Goal: Complete application form

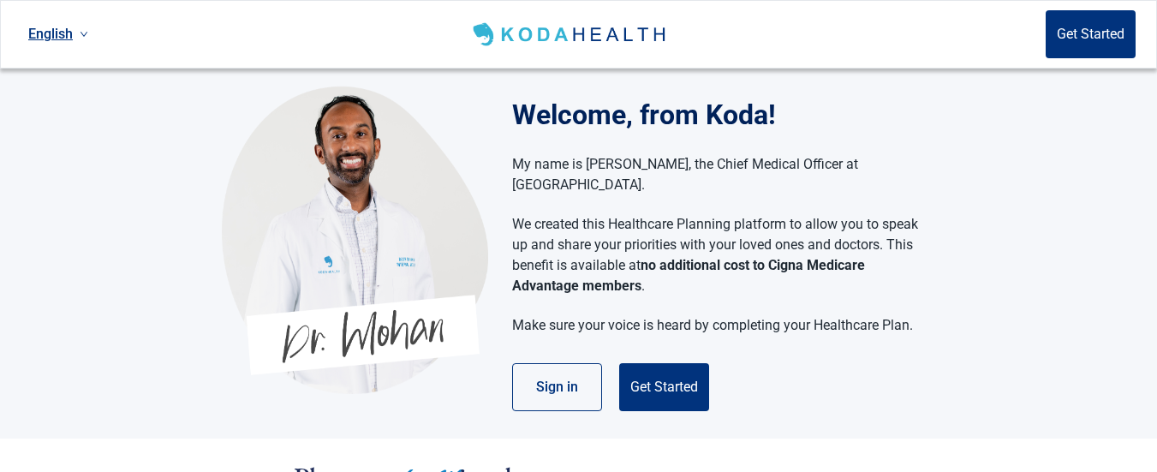
click at [967, 155] on section "Welcome, from Koda! My name is [PERSON_NAME], the Chief Medical Officer at [GEO…" at bounding box center [578, 253] width 1157 height 370
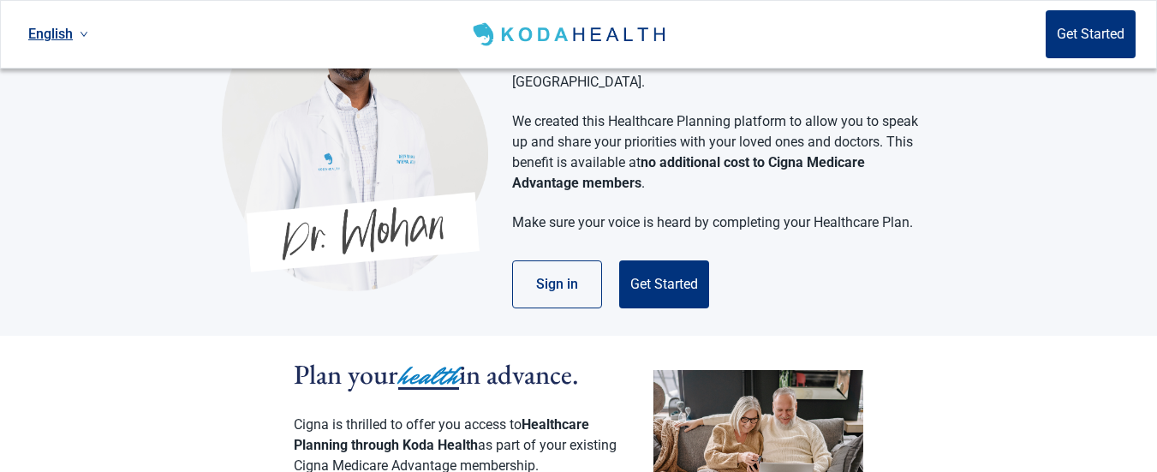
scroll to position [137, 0]
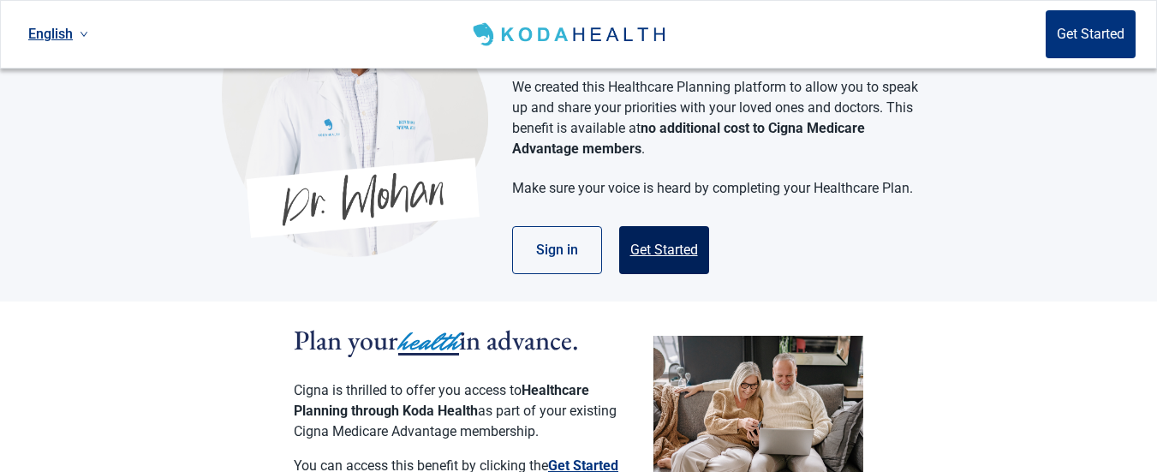
click at [654, 229] on button "Get Started" at bounding box center [664, 250] width 90 height 48
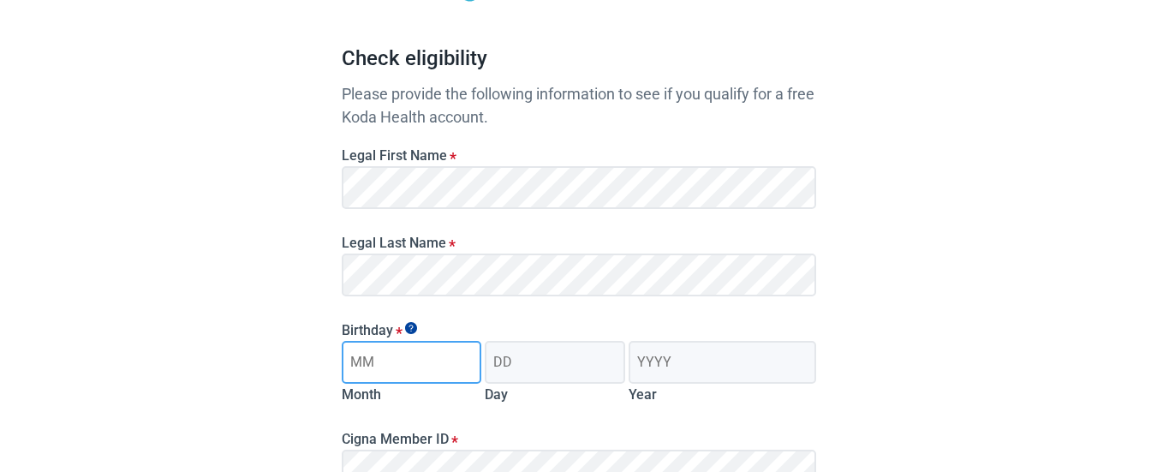
click at [432, 360] on input "Month" at bounding box center [412, 362] width 140 height 43
type input "07"
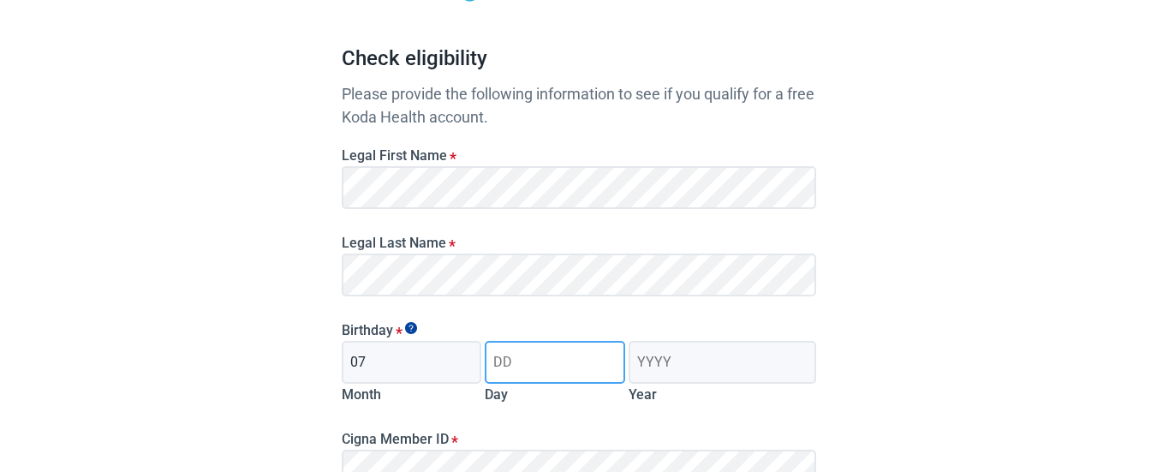
click at [522, 362] on input "Day" at bounding box center [555, 362] width 140 height 43
type input "29"
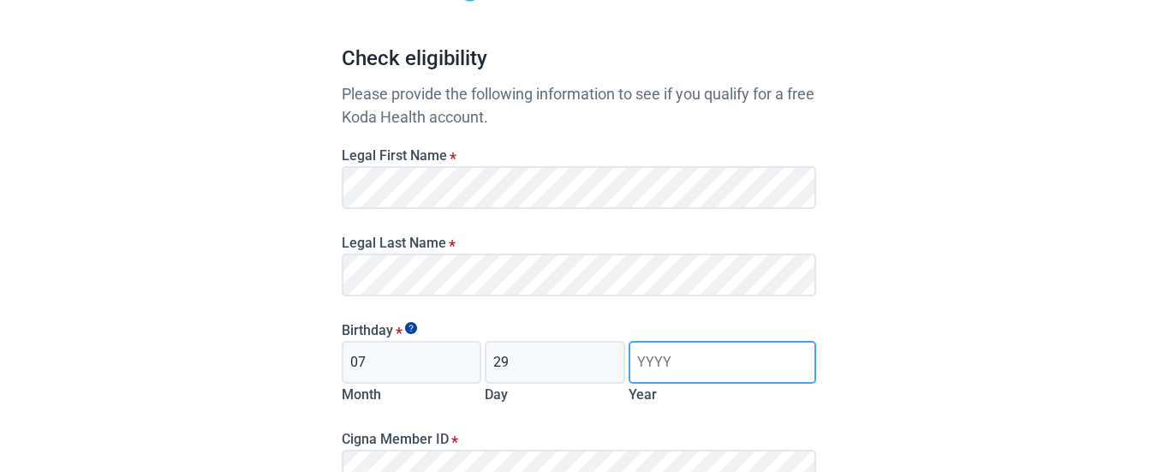
click at [642, 366] on input "Year" at bounding box center [721, 362] width 187 height 43
type input "1954"
click at [879, 355] on div "Have Questions about Healthcare Planning? Learn More Here English Sign in Check…" at bounding box center [578, 295] width 1157 height 865
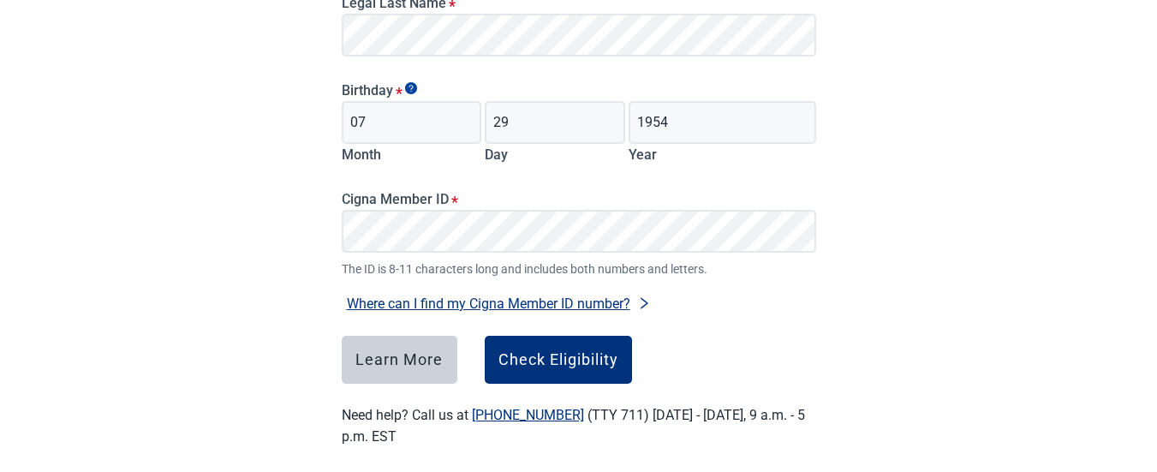
scroll to position [393, 0]
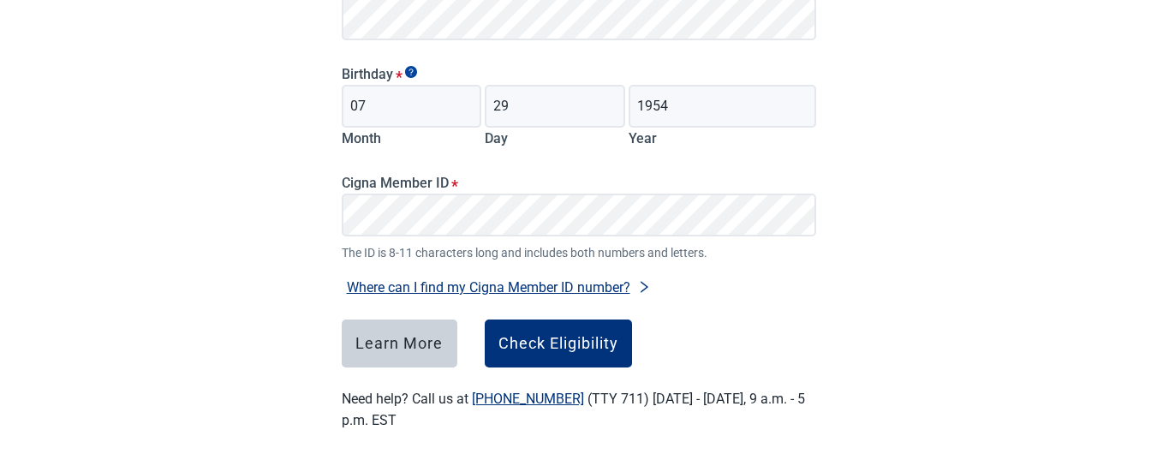
click at [746, 267] on div "Where can I find my Cigna Member ID number? Your ID number is located on the fr…" at bounding box center [579, 280] width 488 height 37
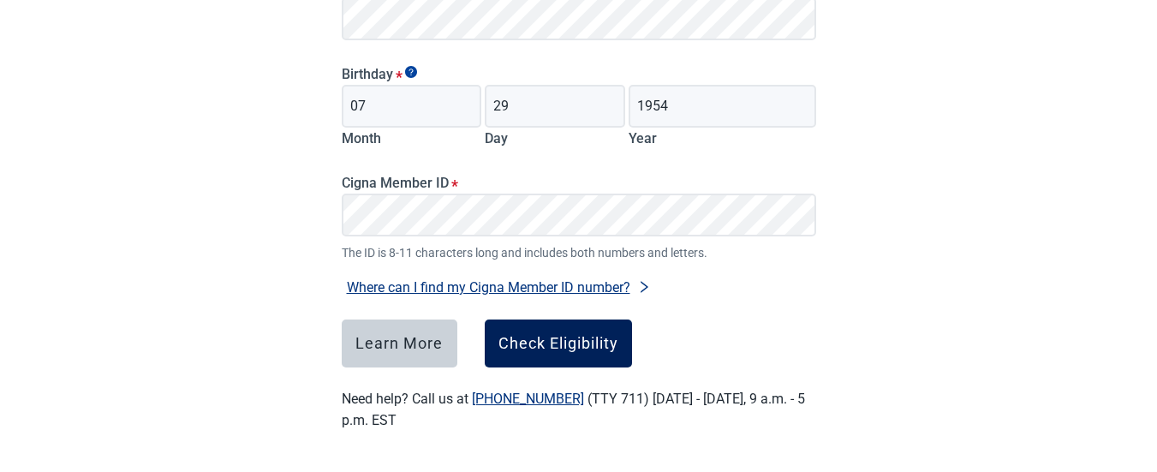
click at [586, 338] on div "Check Eligibility" at bounding box center [558, 343] width 120 height 17
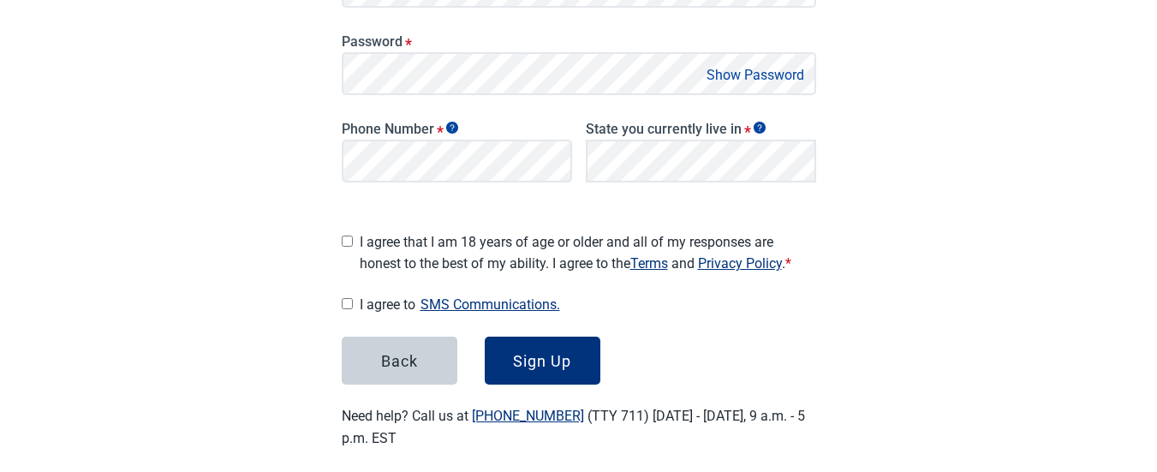
click at [870, 209] on div "Have Questions about Healthcare Planning? Learn More Here English Sign in Great…" at bounding box center [578, 48] width 1157 height 883
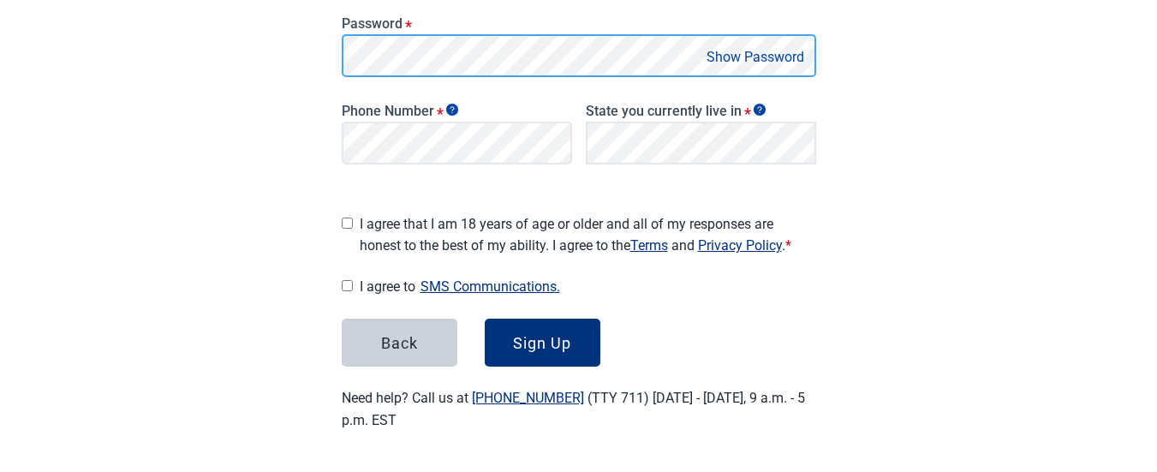
scroll to position [405, 0]
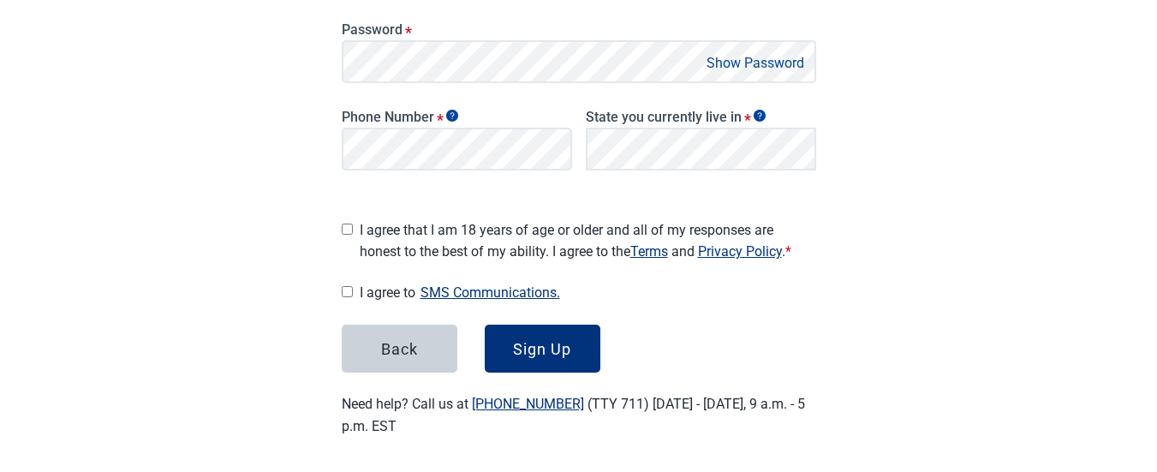
click at [253, 213] on div "Have Questions about Healthcare Planning? Learn More Here English Sign in Great…" at bounding box center [578, 36] width 1157 height 883
click at [759, 62] on button "Show Password" at bounding box center [755, 62] width 108 height 23
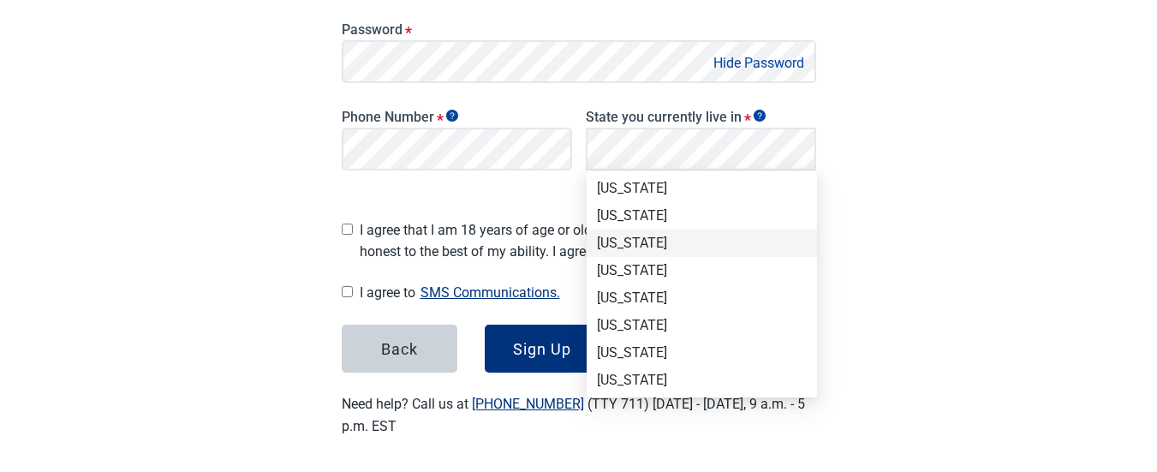
click at [628, 243] on div "[US_STATE]" at bounding box center [702, 243] width 210 height 19
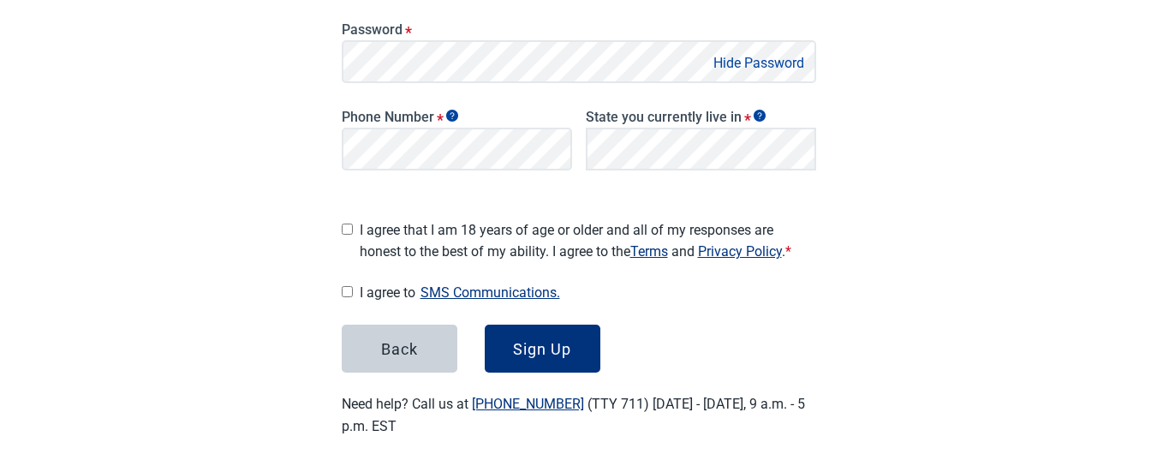
click at [349, 229] on div "Main content" at bounding box center [347, 226] width 11 height 28
click at [348, 223] on input "I agree that I am 18 years of age or older and all of my responses are honest t…" at bounding box center [347, 228] width 11 height 11
checkbox input "true"
click at [347, 287] on input "I agree to SMS Communications." at bounding box center [347, 291] width 11 height 11
checkbox input "true"
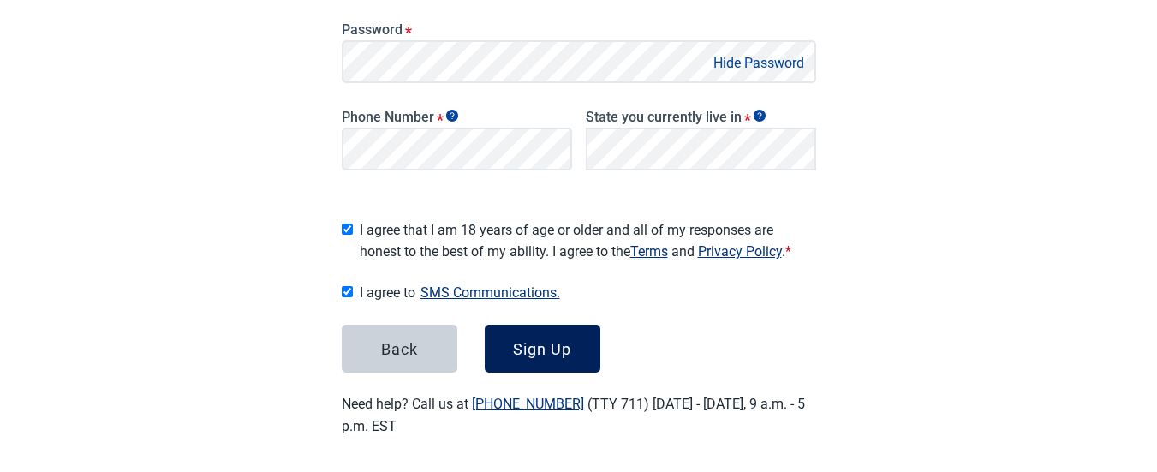
click at [550, 340] on div "Sign Up" at bounding box center [542, 348] width 58 height 17
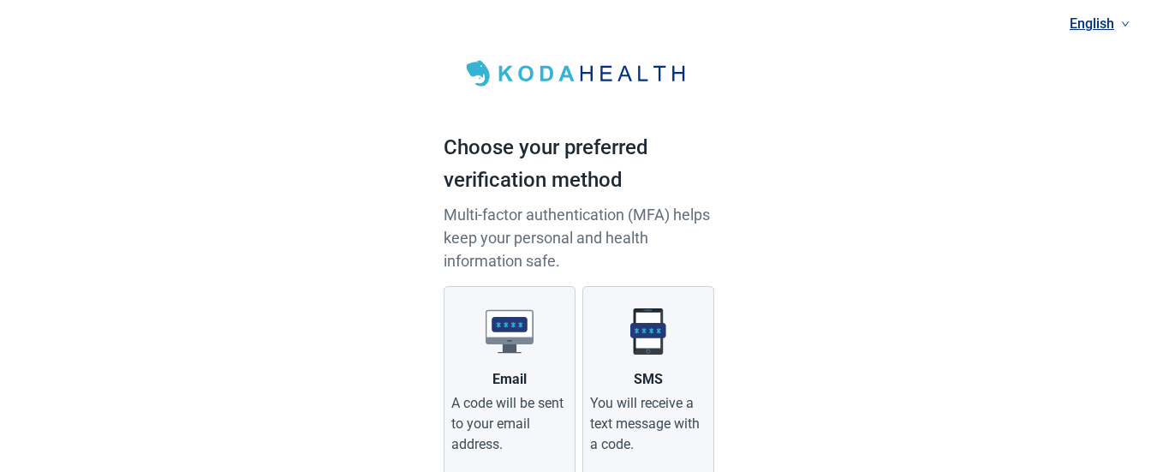
click at [876, 210] on div "English Choose your preferred verification method Multi-factor authentication (…" at bounding box center [578, 299] width 1157 height 599
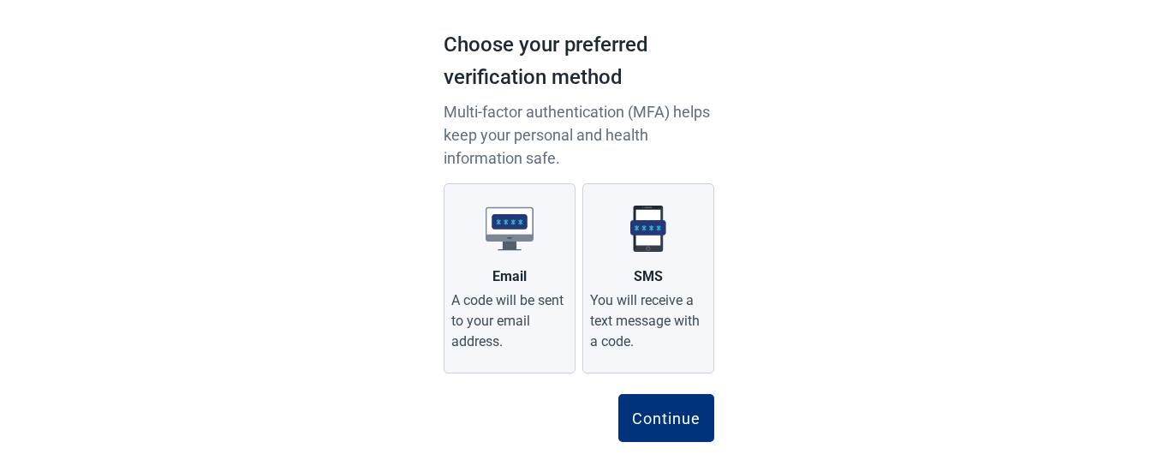
scroll to position [128, 0]
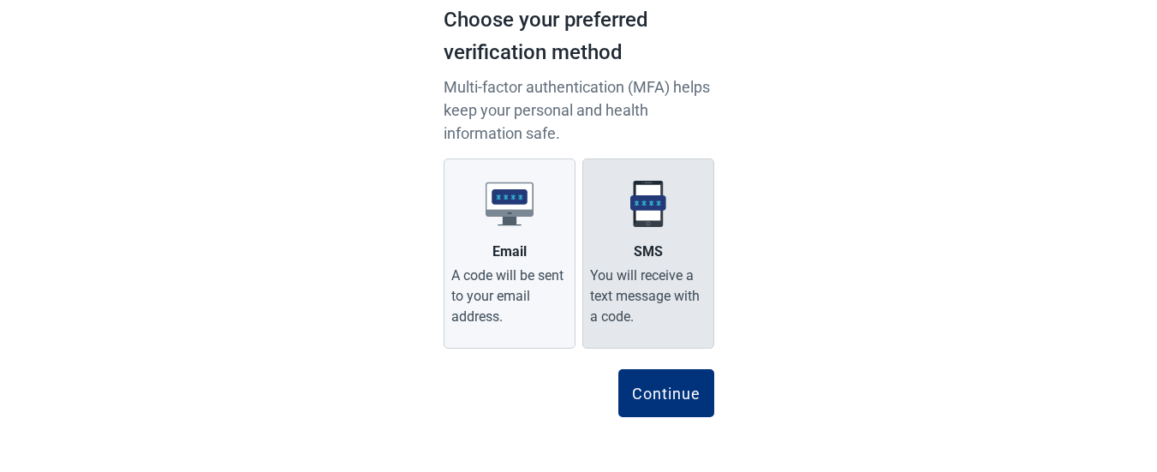
click at [644, 216] on img "Main content" at bounding box center [648, 204] width 48 height 48
click at [0, 0] on input "SMS You will receive a text message with a code." at bounding box center [0, 0] width 0 height 0
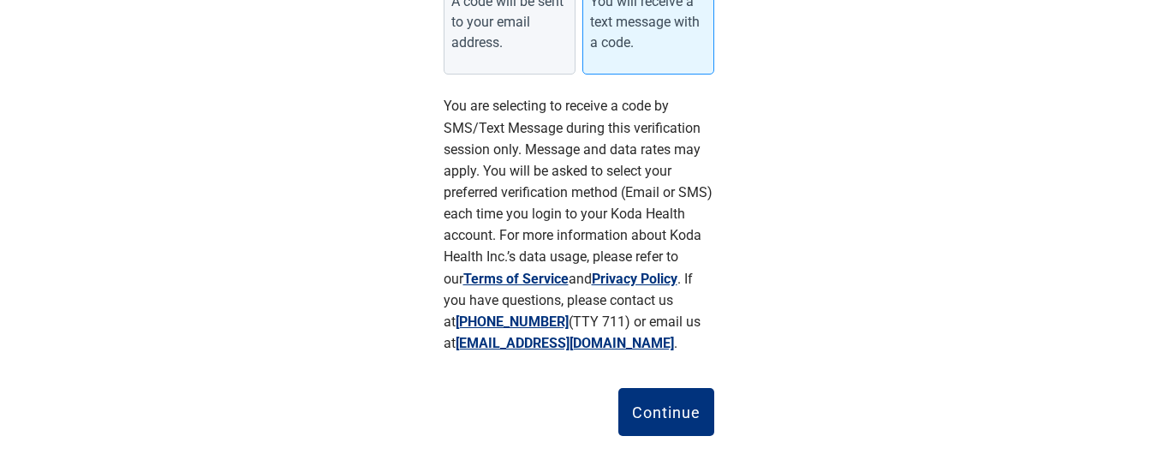
scroll to position [420, 0]
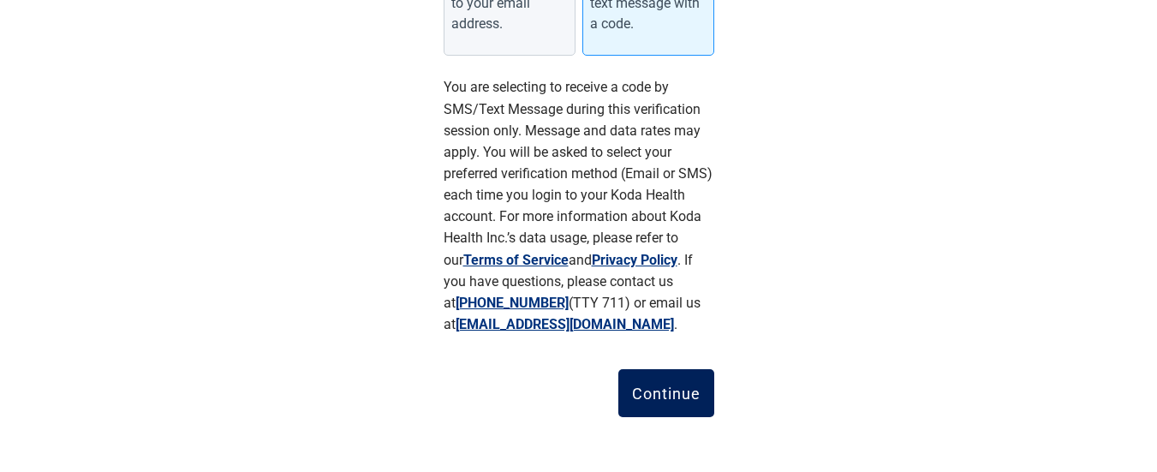
click at [679, 388] on div "Continue" at bounding box center [666, 392] width 68 height 17
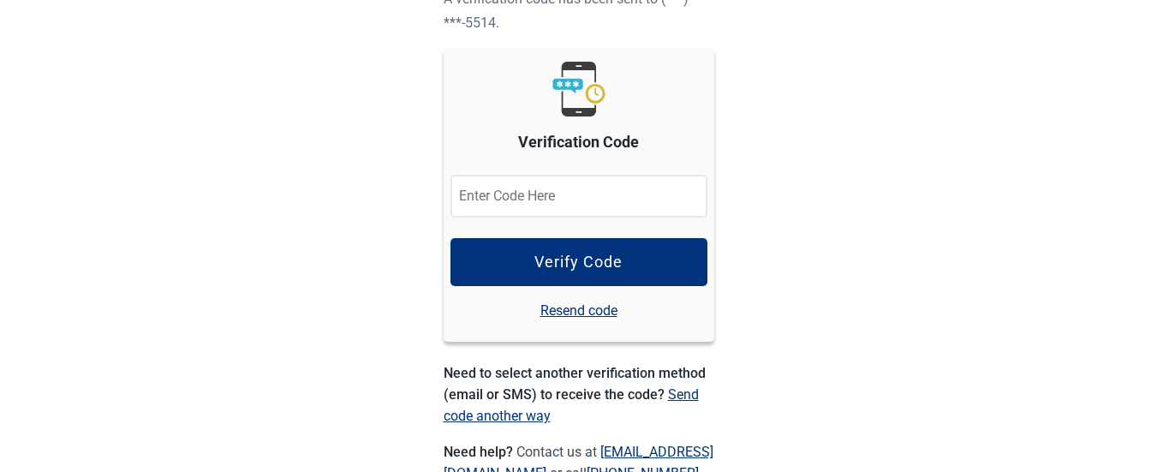
click at [494, 187] on input "Verification Code" at bounding box center [578, 196] width 257 height 43
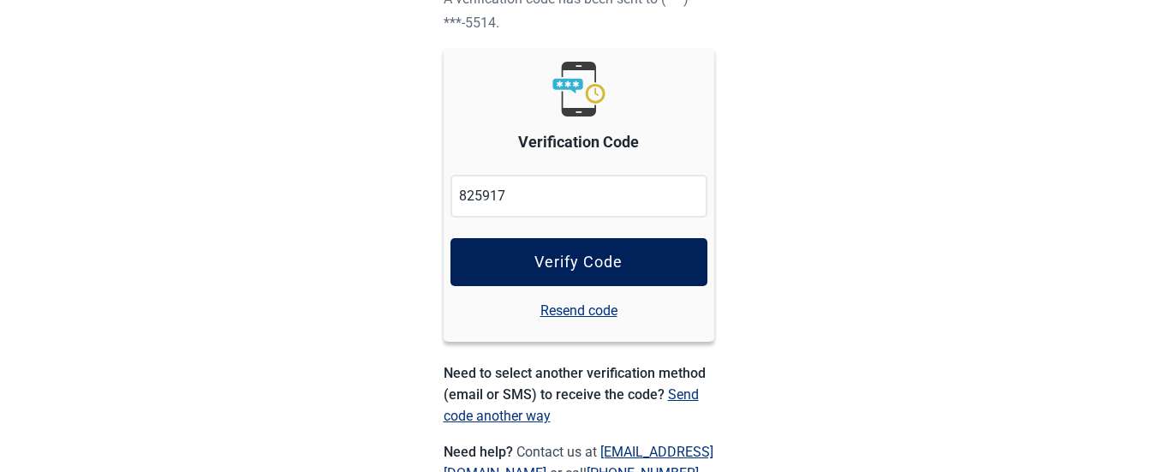
type input "825917"
click at [556, 259] on div "Verify Code" at bounding box center [578, 261] width 88 height 17
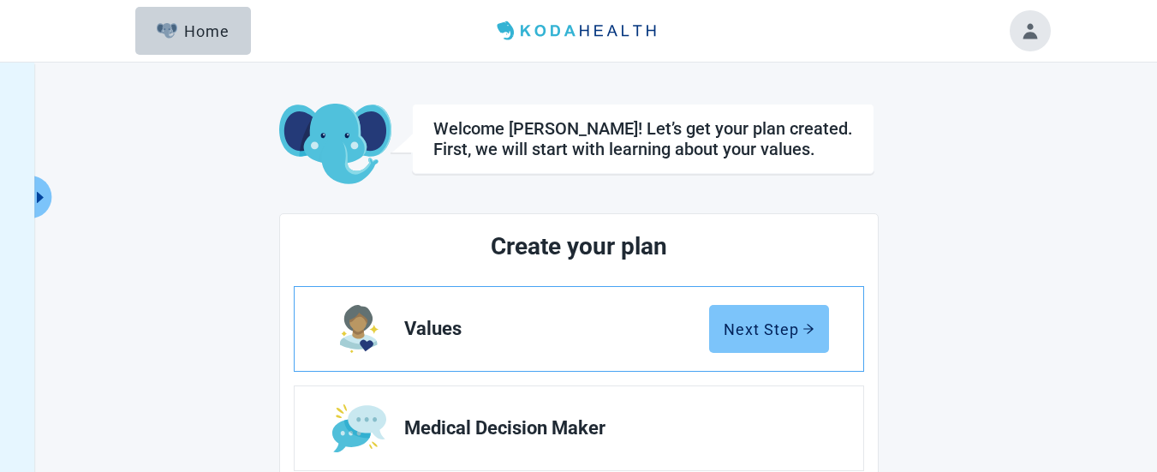
click at [753, 330] on div "Next Step" at bounding box center [768, 328] width 91 height 17
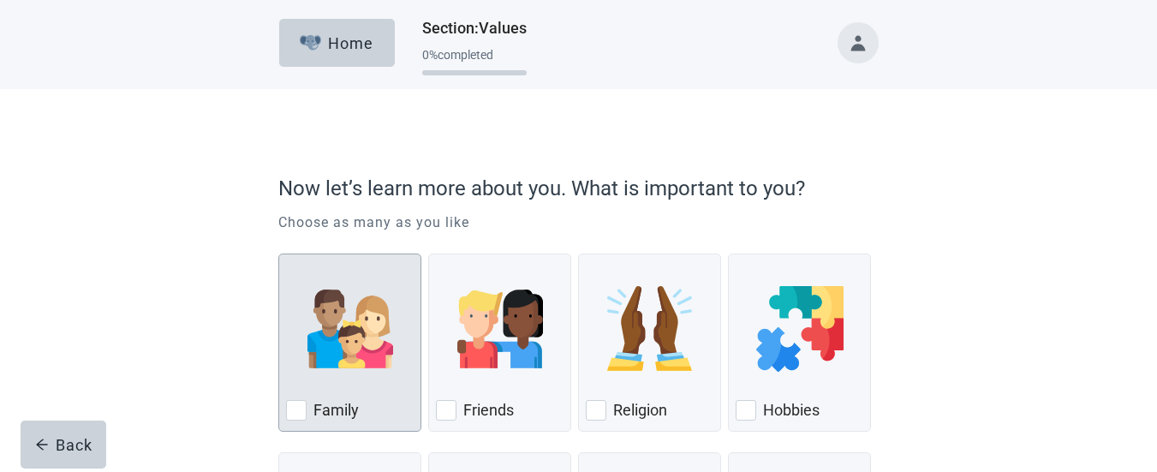
click at [300, 409] on div "Family, checkbox, not checked" at bounding box center [296, 410] width 21 height 21
click at [279, 254] on input "Family" at bounding box center [278, 253] width 1 height 1
checkbox input "true"
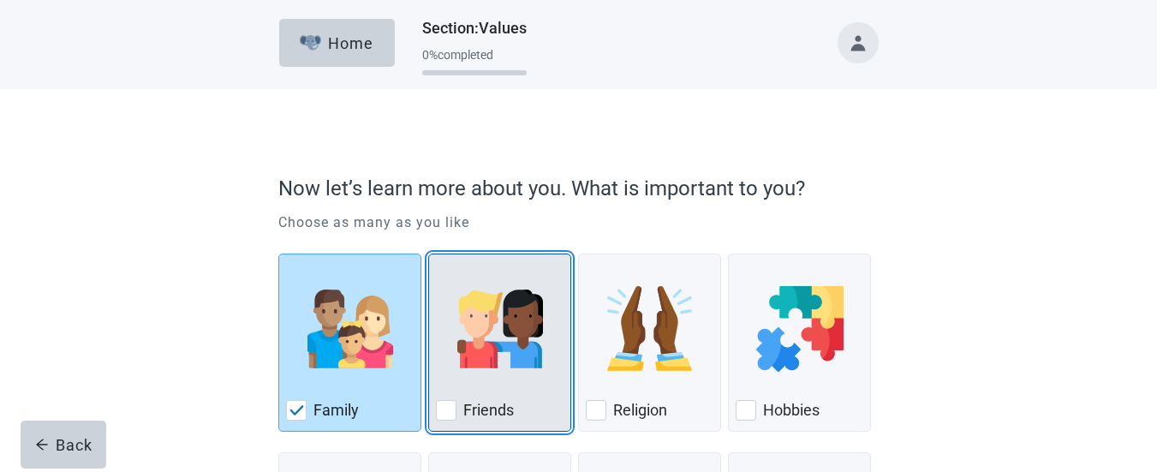
click at [443, 406] on div "Friends, checkbox, not checked" at bounding box center [446, 410] width 21 height 21
click at [429, 254] on input "Friends" at bounding box center [428, 253] width 1 height 1
checkbox input "true"
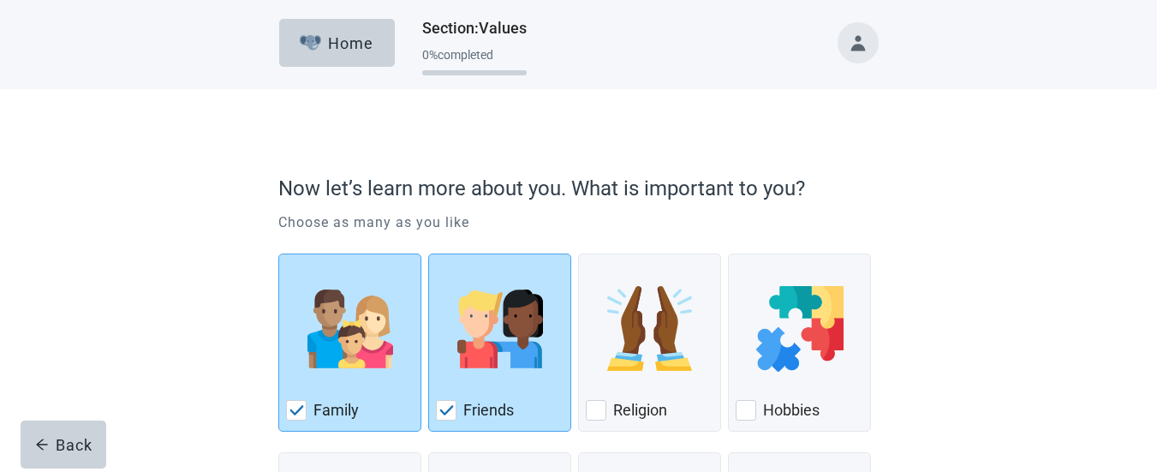
click at [1021, 217] on div "Now let’s learn more about you. What is important to you? Choose as many as you…" at bounding box center [578, 412] width 1041 height 647
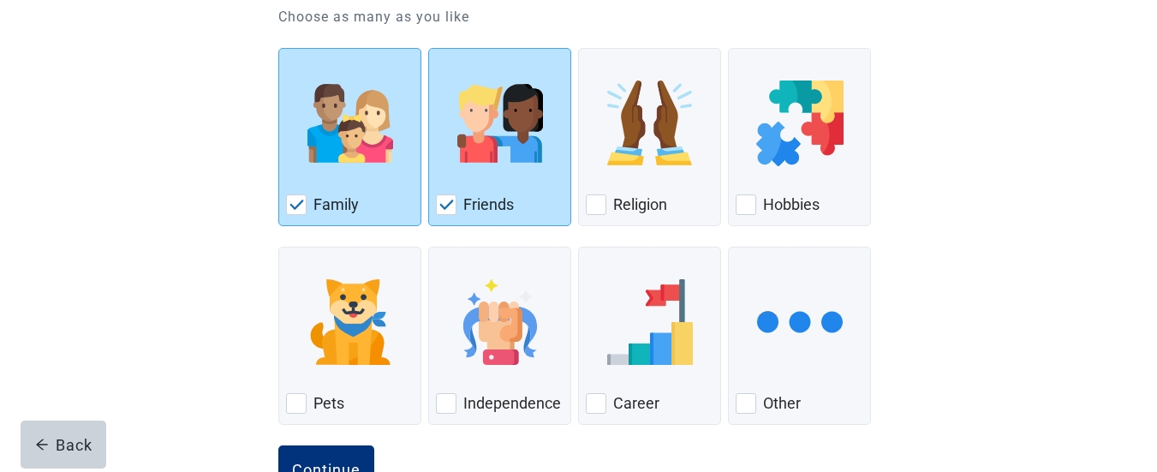
scroll to position [240, 0]
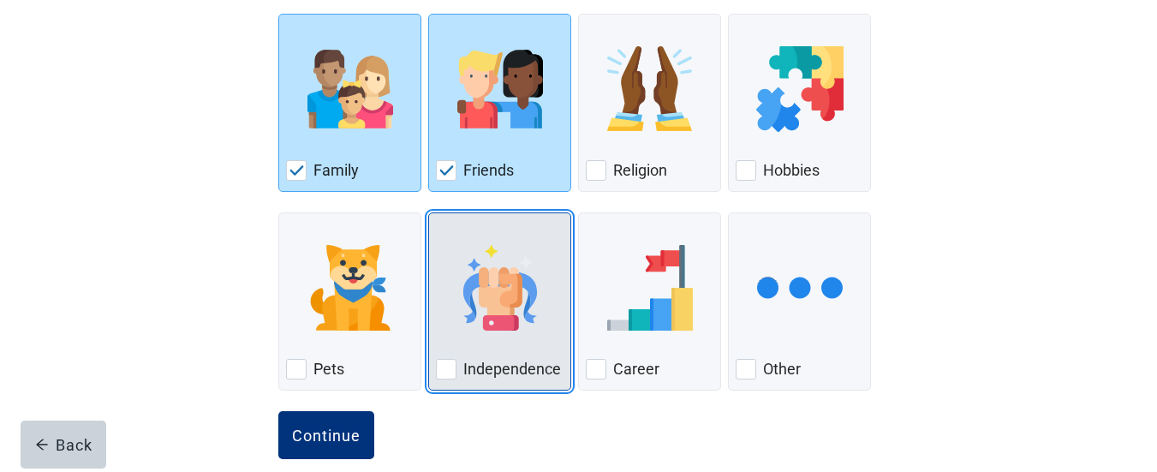
click at [449, 370] on div "Independence, checkbox, not checked" at bounding box center [446, 369] width 21 height 21
click at [429, 213] on input "Independence" at bounding box center [428, 212] width 1 height 1
checkbox input "true"
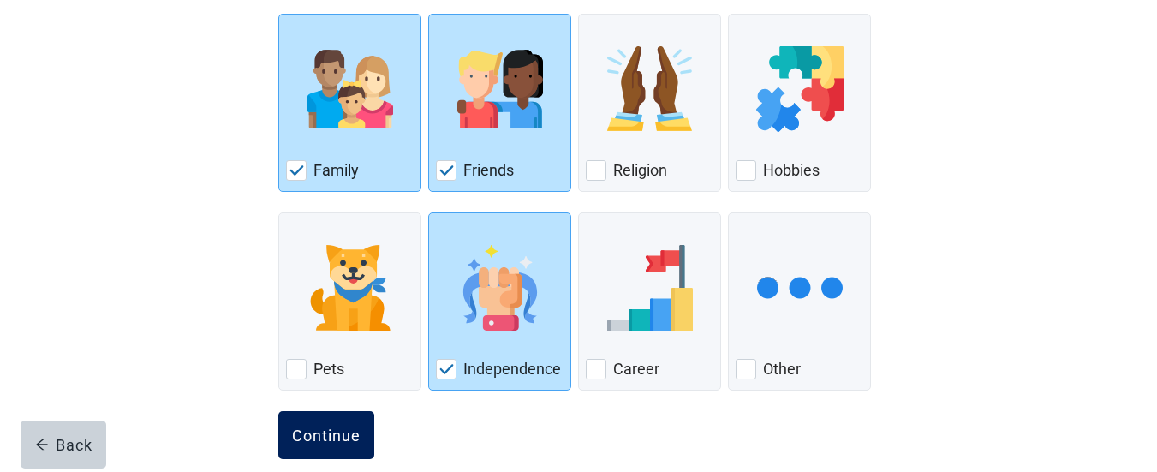
click at [336, 431] on div "Continue" at bounding box center [326, 434] width 68 height 17
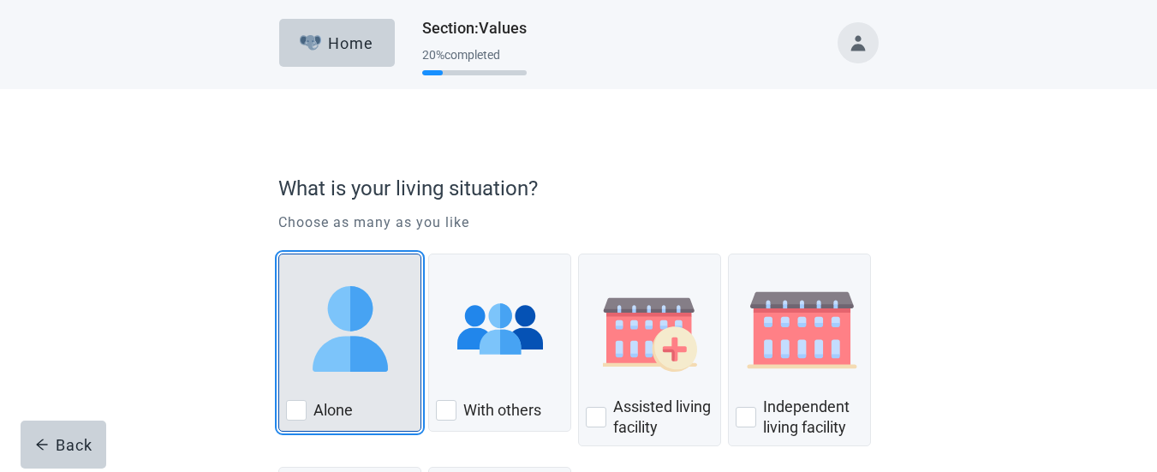
click at [296, 407] on div "Alone, checkbox, not checked" at bounding box center [296, 410] width 21 height 21
click at [279, 254] on input "Alone" at bounding box center [278, 253] width 1 height 1
checkbox input "true"
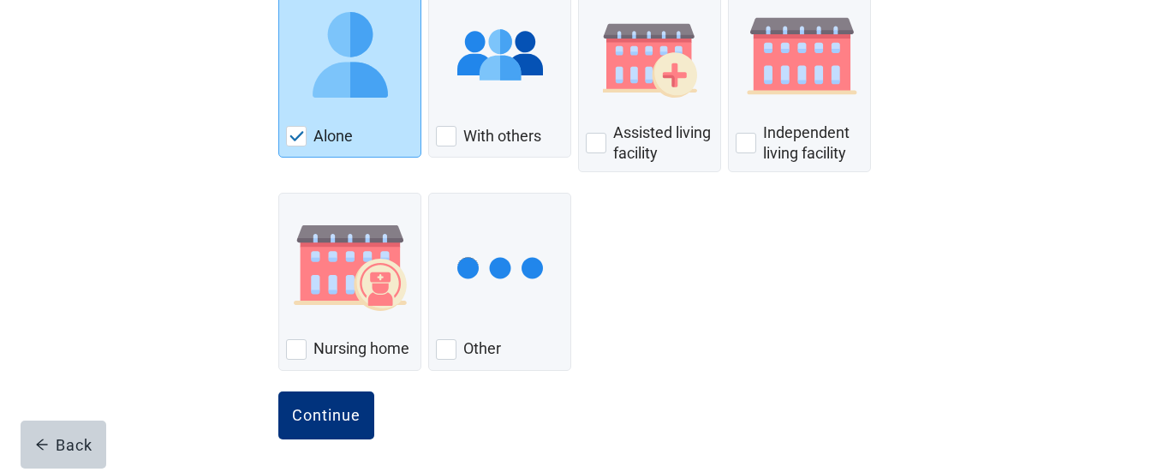
scroll to position [279, 0]
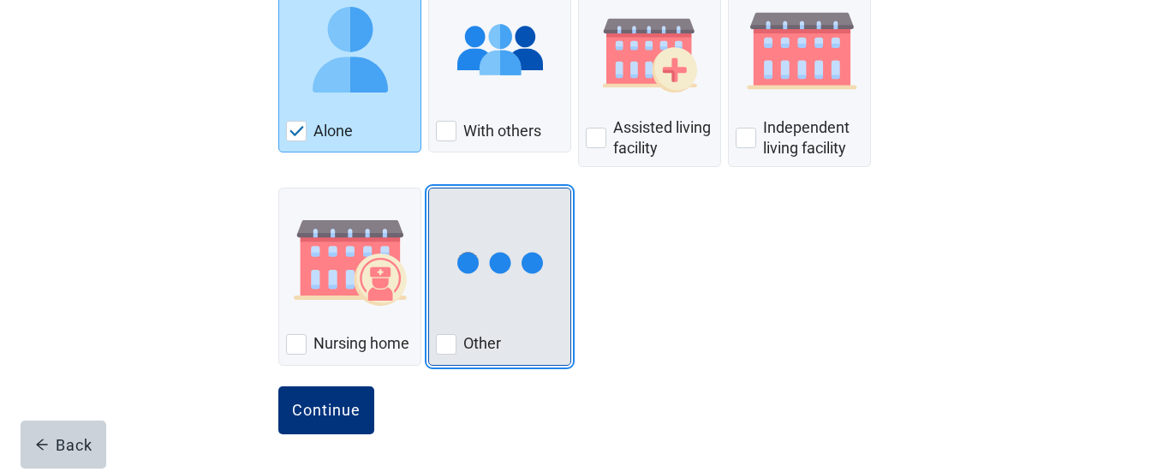
click at [449, 343] on div "Other, checkbox, not checked" at bounding box center [446, 344] width 21 height 21
click at [429, 188] on input "Other" at bounding box center [428, 187] width 1 height 1
checkbox input "true"
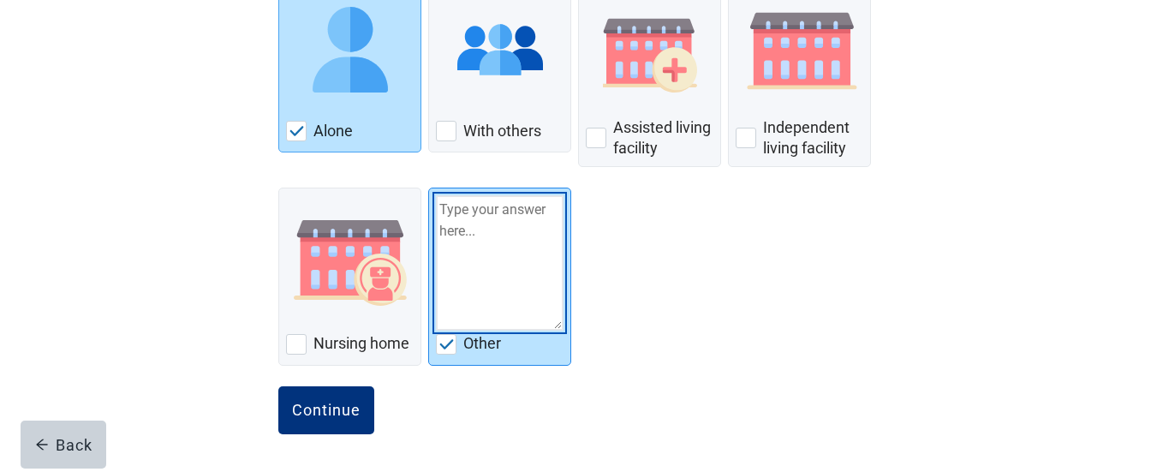
click at [448, 208] on textarea "Other" at bounding box center [500, 262] width 128 height 135
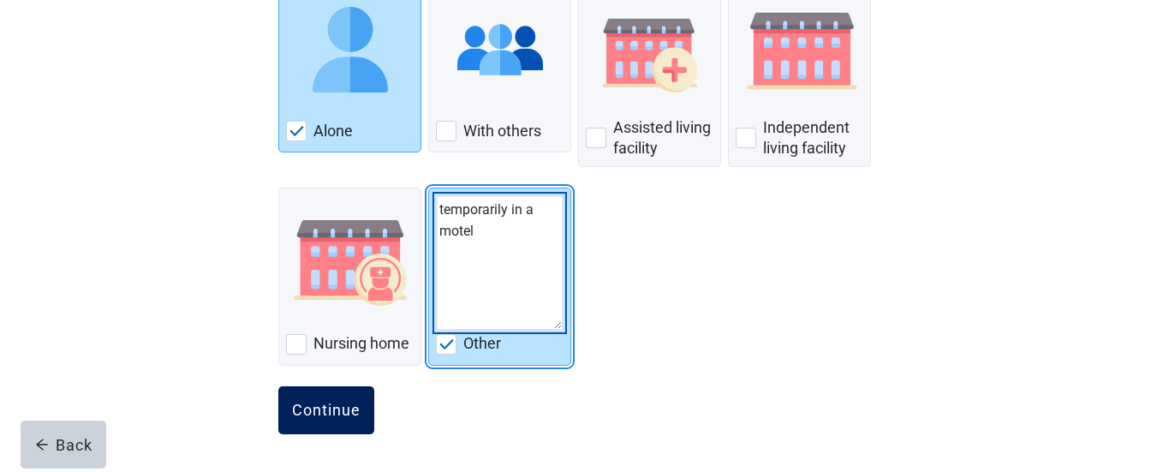
type textarea "temporarily in a motel"
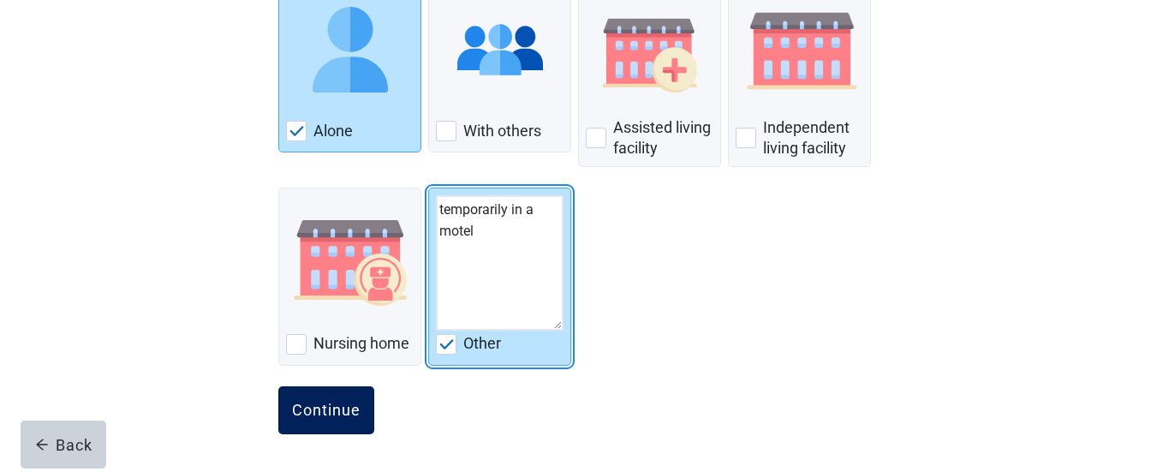
click at [326, 406] on div "Continue" at bounding box center [326, 410] width 68 height 17
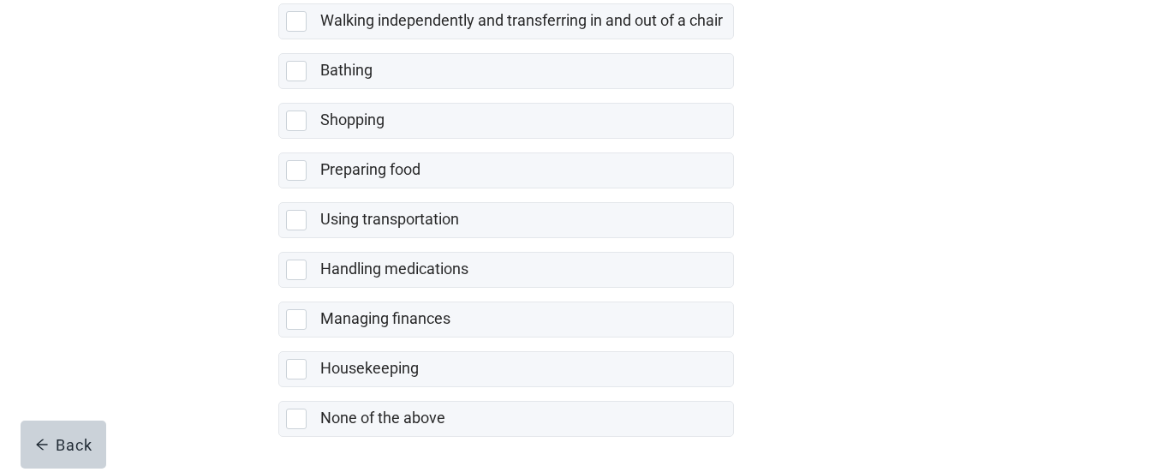
scroll to position [445, 0]
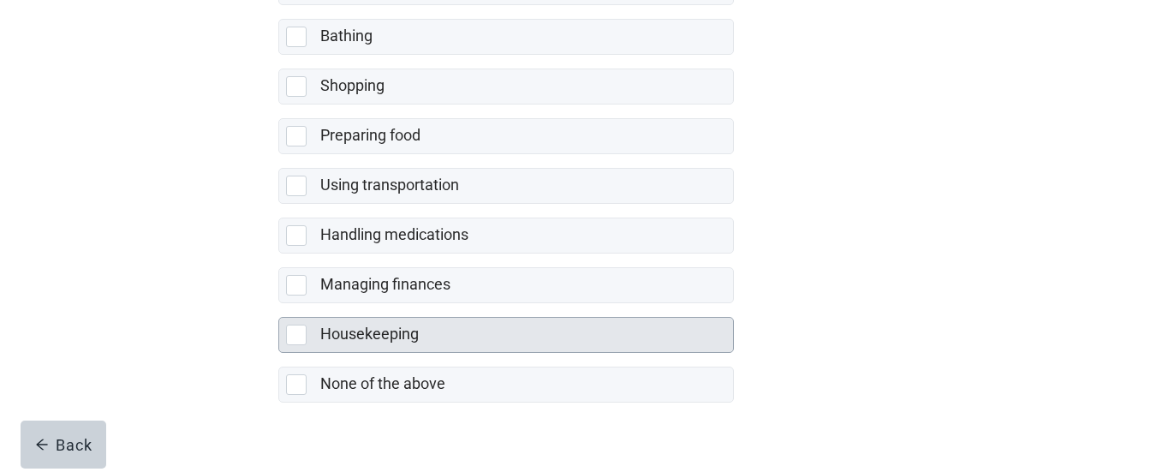
click at [300, 334] on div "Housekeeping, checkbox, not selected" at bounding box center [296, 334] width 21 height 21
click at [279, 304] on input "Housekeeping" at bounding box center [278, 303] width 1 height 1
checkbox input "true"
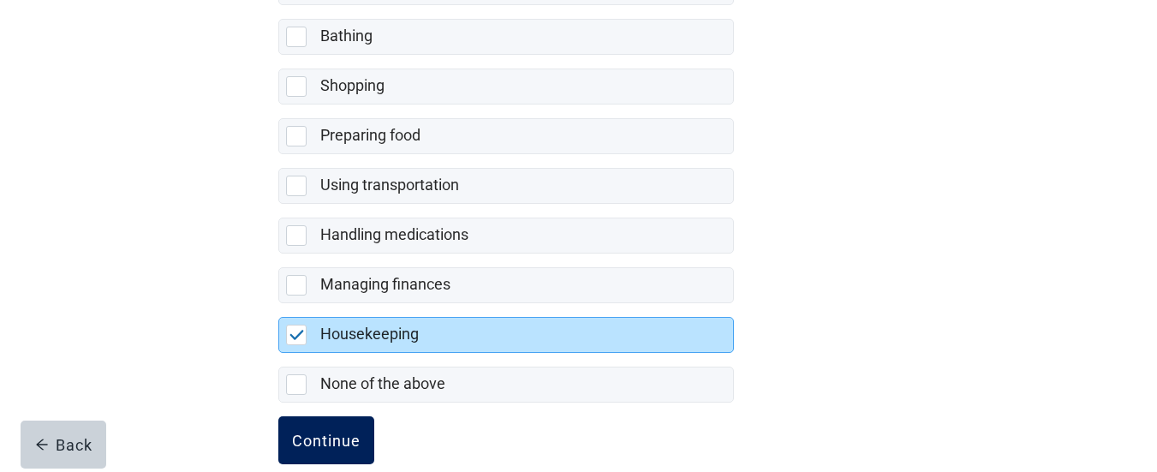
click at [317, 435] on div "Continue" at bounding box center [326, 439] width 68 height 17
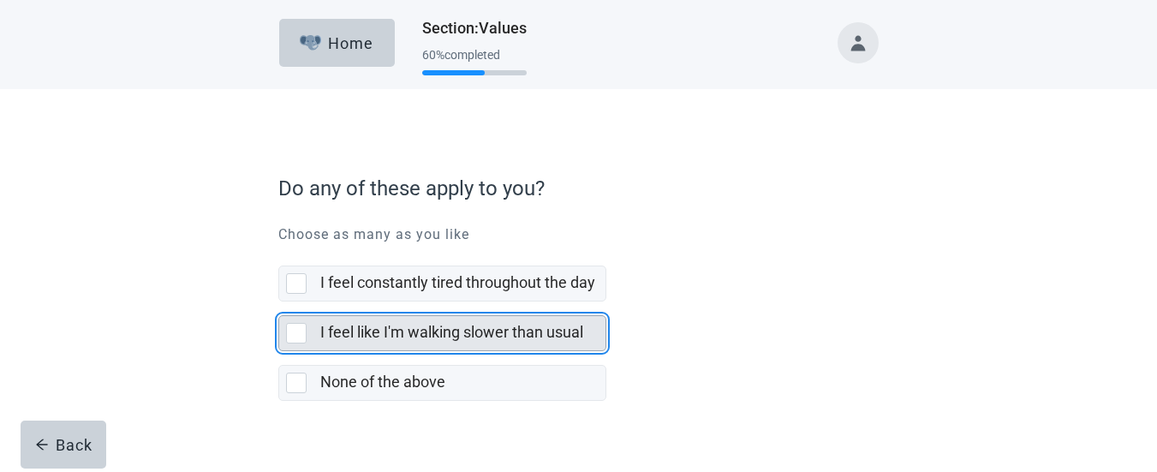
click at [300, 329] on div "I feel like I'm walking slower than usual, checkbox, not selected" at bounding box center [296, 333] width 21 height 21
click at [279, 302] on input "I feel like I'm walking slower than usual" at bounding box center [278, 301] width 1 height 1
checkbox input "true"
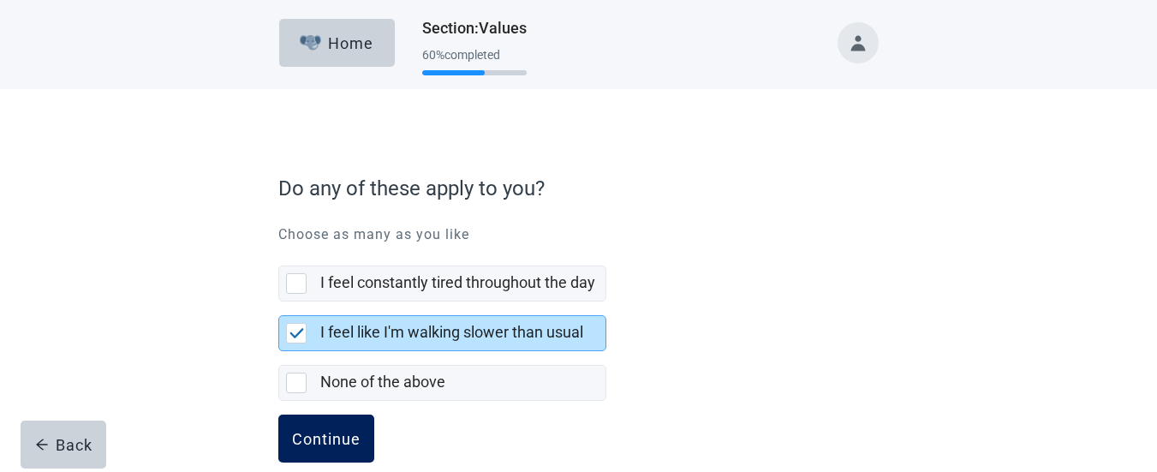
click at [325, 435] on div "Continue" at bounding box center [326, 438] width 68 height 17
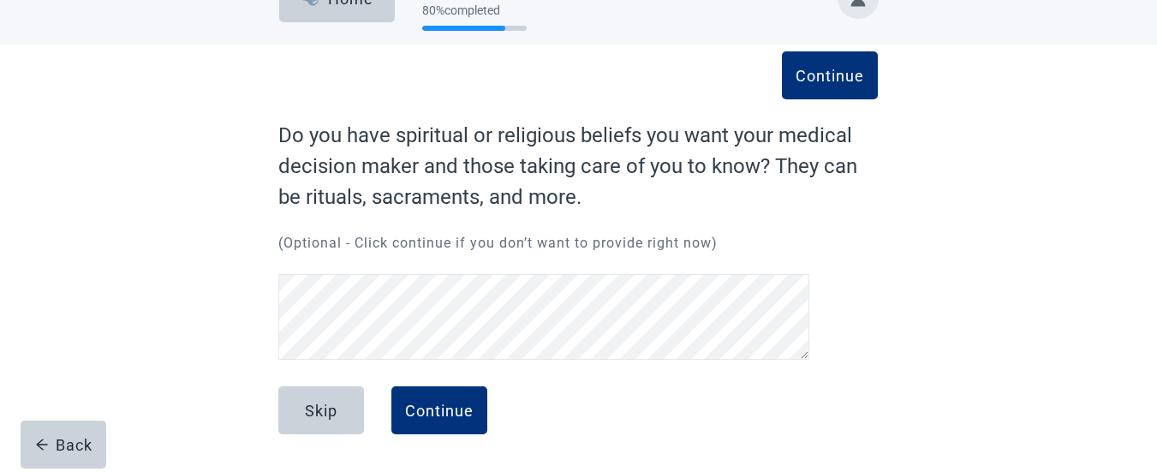
scroll to position [45, 0]
click at [430, 412] on div "Continue" at bounding box center [439, 410] width 68 height 17
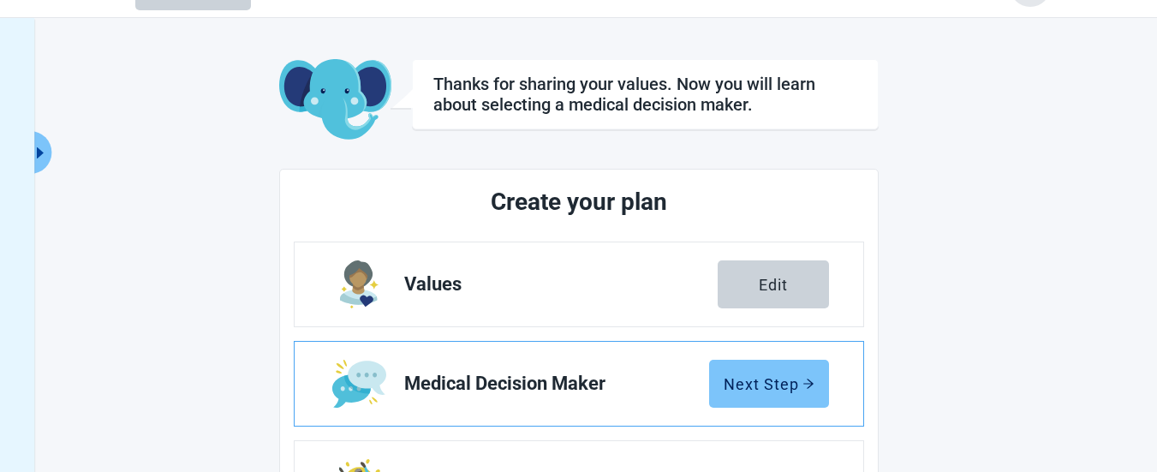
click at [758, 388] on div "Next Step" at bounding box center [768, 383] width 91 height 17
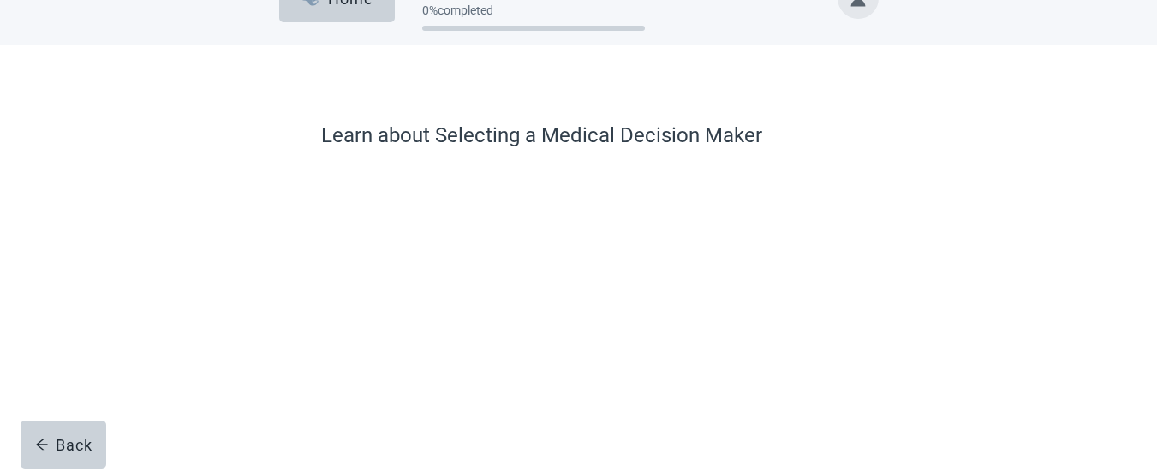
scroll to position [79, 0]
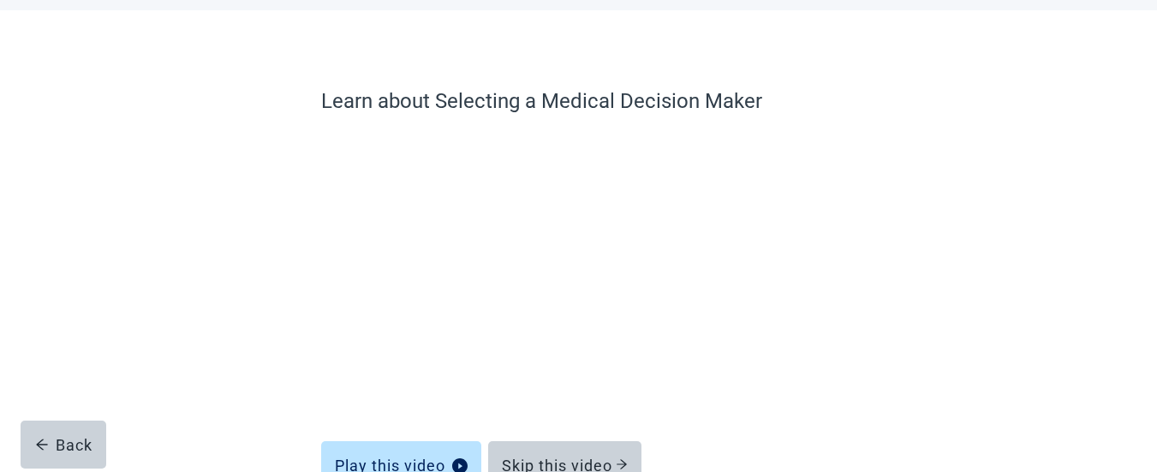
click at [1033, 215] on div "Learn about Selecting a Medical Decision Maker Play this video Skip this video …" at bounding box center [578, 295] width 1041 height 571
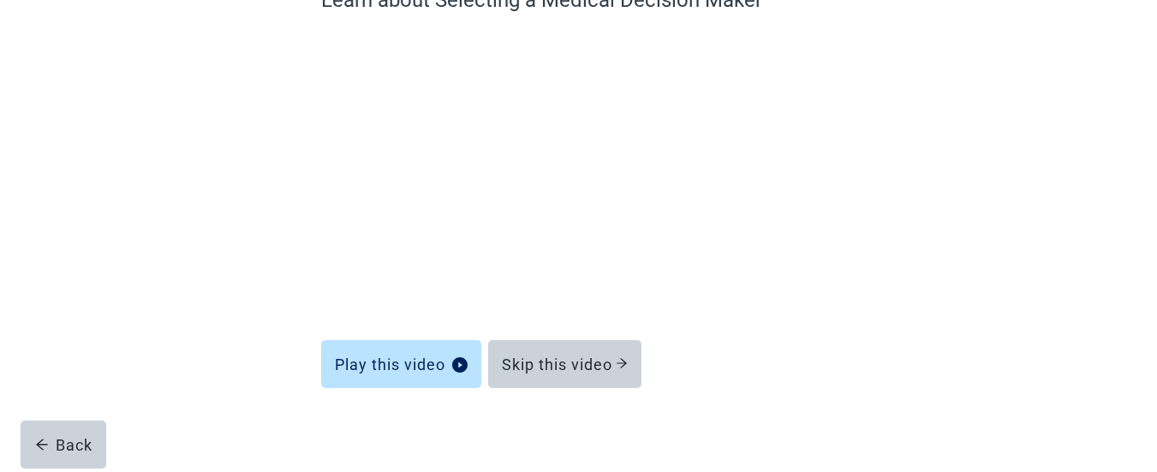
scroll to position [188, 0]
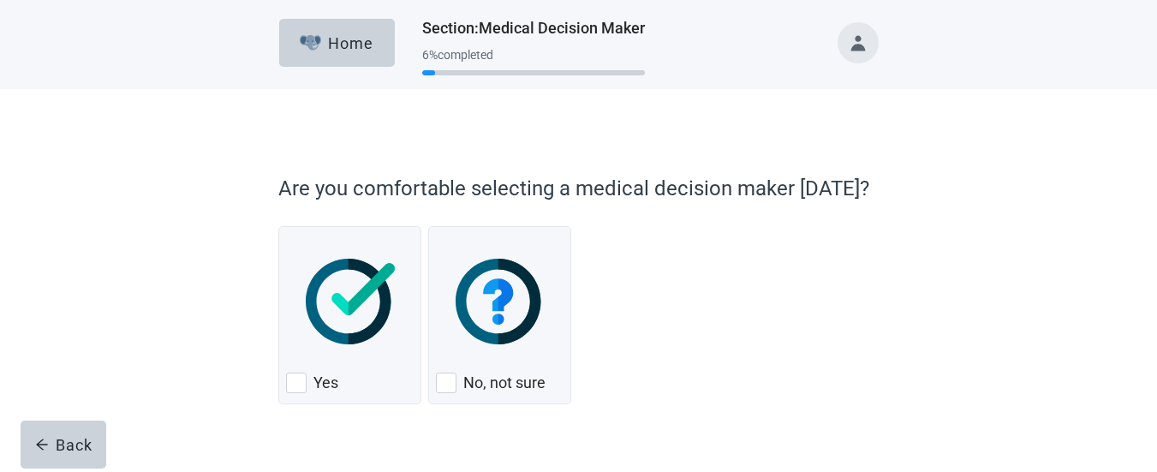
click at [1022, 130] on div "Are you comfortable selecting a medical decision maker [DATE]? Yes No, not sure…" at bounding box center [578, 299] width 1041 height 421
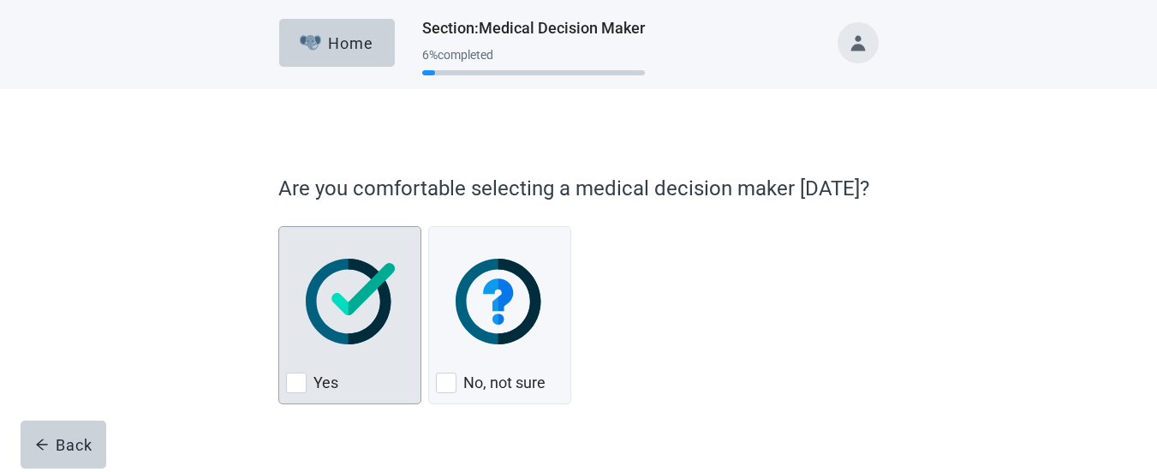
click at [298, 383] on div "Yes, checkbox, not checked" at bounding box center [296, 382] width 21 height 21
click at [279, 227] on input "Yes" at bounding box center [278, 226] width 1 height 1
checkbox input "true"
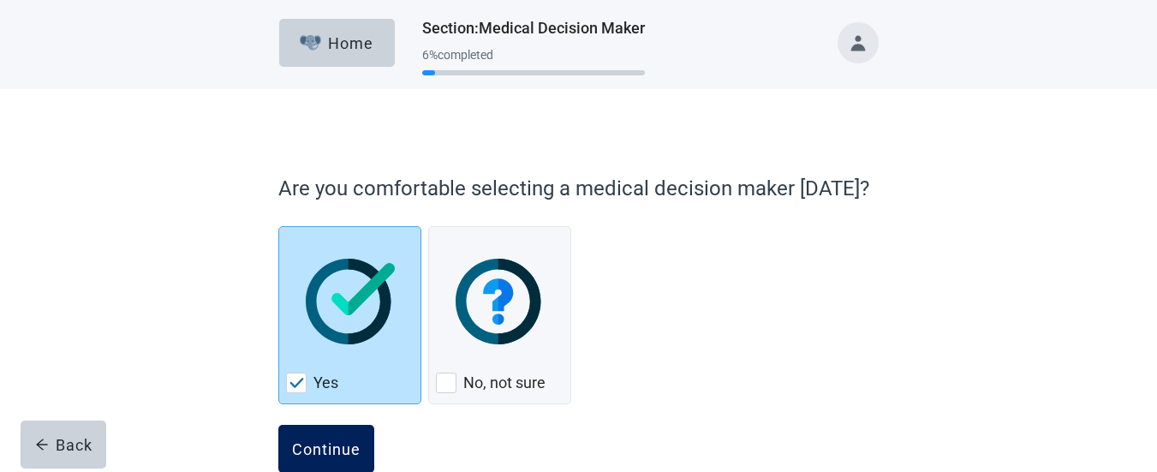
click at [320, 444] on div "Continue" at bounding box center [326, 448] width 68 height 17
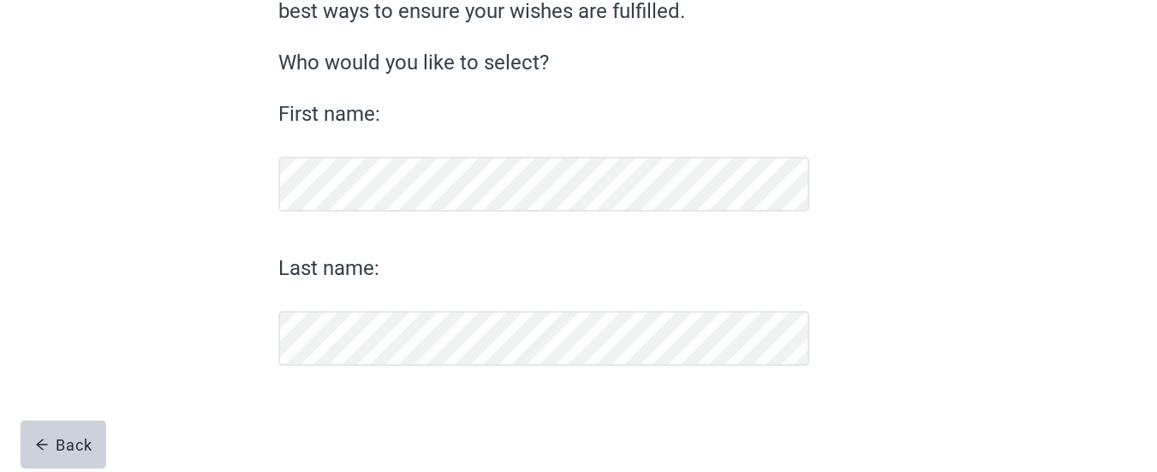
scroll to position [199, 0]
click at [332, 405] on div "Continue" at bounding box center [326, 410] width 68 height 17
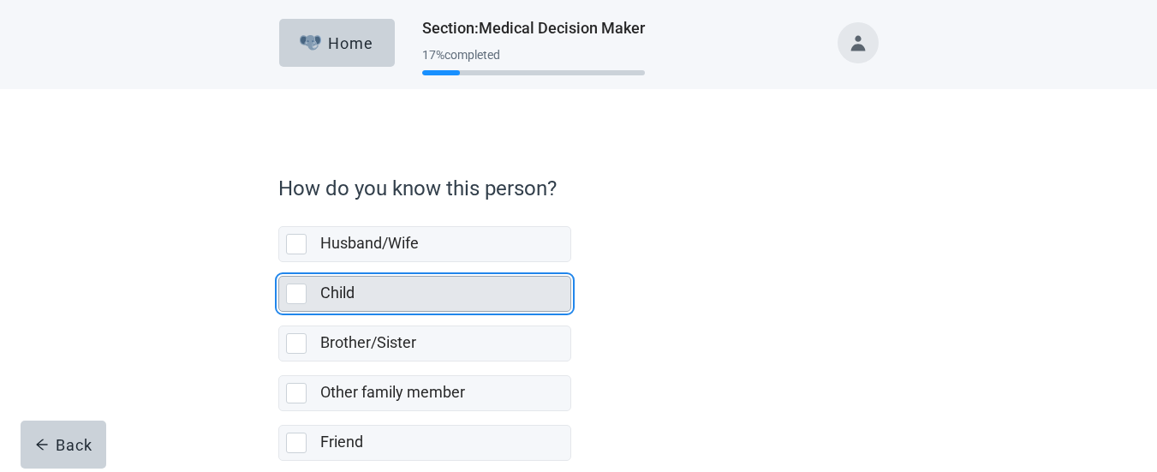
click at [290, 293] on div "Child, checkbox, not selected" at bounding box center [296, 293] width 21 height 21
click at [279, 263] on input "Child" at bounding box center [278, 262] width 1 height 1
checkbox input "true"
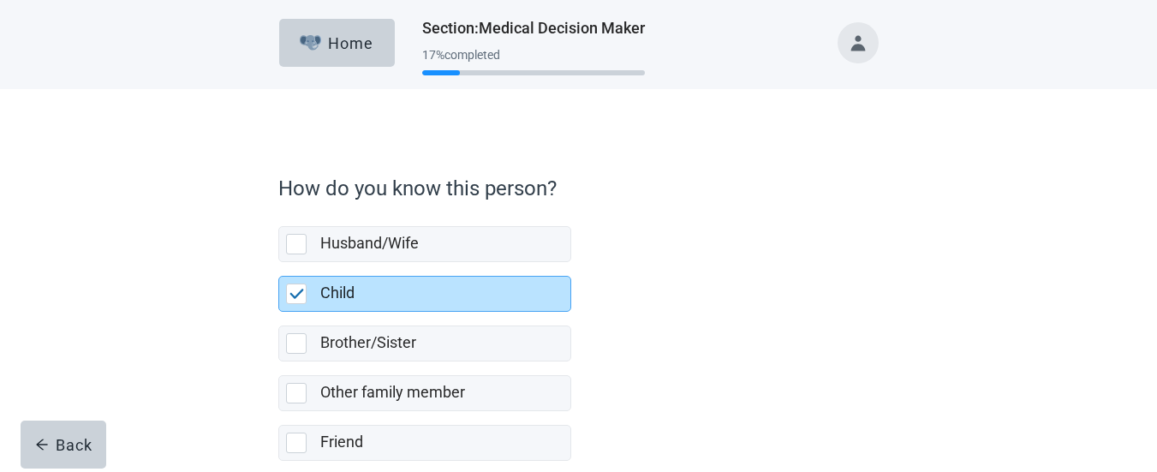
click at [686, 234] on div "Husband/Wife Child Brother/Sister Other family member Friend Other" at bounding box center [577, 374] width 599 height 324
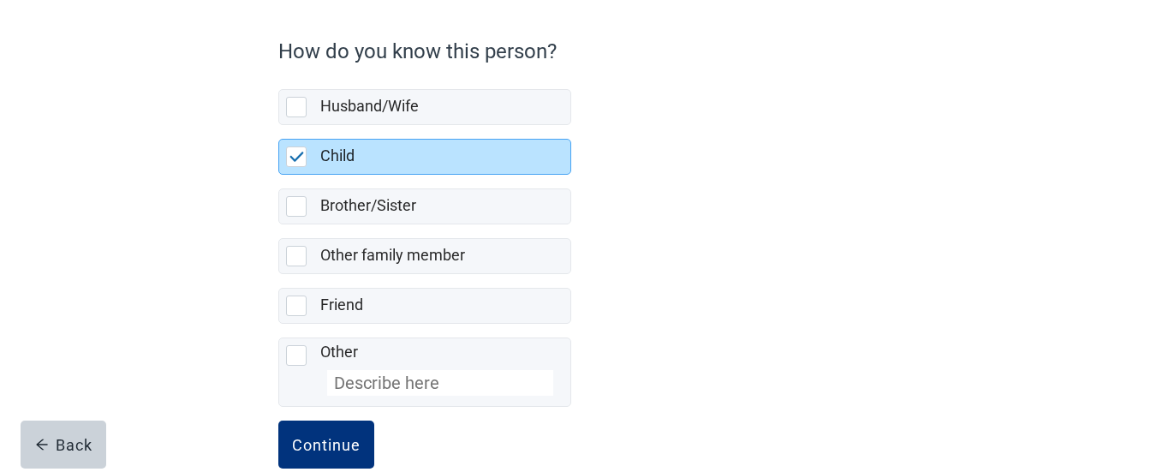
scroll to position [171, 0]
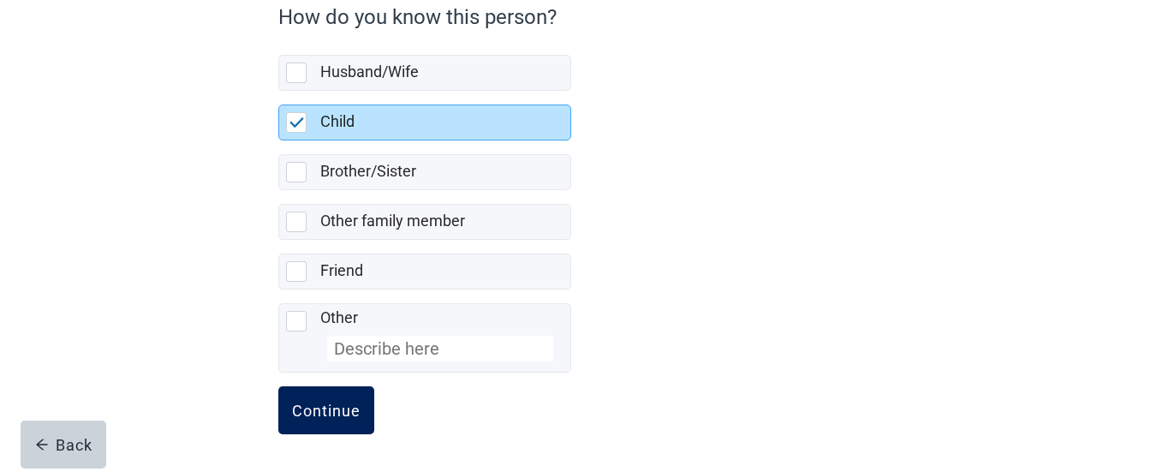
click at [336, 404] on div "Continue" at bounding box center [326, 410] width 68 height 17
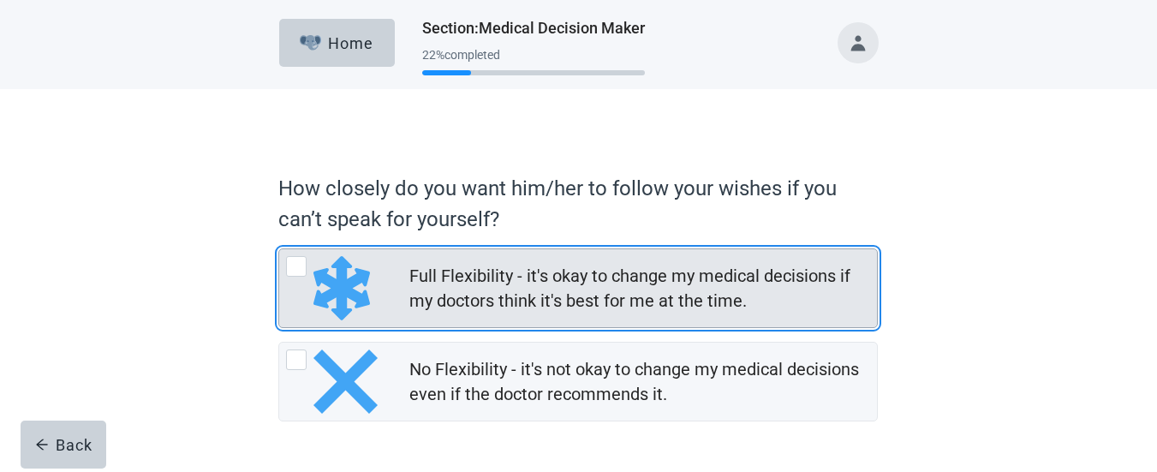
click at [301, 267] on div "Full Flexibility - it's okay to change my medical decisions if my doctors think…" at bounding box center [296, 266] width 21 height 21
click at [279, 249] on input "Full Flexibility - it's okay to change my medical decisions if my doctors think…" at bounding box center [278, 248] width 1 height 1
radio input "true"
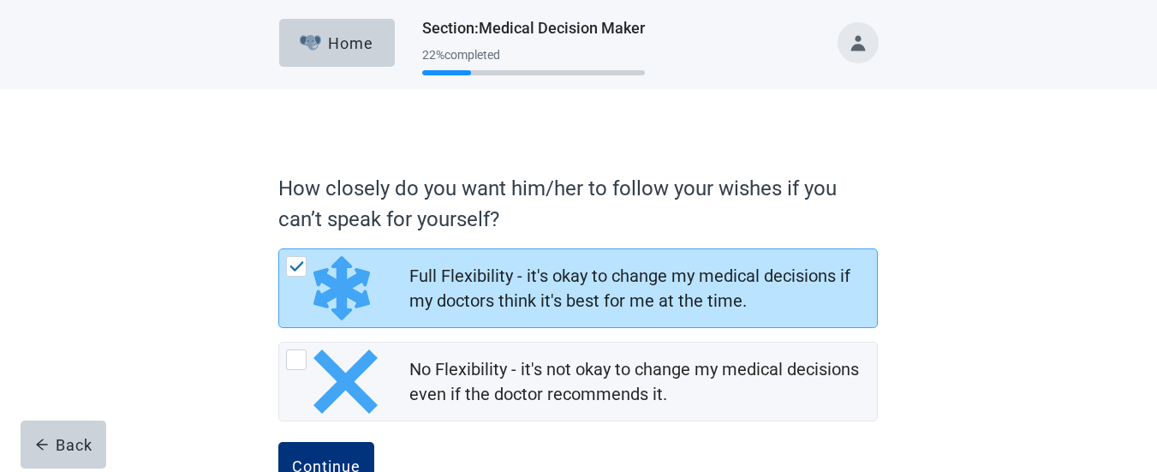
click at [937, 243] on div "How closely do you want him/her to follow your wishes if you can’t speak for yo…" at bounding box center [577, 325] width 719 height 404
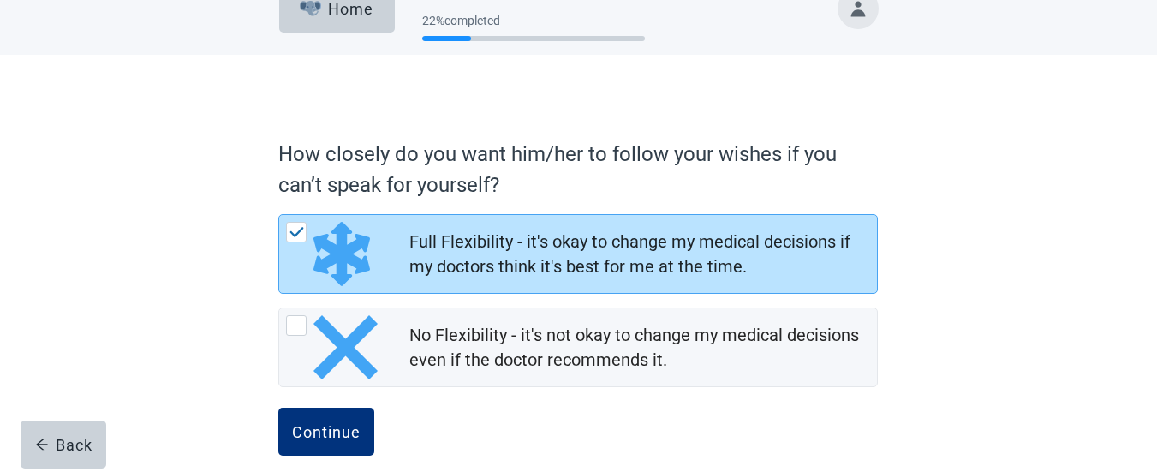
scroll to position [56, 0]
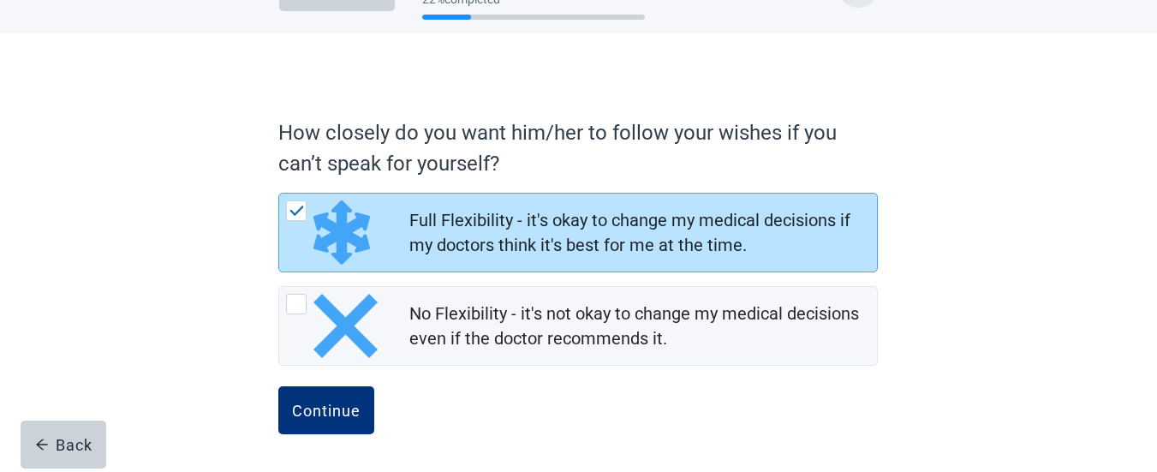
click at [937, 243] on div "How closely do you want him/her to follow your wishes if you can’t speak for yo…" at bounding box center [577, 270] width 719 height 404
click at [342, 408] on div "Continue" at bounding box center [326, 410] width 68 height 17
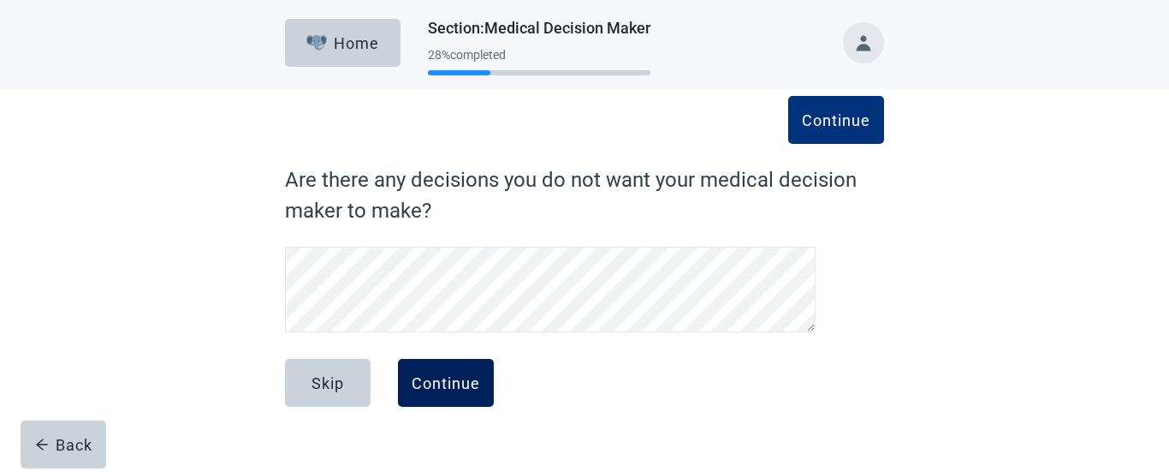
click at [425, 382] on div "Continue" at bounding box center [446, 382] width 68 height 17
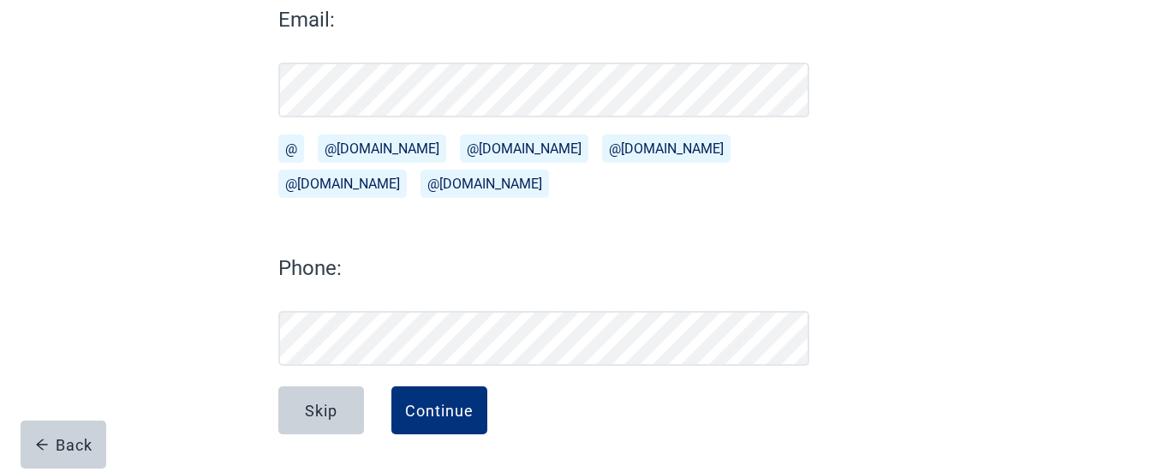
scroll to position [253, 0]
click at [425, 382] on form "Continue What is his/her email address and phone number? (Optional - Click cont…" at bounding box center [543, 192] width 531 height 560
click at [913, 110] on div "Continue What is his/her email address and phone number? (Optional - Click cont…" at bounding box center [577, 171] width 719 height 601
click at [438, 417] on div "Continue" at bounding box center [439, 410] width 68 height 17
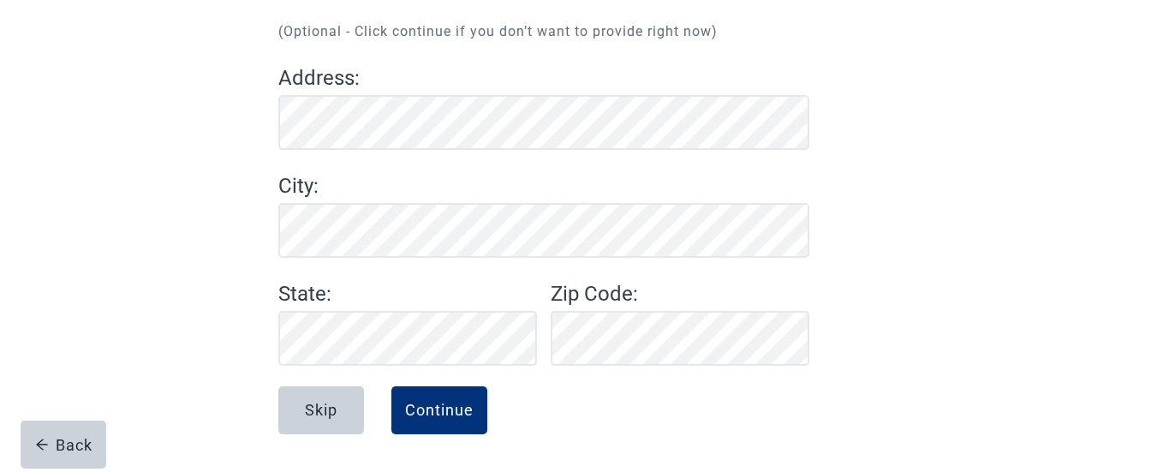
scroll to position [194, 0]
click at [460, 404] on div "Continue" at bounding box center [439, 410] width 68 height 17
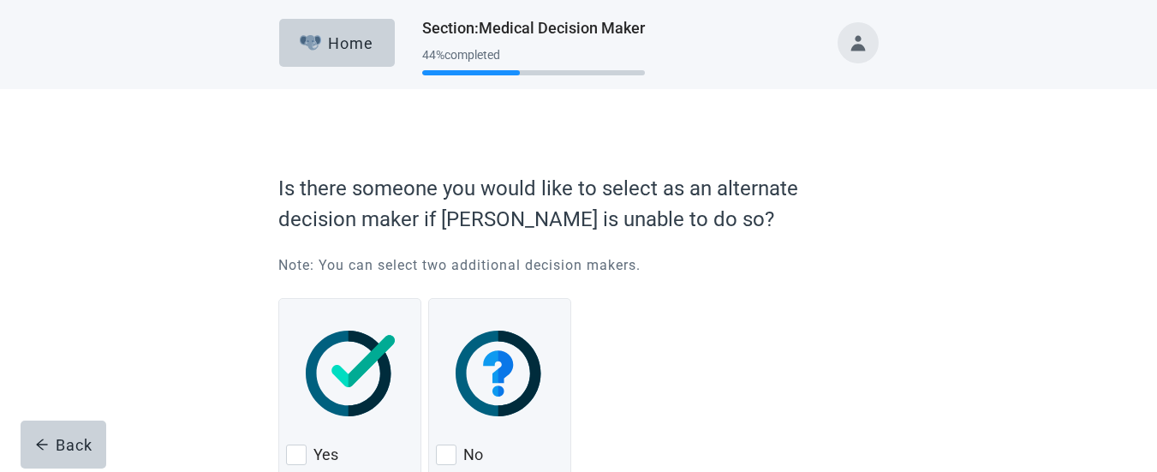
click at [777, 283] on div "Is there someone you would like to select as an alternate decision maker if [PE…" at bounding box center [577, 324] width 599 height 303
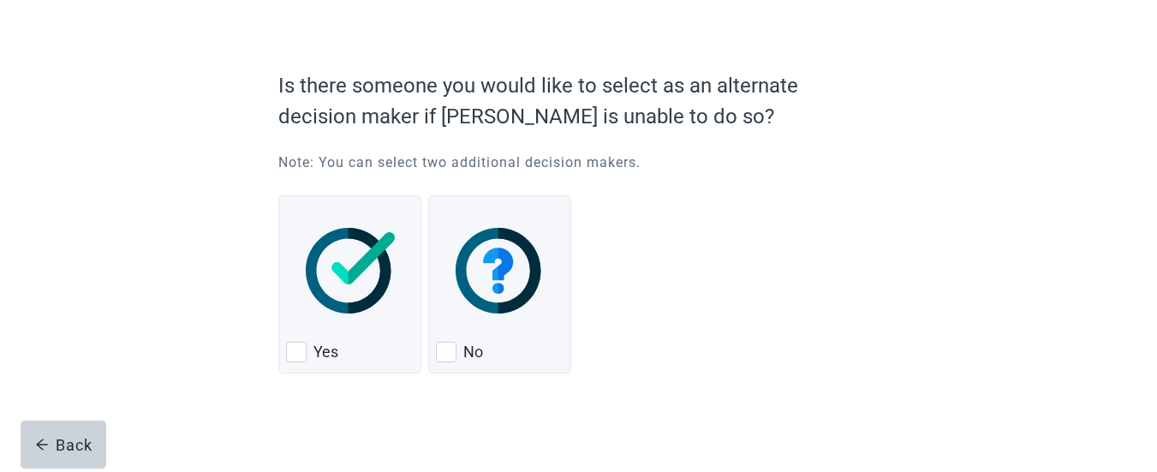
scroll to position [110, 0]
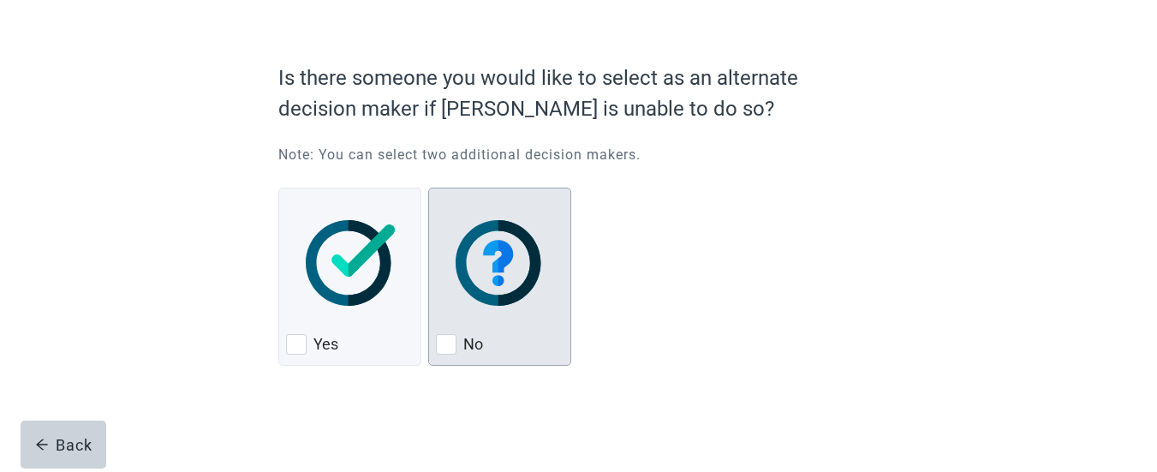
click at [449, 344] on div "No, checkbox, not checked" at bounding box center [446, 344] width 21 height 21
click at [429, 188] on input "No" at bounding box center [428, 187] width 1 height 1
checkbox input "true"
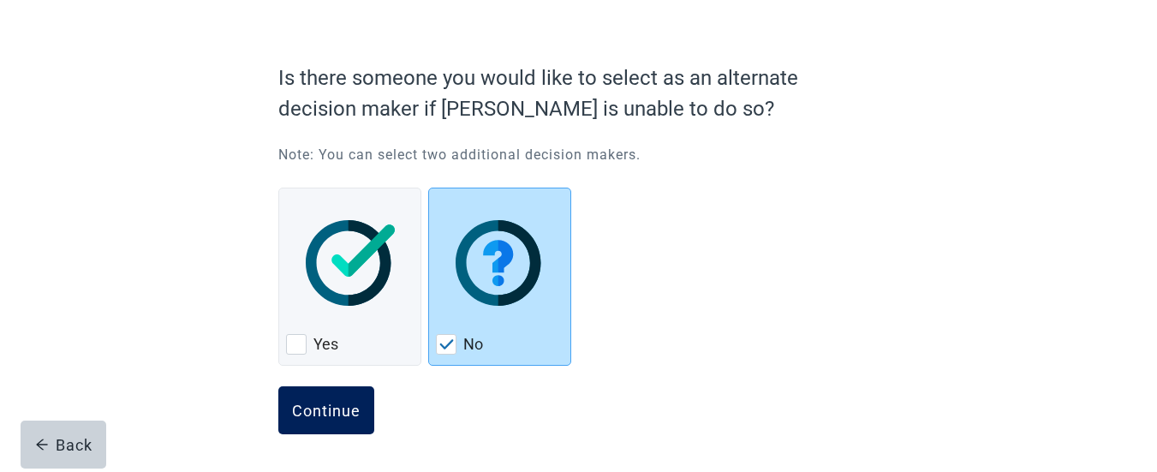
click at [337, 407] on div "Continue" at bounding box center [326, 410] width 68 height 17
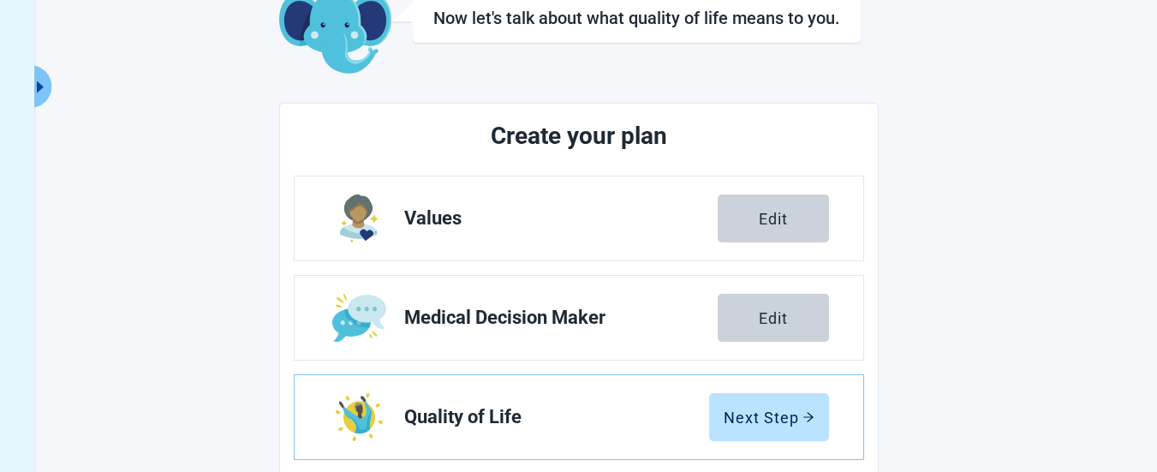
click at [937, 254] on main "Now let's talk about what quality of life means to you. Create your plan Values…" at bounding box center [579, 382] width 942 height 779
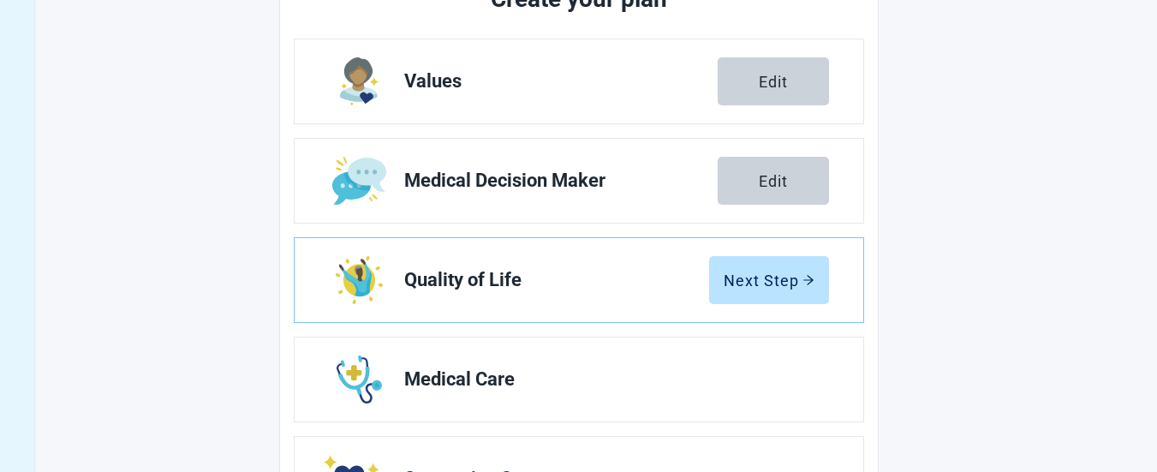
scroll to position [282, 0]
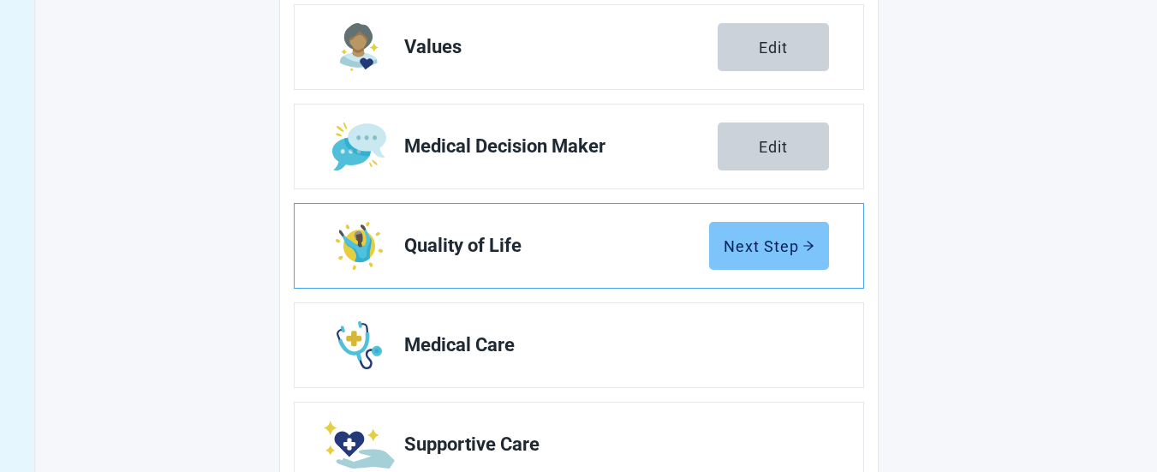
click at [776, 245] on div "Next Step" at bounding box center [768, 245] width 91 height 17
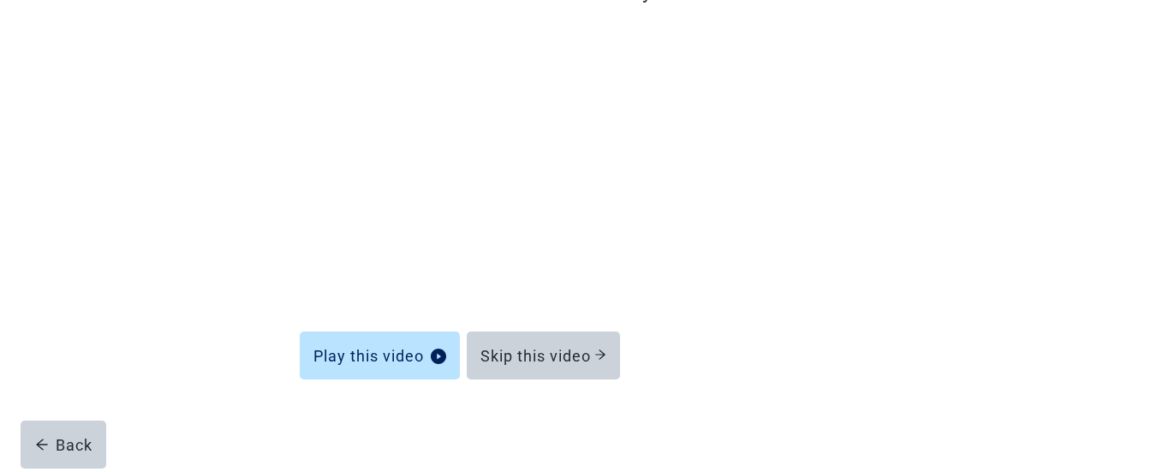
scroll to position [219, 0]
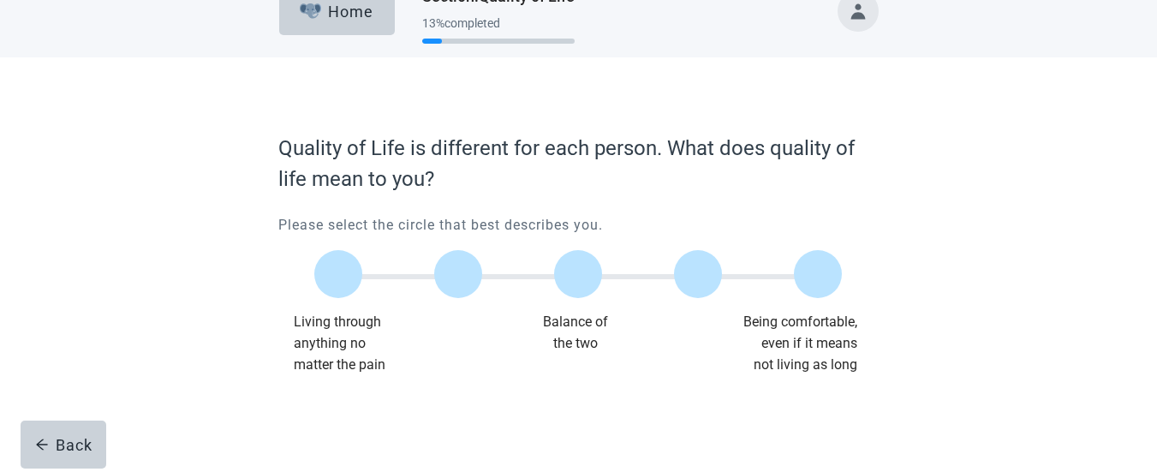
scroll to position [32, 0]
click at [802, 274] on label "Main content" at bounding box center [818, 274] width 48 height 48
click at [818, 274] on input "Quality of life scale: 100 out of 100. Being comfortable, even if it means not …" at bounding box center [818, 274] width 0 height 0
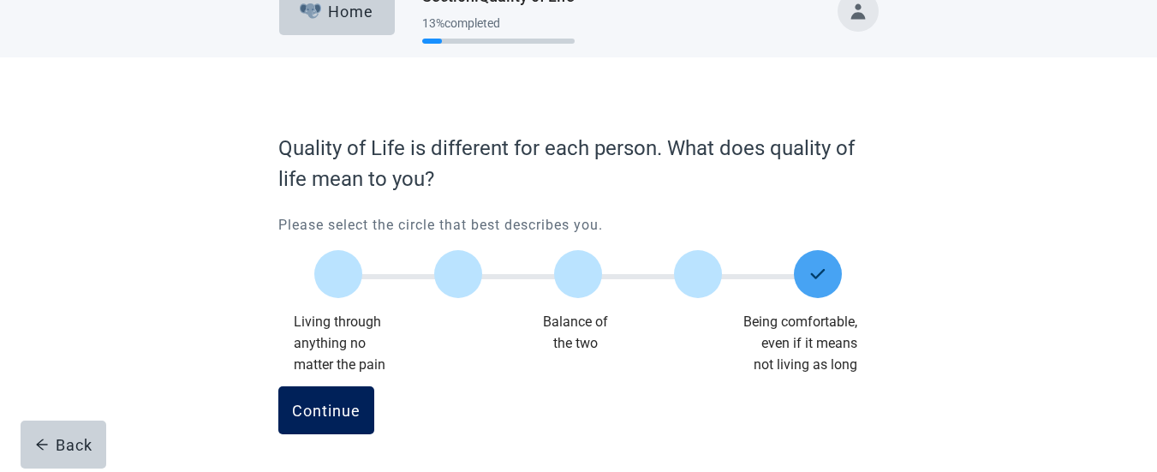
click at [324, 408] on div "Continue" at bounding box center [326, 410] width 68 height 17
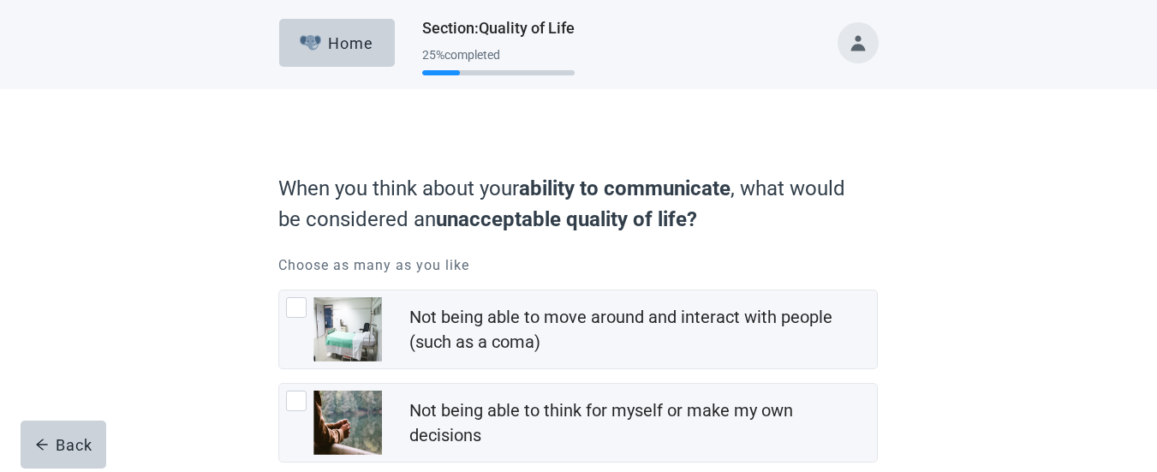
click at [946, 283] on div "When you think about your ability to communicate , what would be considered an …" at bounding box center [578, 468] width 1041 height 759
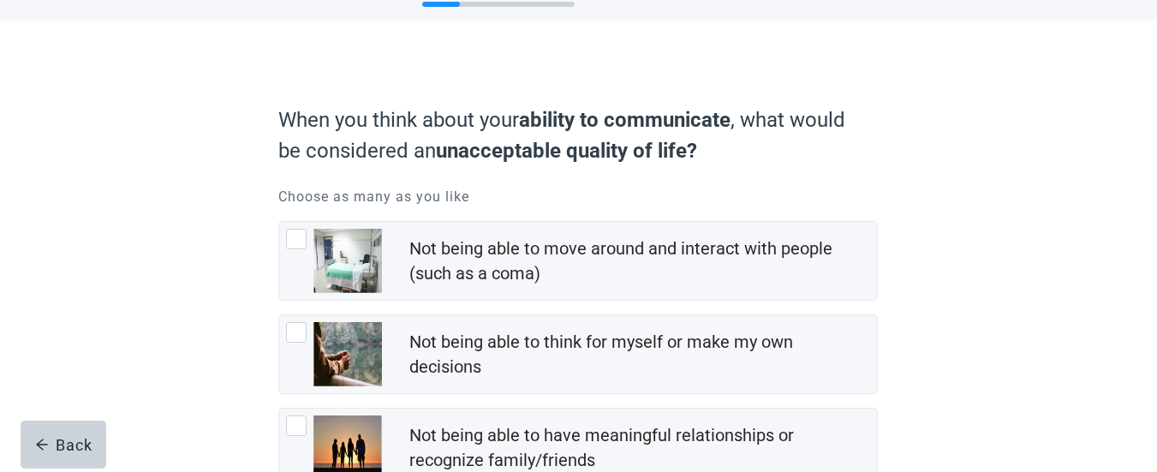
scroll to position [103, 0]
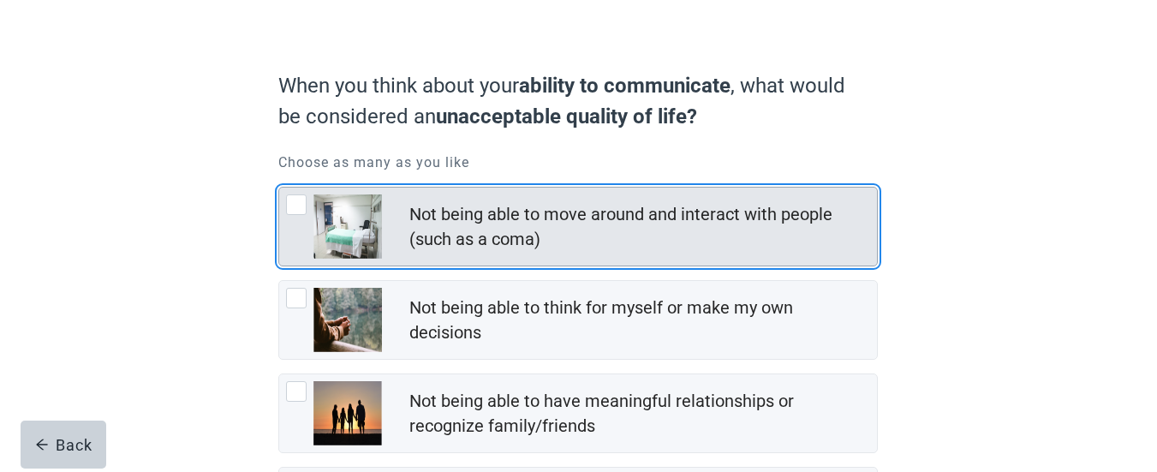
click at [297, 200] on div "Not being able to move around and interact with people (such as a coma), checkb…" at bounding box center [296, 204] width 21 height 21
click at [279, 187] on input "Not being able to move around and interact with people (such as a coma)" at bounding box center [278, 187] width 1 height 1
checkbox input "true"
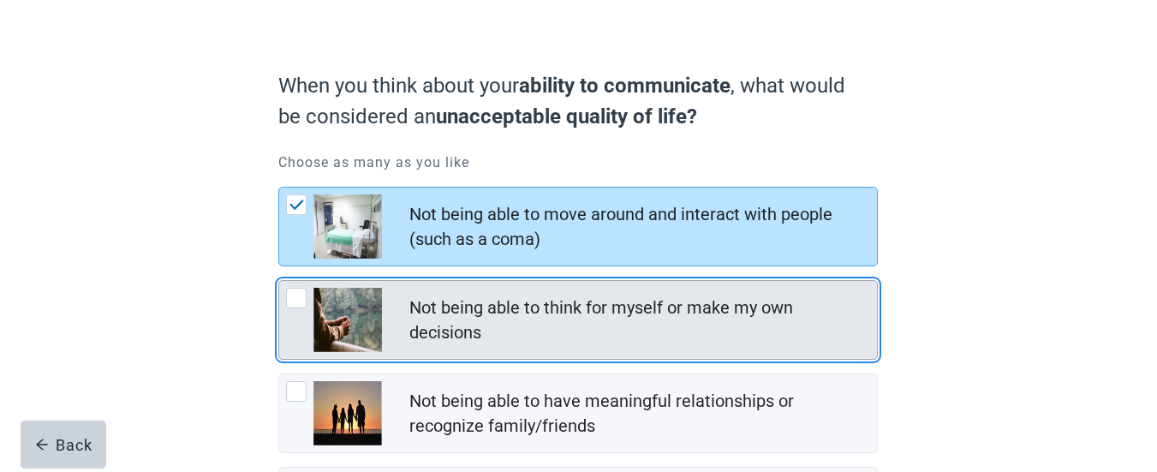
click at [293, 300] on div "Not being able to think for myself or make my own decisions, checkbox, not chec…" at bounding box center [296, 298] width 21 height 21
click at [279, 281] on input "Not being able to think for myself or make my own decisions" at bounding box center [278, 280] width 1 height 1
checkbox input "true"
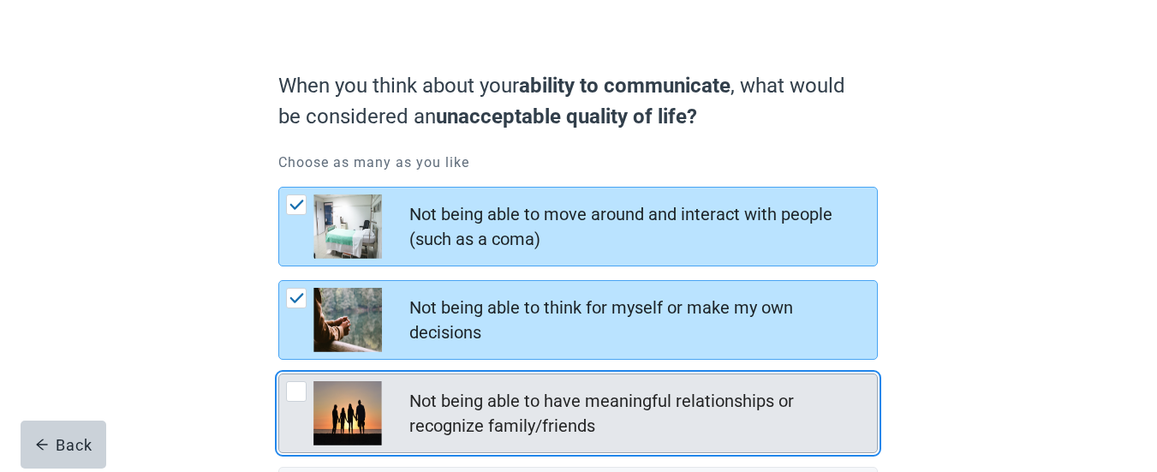
click at [295, 393] on div "Not being able to have meaningful relationships or recognize family/friends, ch…" at bounding box center [296, 391] width 21 height 21
click at [279, 374] on input "Not being able to have meaningful relationships or recognize family/friends" at bounding box center [278, 373] width 1 height 1
checkbox input "true"
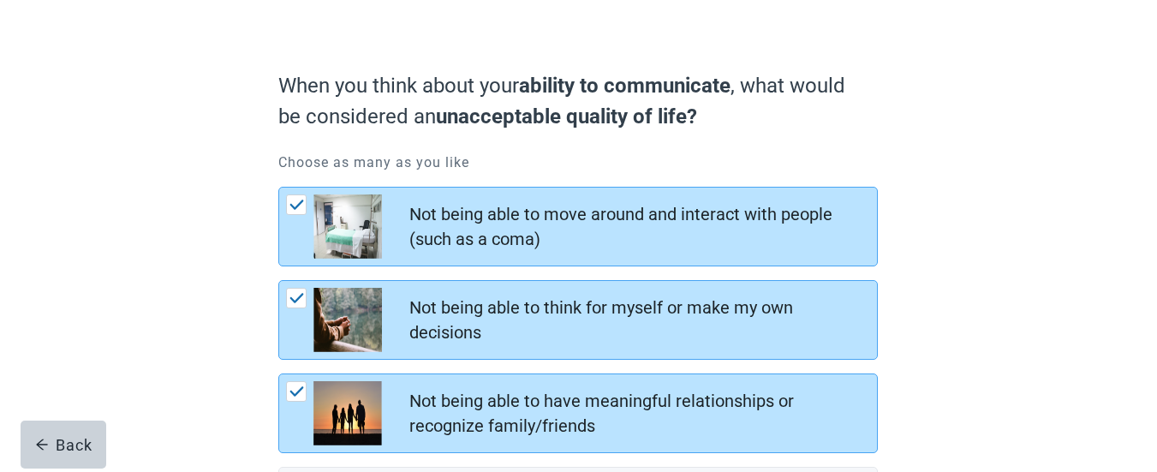
click at [951, 294] on div "When you think about your ability to communicate , what would be considered an …" at bounding box center [578, 365] width 1041 height 759
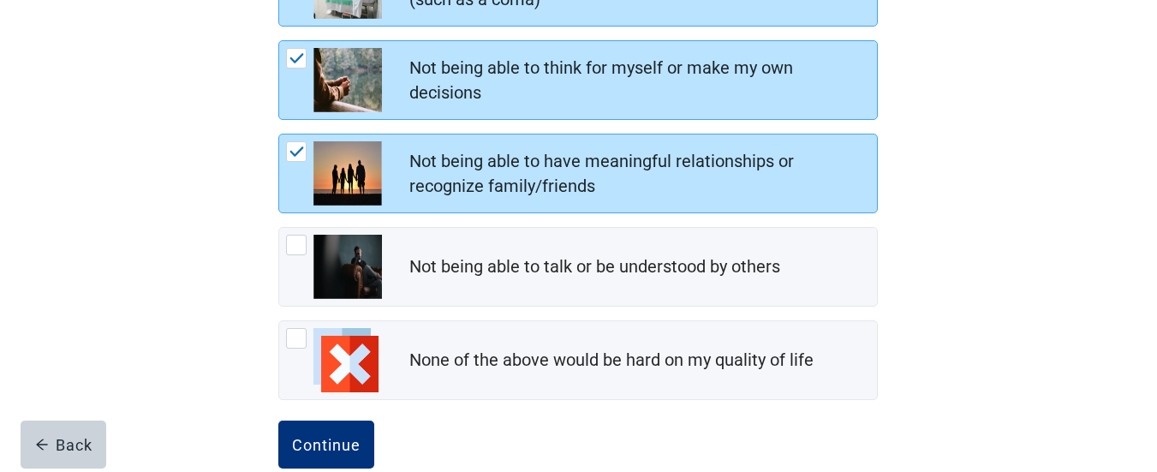
scroll to position [377, 0]
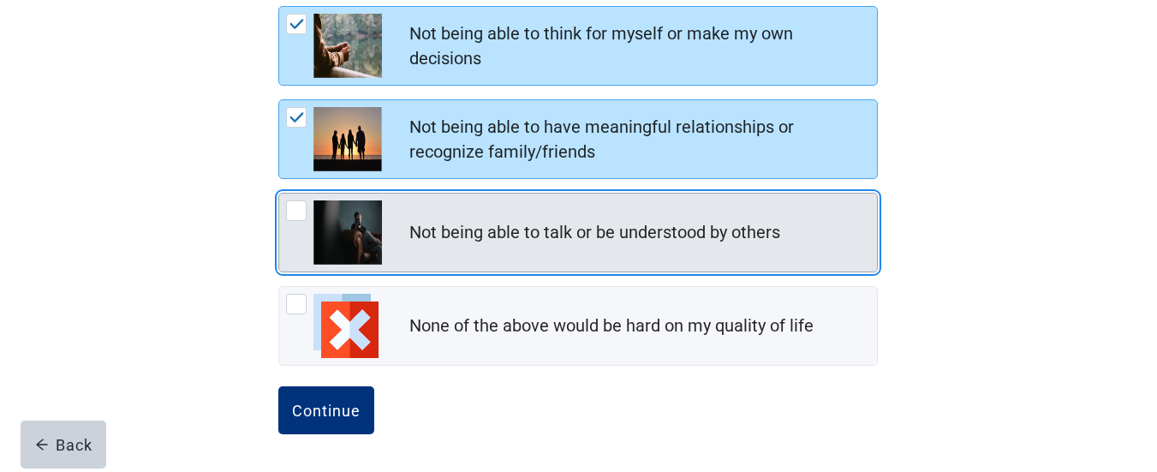
click at [300, 215] on div "Not being able to talk or be understood by others, checkbox, not checked" at bounding box center [296, 210] width 21 height 21
click at [279, 193] on input "Not being able to talk or be understood by others" at bounding box center [278, 193] width 1 height 1
checkbox input "true"
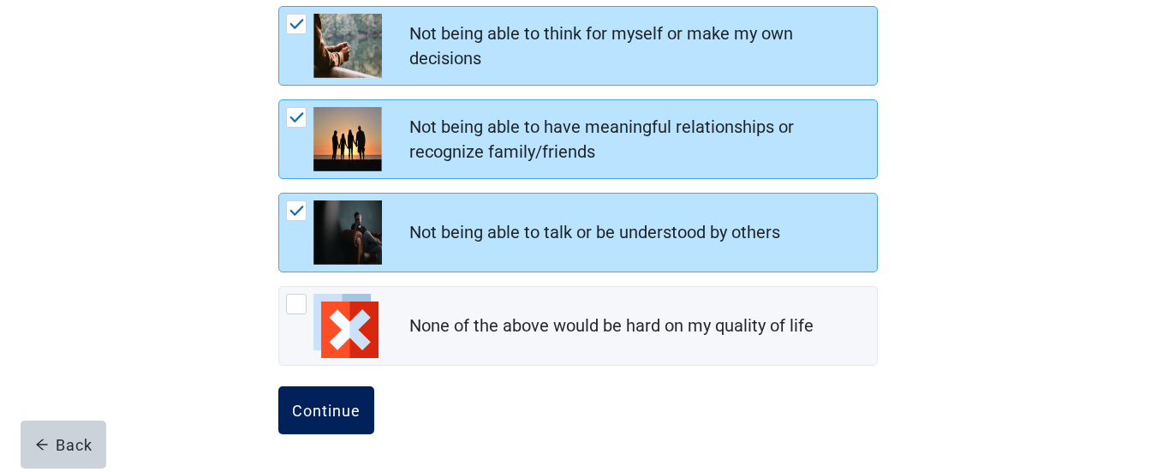
click at [332, 399] on button "Continue" at bounding box center [326, 410] width 96 height 48
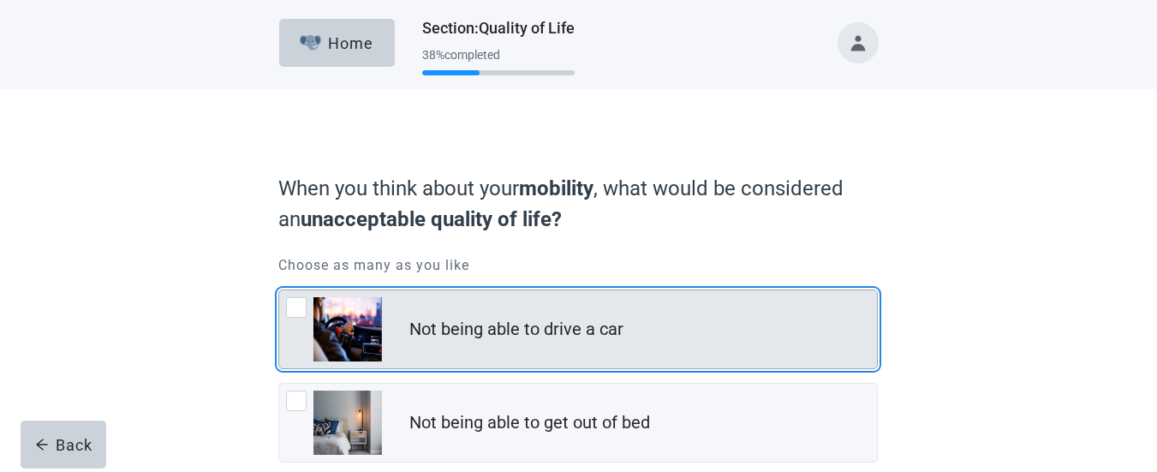
click at [294, 305] on div "Not being able to drive a car, checkbox, not checked" at bounding box center [296, 307] width 21 height 21
click at [279, 290] on input "Not being able to drive a car" at bounding box center [278, 289] width 1 height 1
checkbox input "true"
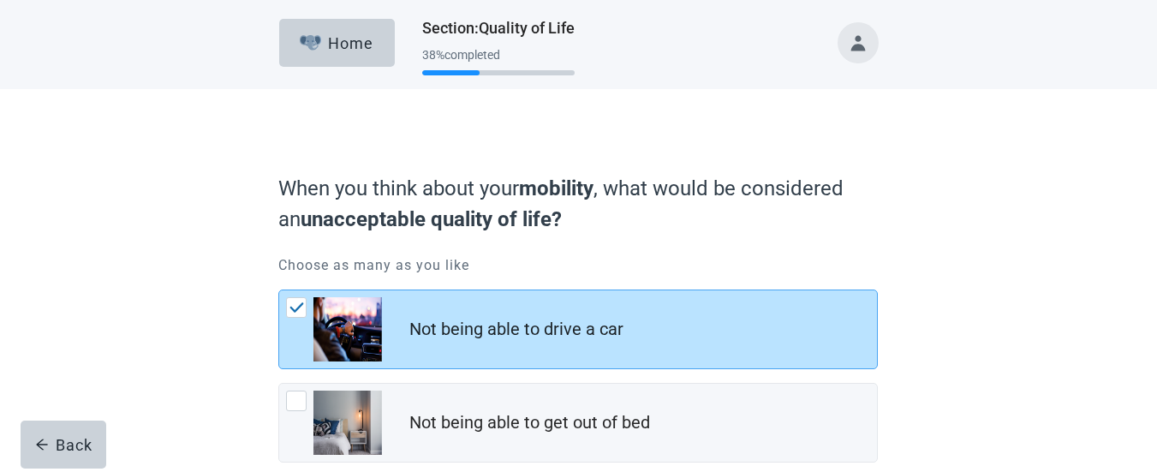
click at [951, 248] on div "When you think about your mobility , what would be considered an unacceptable q…" at bounding box center [578, 468] width 1041 height 759
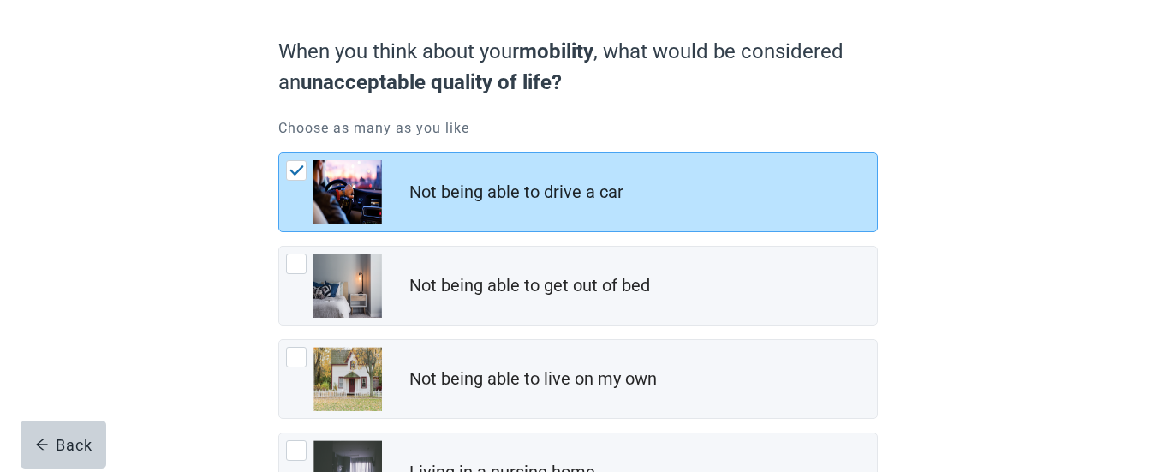
scroll to position [171, 0]
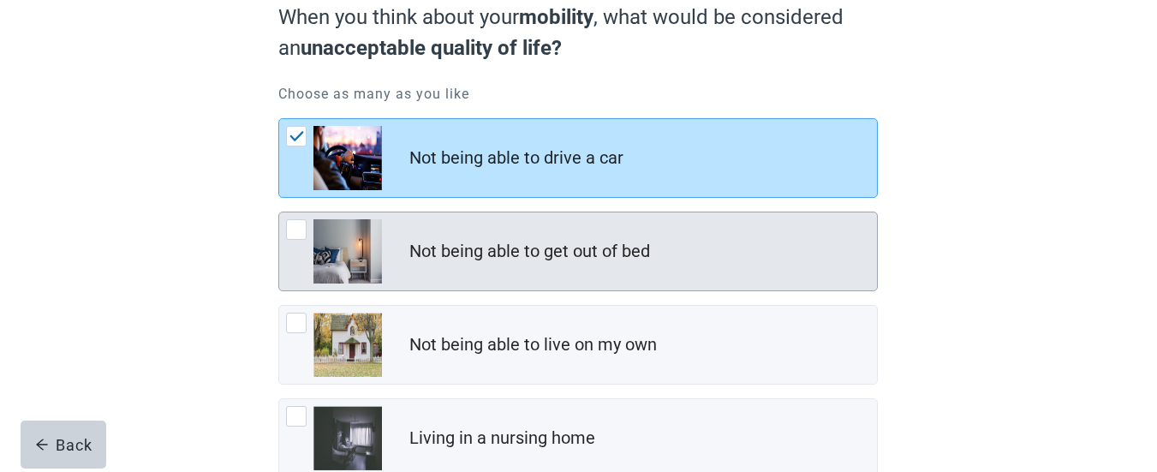
click at [296, 230] on div "Not being able to get out of bed, checkbox, not checked" at bounding box center [296, 229] width 21 height 21
click at [279, 212] on input "Not being able to get out of bed" at bounding box center [278, 211] width 1 height 1
checkbox input "true"
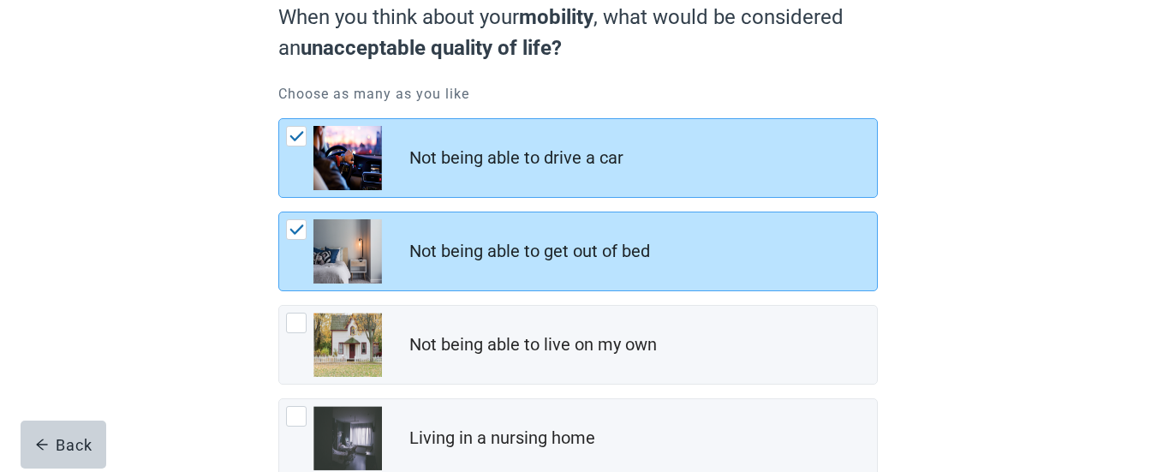
click at [1016, 185] on div "When you think about your mobility , what would be considered an unacceptable q…" at bounding box center [578, 297] width 1041 height 759
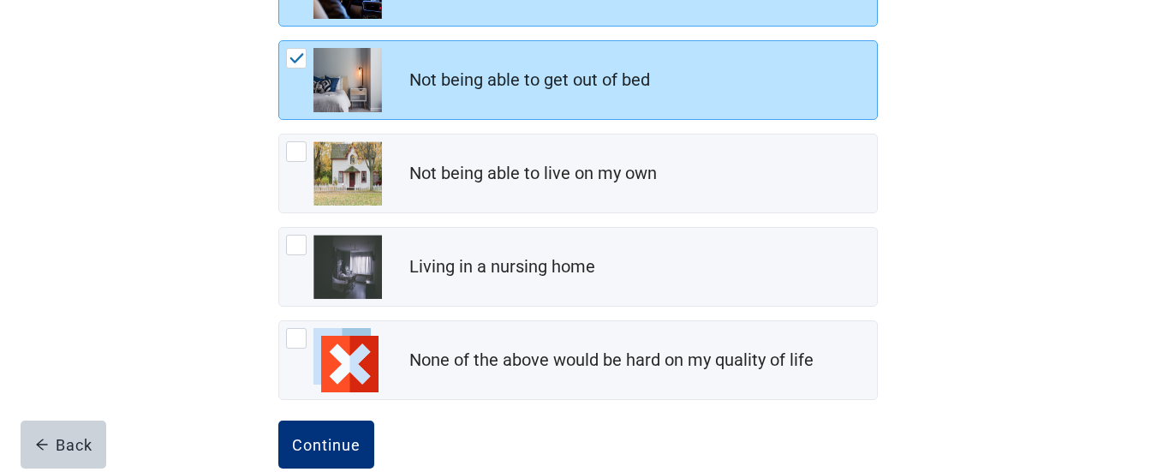
scroll to position [377, 0]
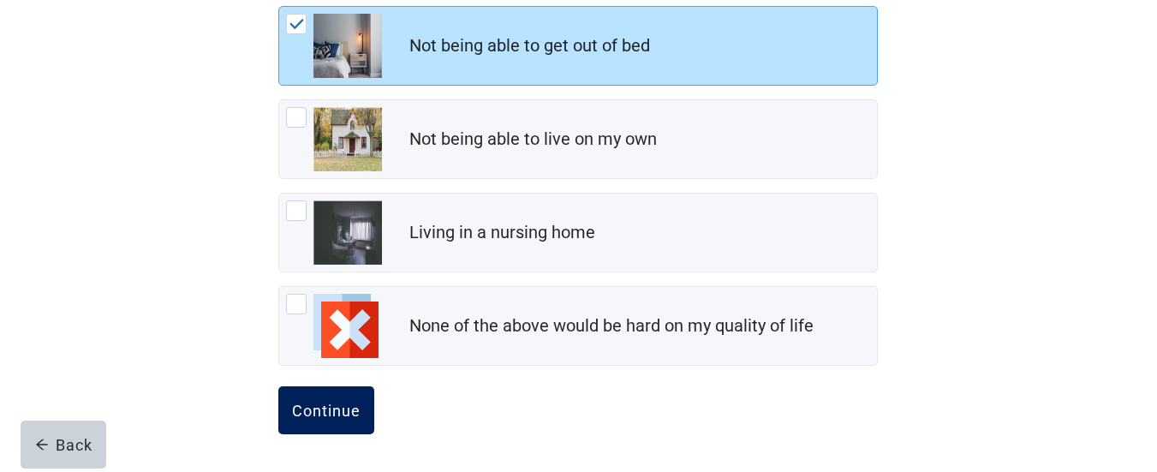
click at [328, 398] on button "Continue" at bounding box center [326, 410] width 96 height 48
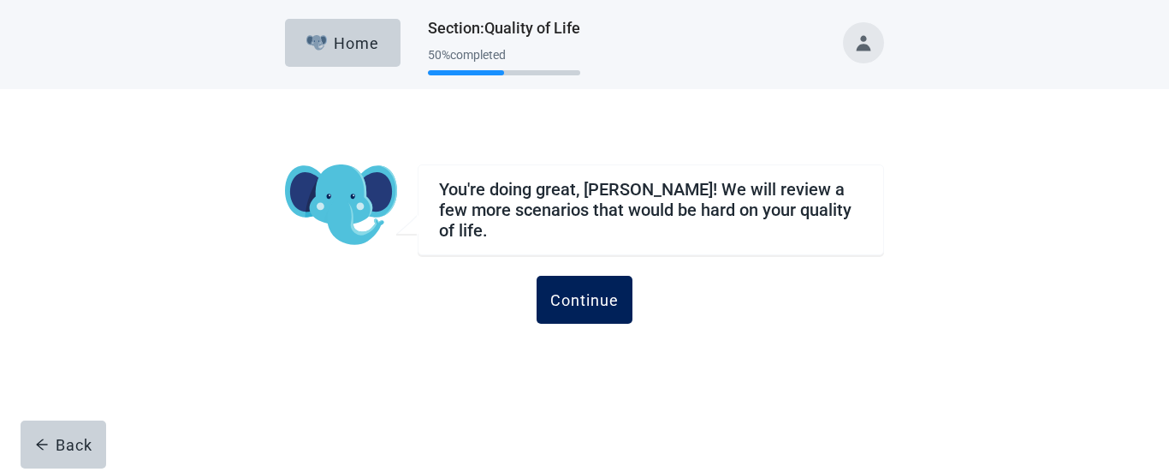
click at [580, 291] on div "Continue" at bounding box center [584, 299] width 68 height 17
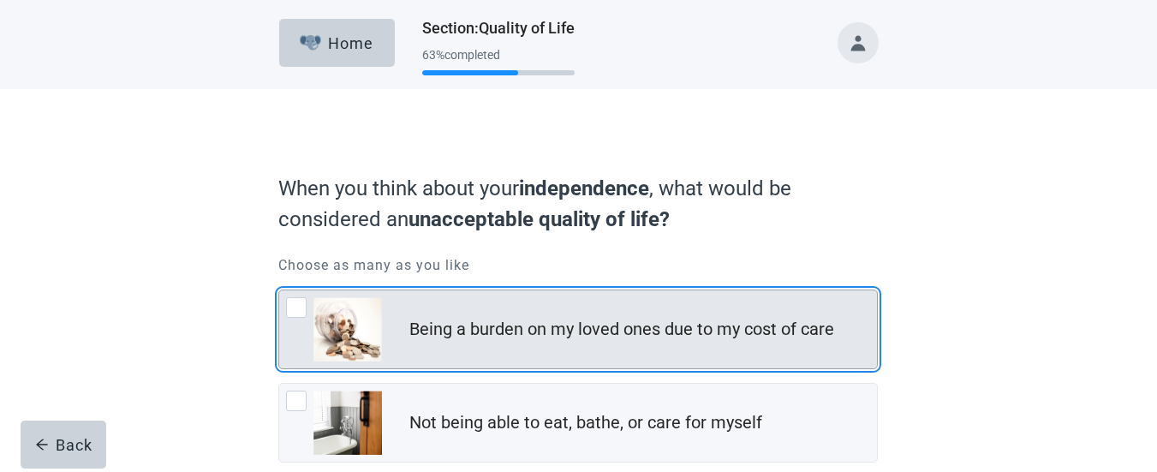
click at [301, 309] on div "Being a burden on my loved ones due to my cost of care, checkbox, not checked" at bounding box center [296, 307] width 21 height 21
click at [279, 290] on input "Being a burden on my loved ones due to my cost of care" at bounding box center [278, 289] width 1 height 1
checkbox input "true"
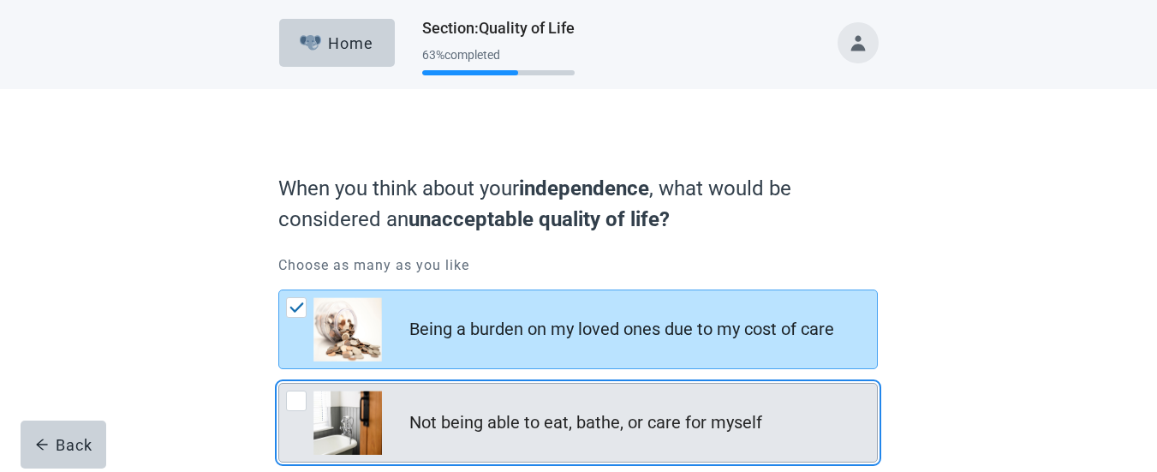
click at [293, 401] on div "Not being able to eat, bathe, or care for myself, checkbox, not checked" at bounding box center [296, 400] width 21 height 21
click at [279, 384] on input "Not being able to eat, bathe, or care for myself" at bounding box center [278, 383] width 1 height 1
checkbox input "true"
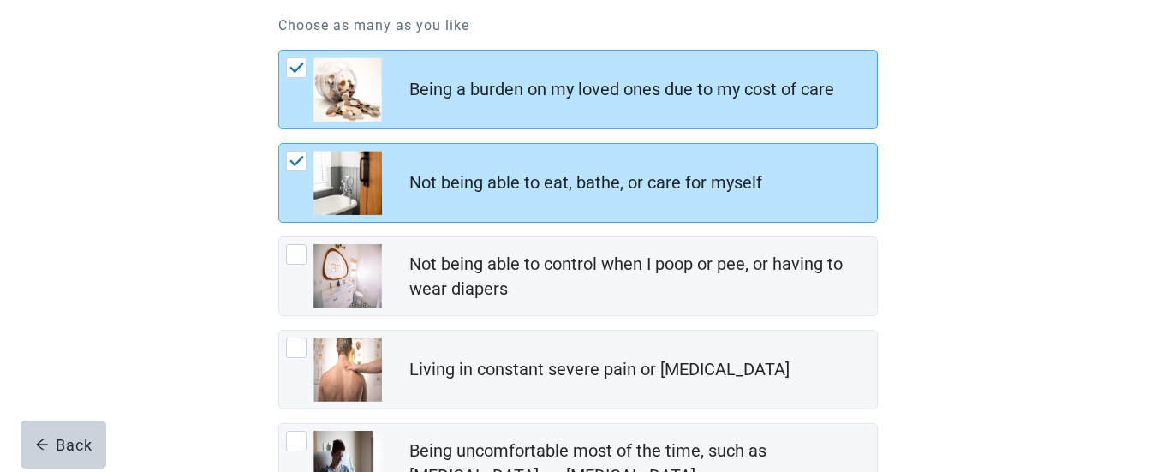
scroll to position [274, 0]
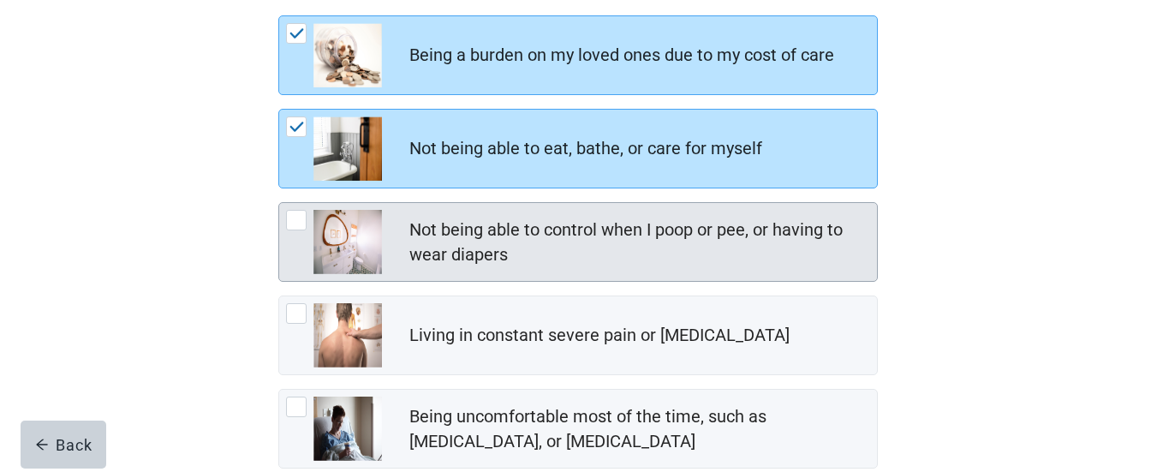
click at [298, 222] on div "Not being able to control when I poop or pee, or having to wear diapers, checkb…" at bounding box center [296, 220] width 21 height 21
click at [279, 203] on input "Not being able to control when I poop or pee, or having to wear diapers" at bounding box center [278, 202] width 1 height 1
checkbox input "true"
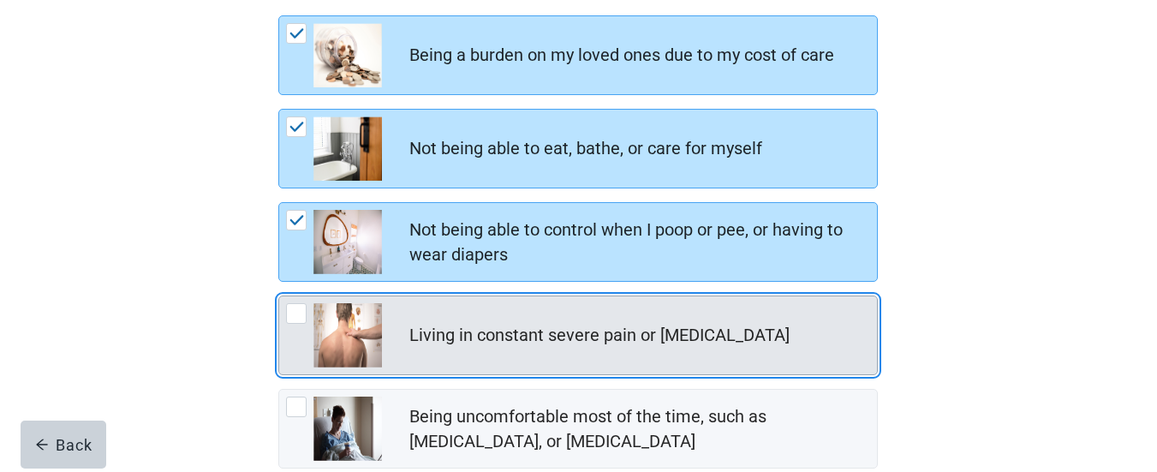
click at [292, 316] on div "Living in constant severe pain or shortness of breath, checkbox, not checked" at bounding box center [296, 313] width 21 height 21
click at [279, 296] on input "Living in constant severe pain or [MEDICAL_DATA]" at bounding box center [278, 295] width 1 height 1
checkbox input "true"
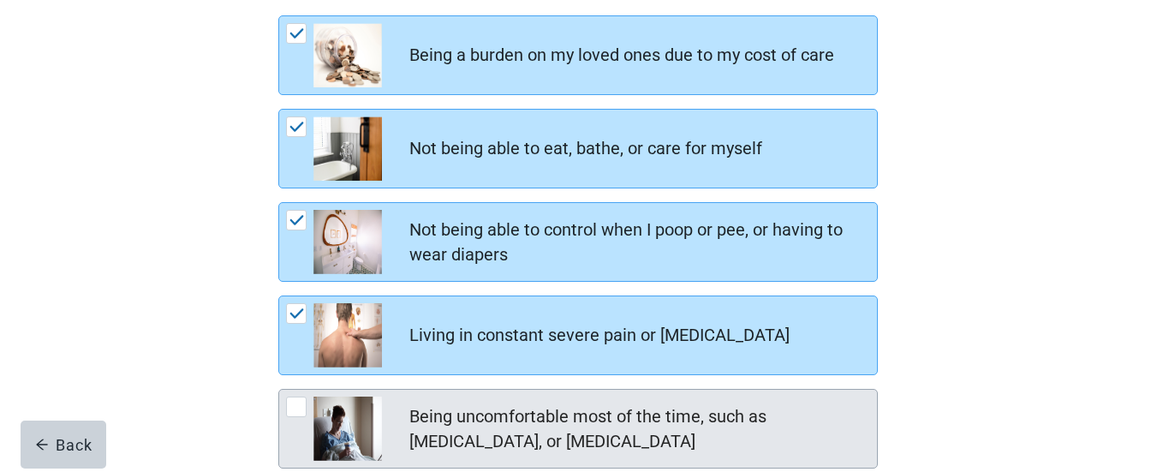
click at [294, 405] on div "Being uncomfortable most of the time, such as nausea, vomiting, or diarrhea, ch…" at bounding box center [296, 406] width 21 height 21
click at [279, 390] on input "Being uncomfortable most of the time, such as [MEDICAL_DATA], or [MEDICAL_DATA]" at bounding box center [278, 389] width 1 height 1
checkbox input "true"
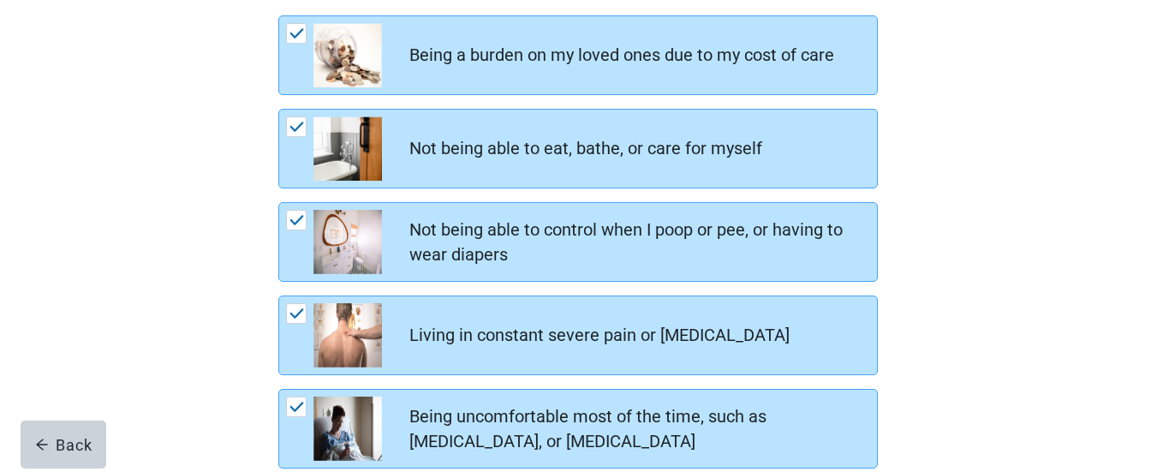
click at [964, 307] on div "When you think about your independence , what would be considered an unacceptab…" at bounding box center [578, 241] width 1041 height 853
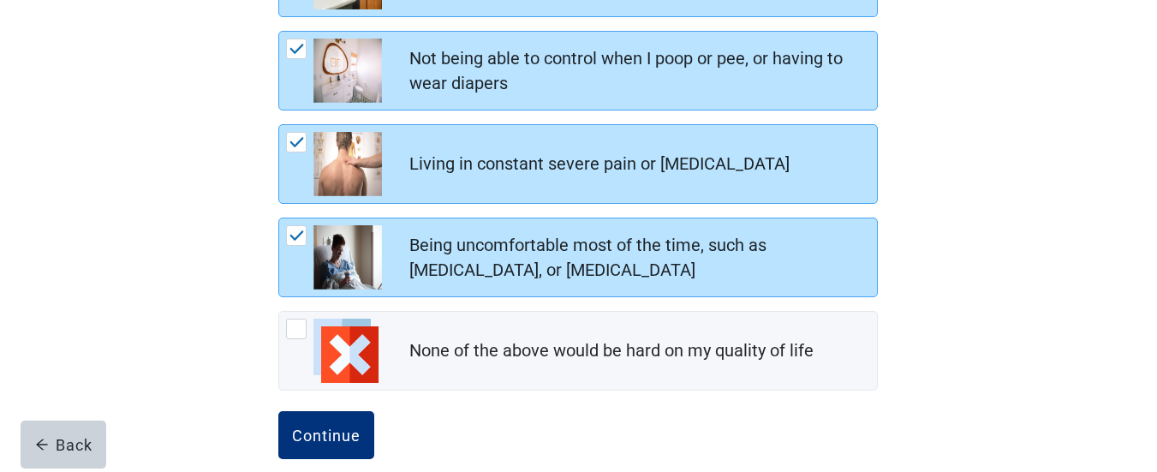
scroll to position [470, 0]
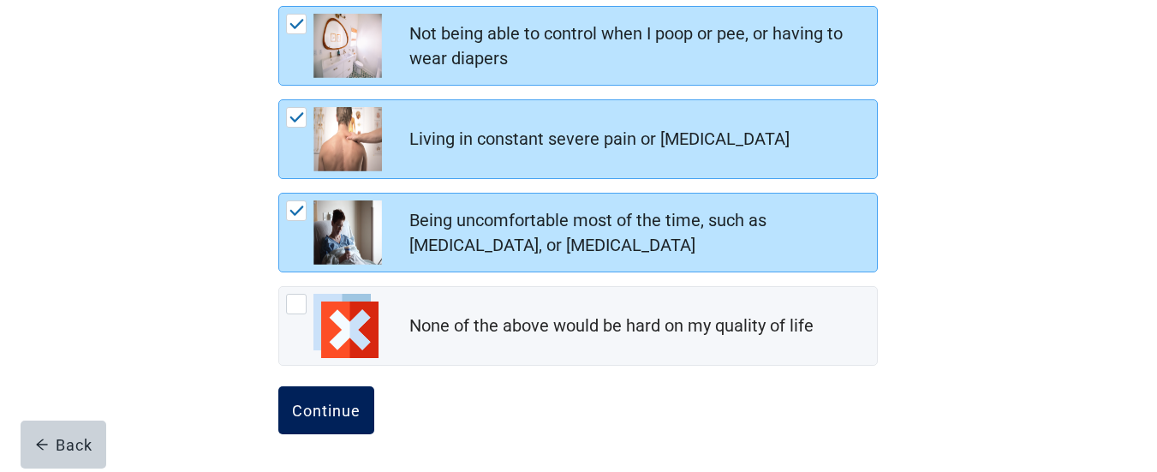
click at [312, 413] on div "Continue" at bounding box center [326, 410] width 68 height 17
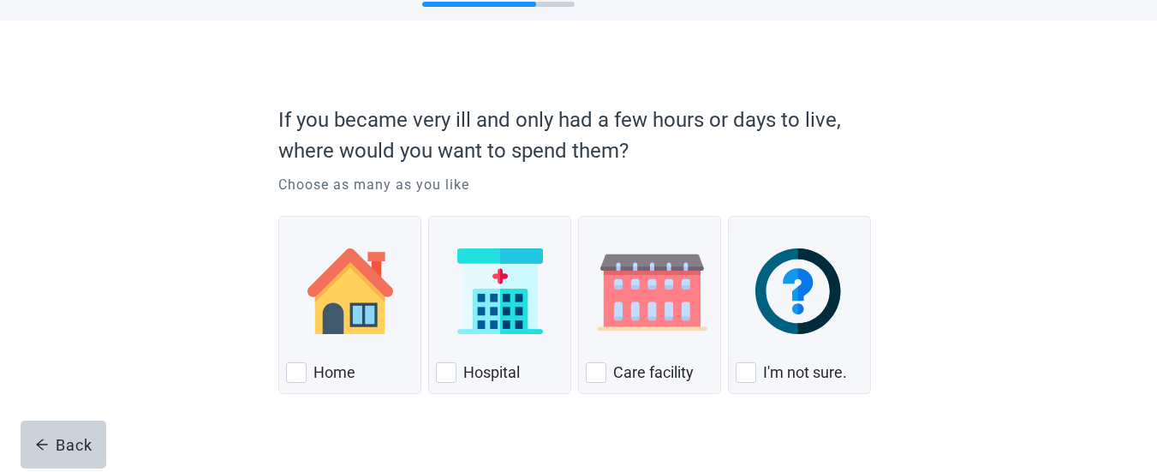
scroll to position [97, 0]
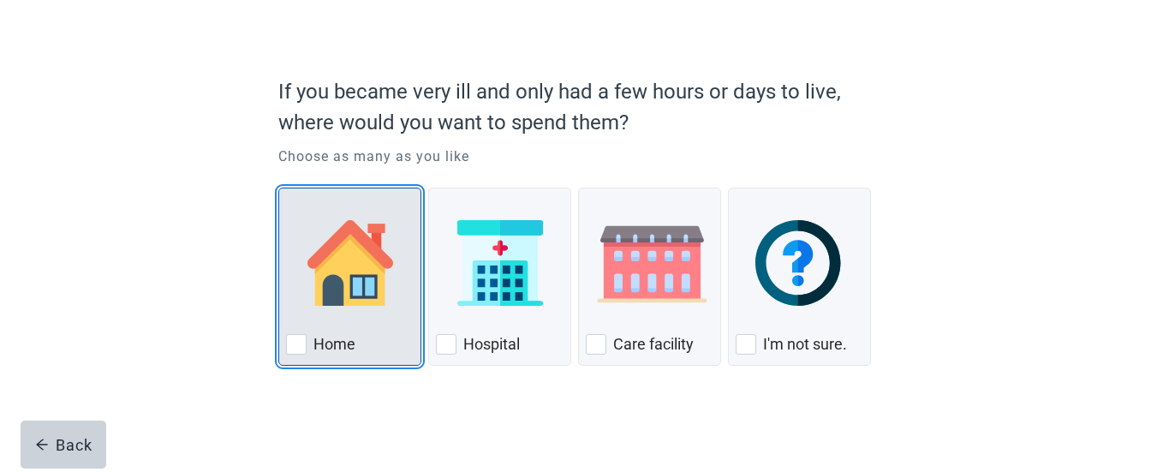
click at [293, 348] on div "Home, checkbox, not checked" at bounding box center [296, 344] width 21 height 21
click at [279, 188] on input "Home" at bounding box center [278, 187] width 1 height 1
checkbox input "true"
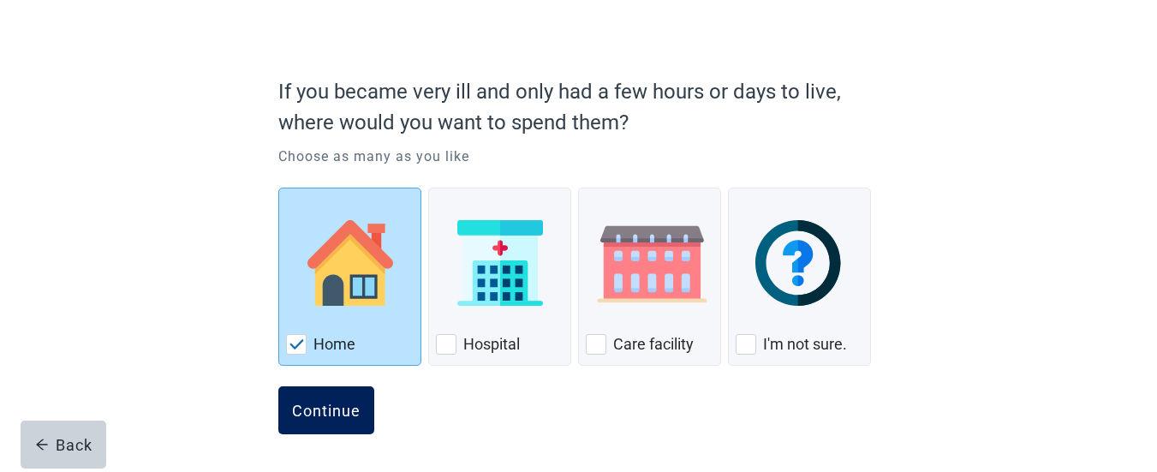
click at [323, 404] on div "Continue" at bounding box center [326, 410] width 68 height 17
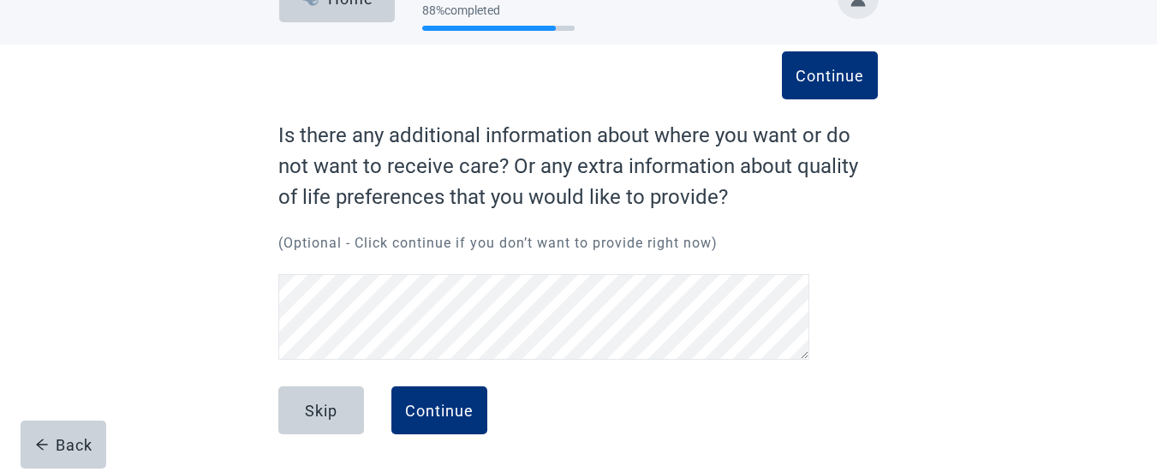
scroll to position [35, 0]
click at [425, 415] on div "Continue" at bounding box center [439, 410] width 68 height 17
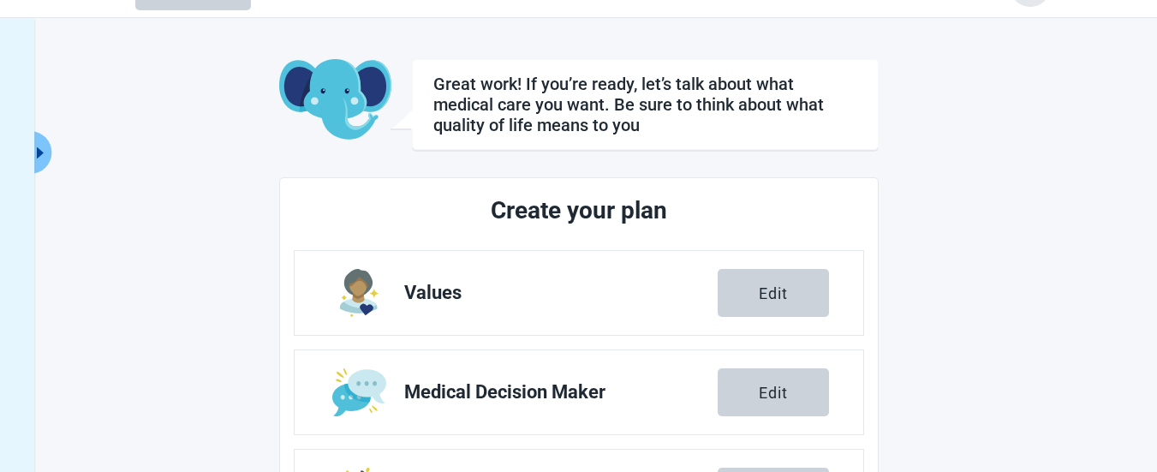
click at [996, 241] on main "Great work! If you’re ready, let’s talk about what medical care you want. Be su…" at bounding box center [579, 453] width 942 height 788
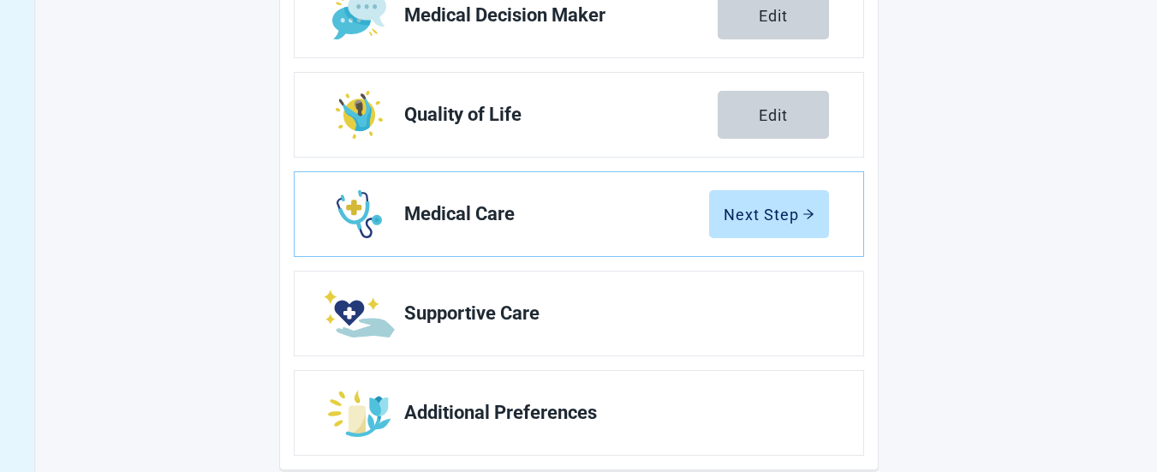
scroll to position [447, 0]
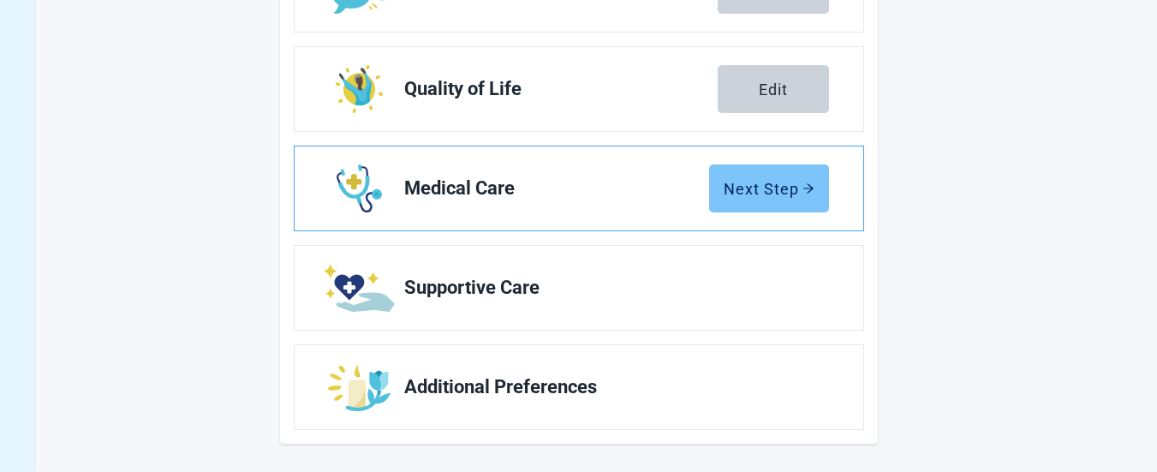
click at [764, 188] on div "Next Step" at bounding box center [768, 188] width 91 height 17
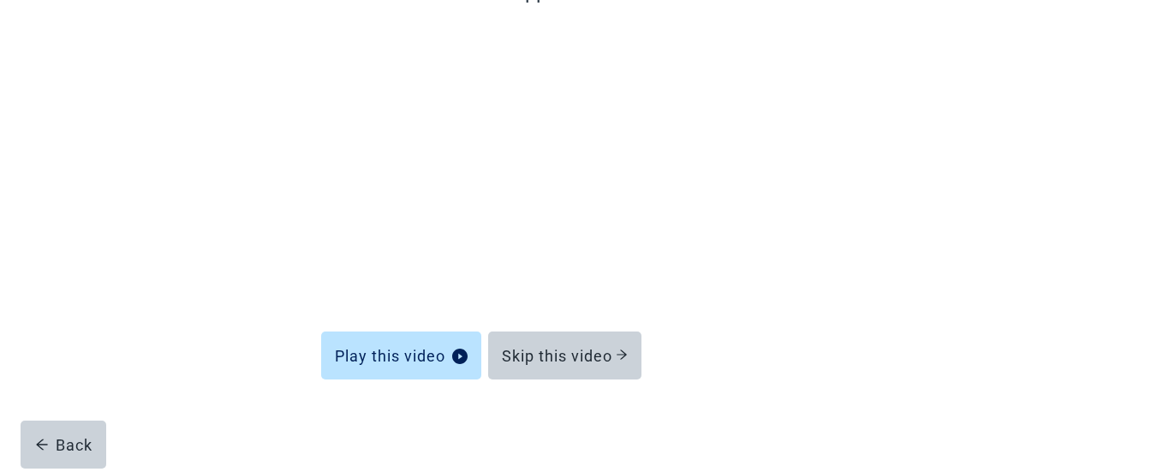
scroll to position [188, 0]
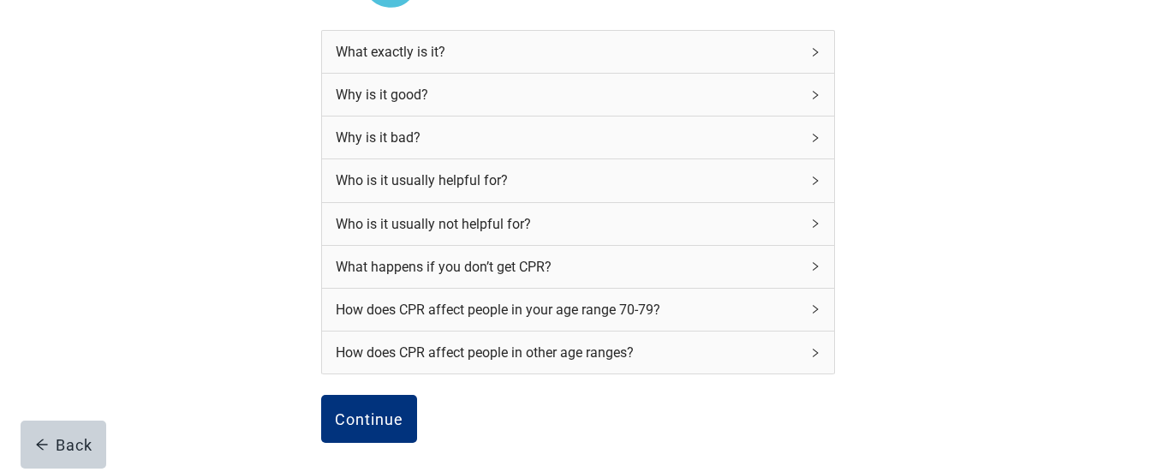
scroll to position [251, 0]
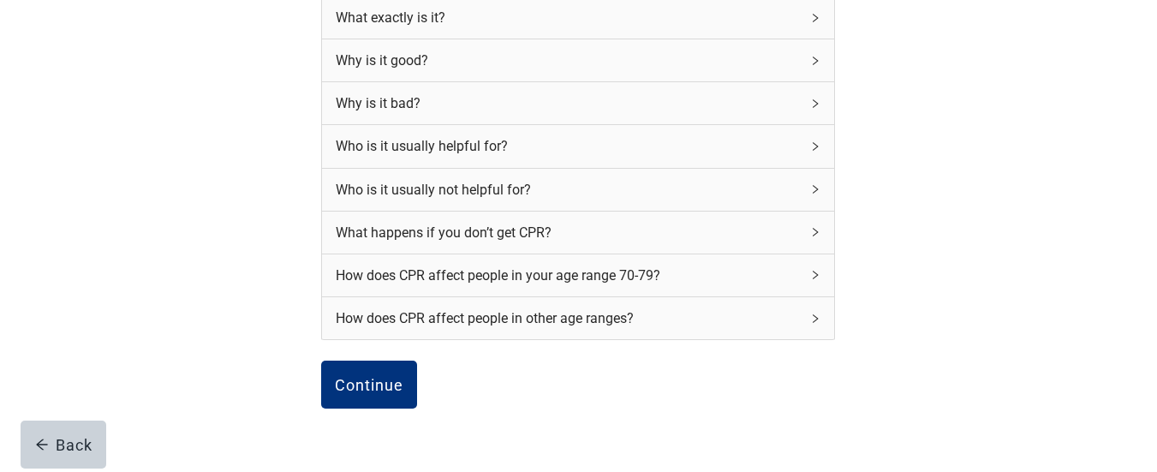
click at [816, 236] on icon "right" at bounding box center [815, 232] width 5 height 9
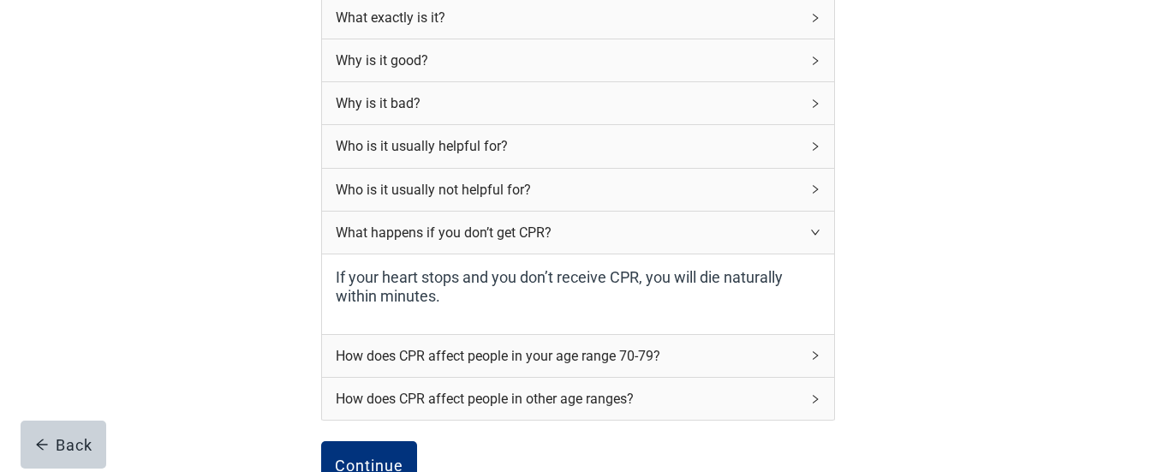
click at [916, 223] on div "CPR stands for [MEDICAL_DATA]. Here is some more information about it. What exa…" at bounding box center [578, 242] width 1041 height 808
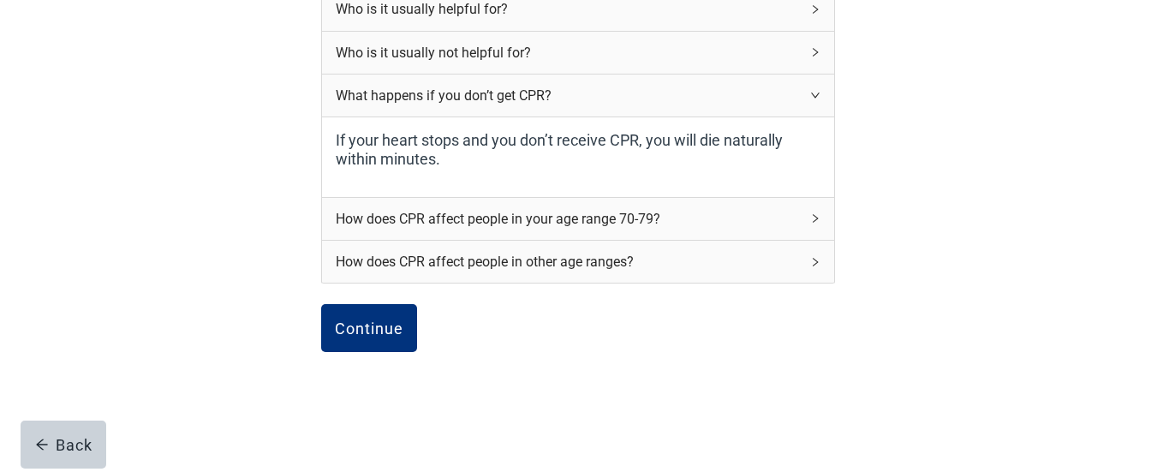
scroll to position [422, 0]
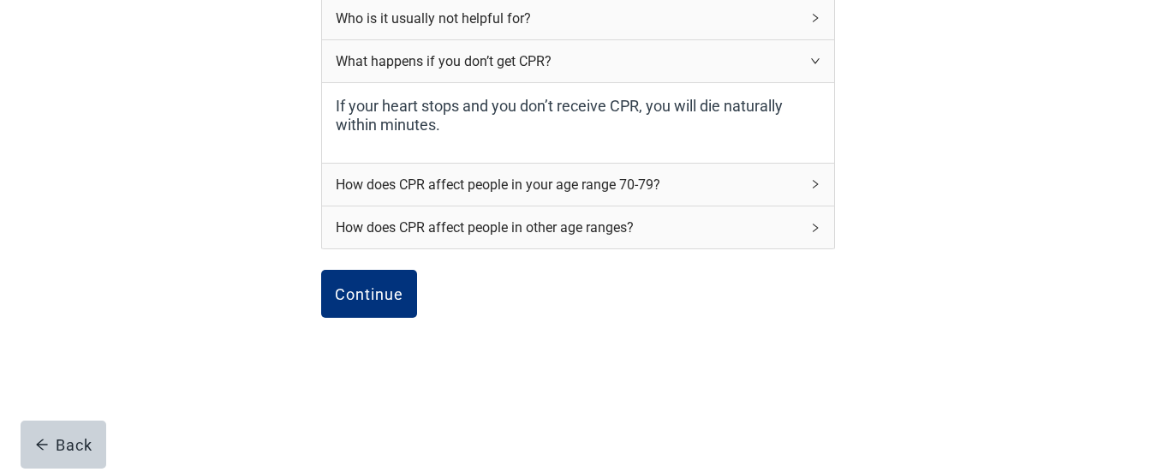
click at [812, 189] on icon "right" at bounding box center [815, 184] width 10 height 10
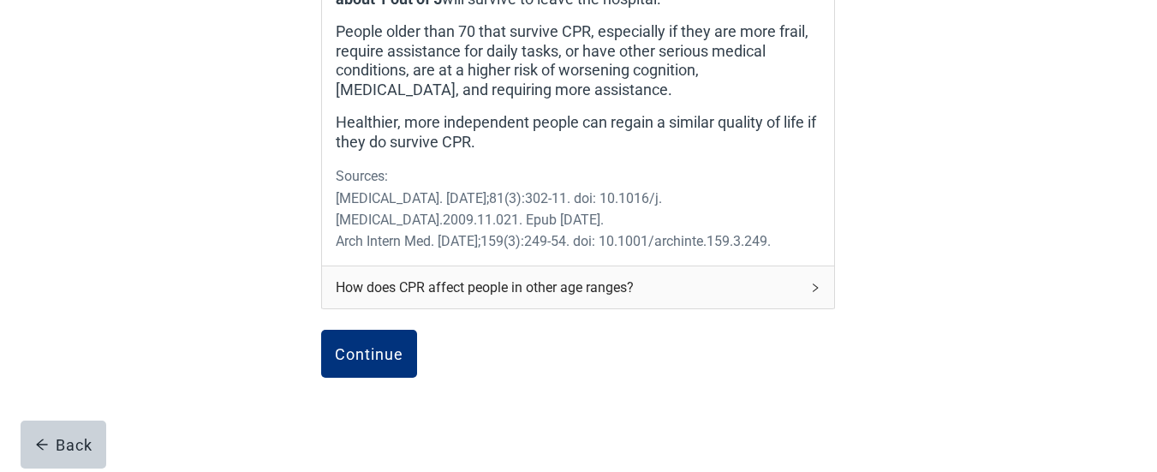
scroll to position [833, 0]
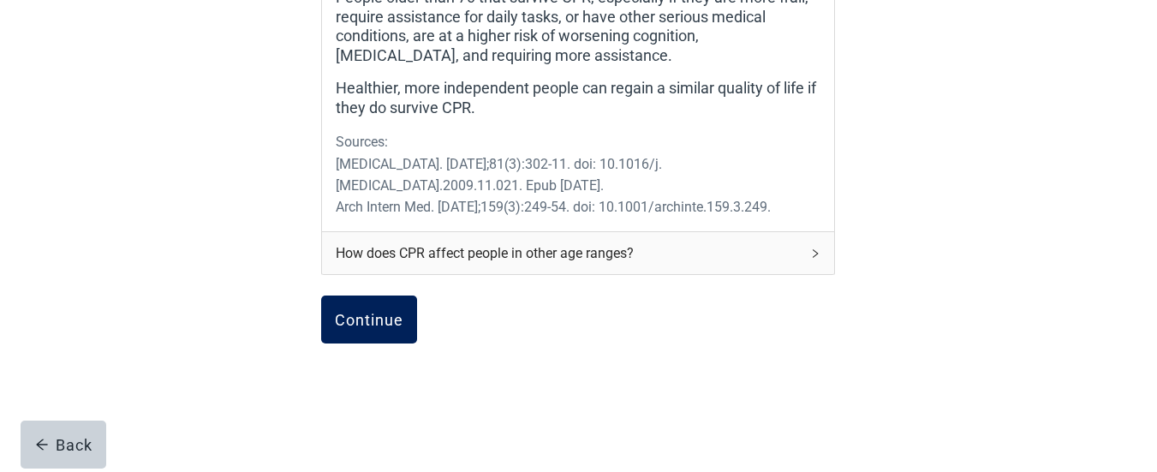
click at [381, 322] on div "Continue" at bounding box center [369, 319] width 68 height 17
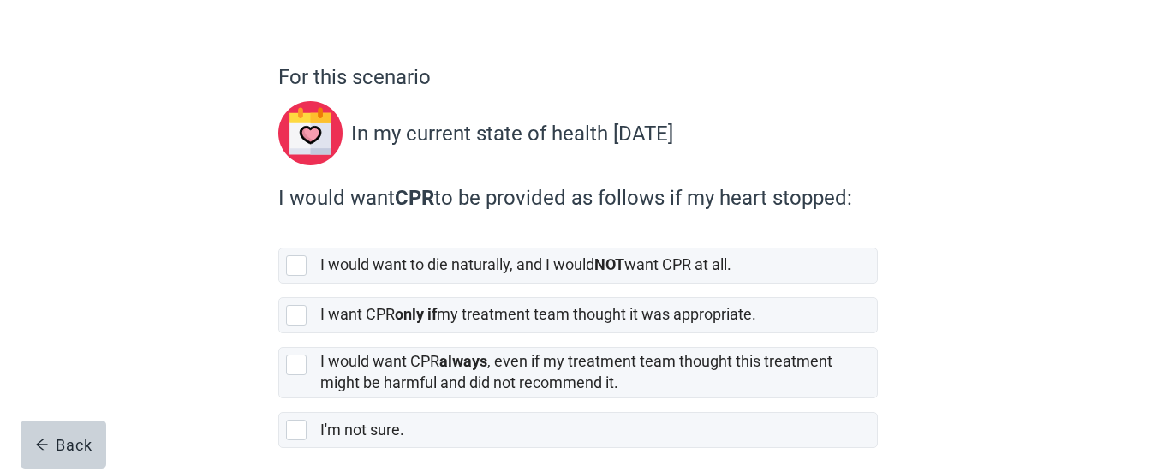
scroll to position [137, 0]
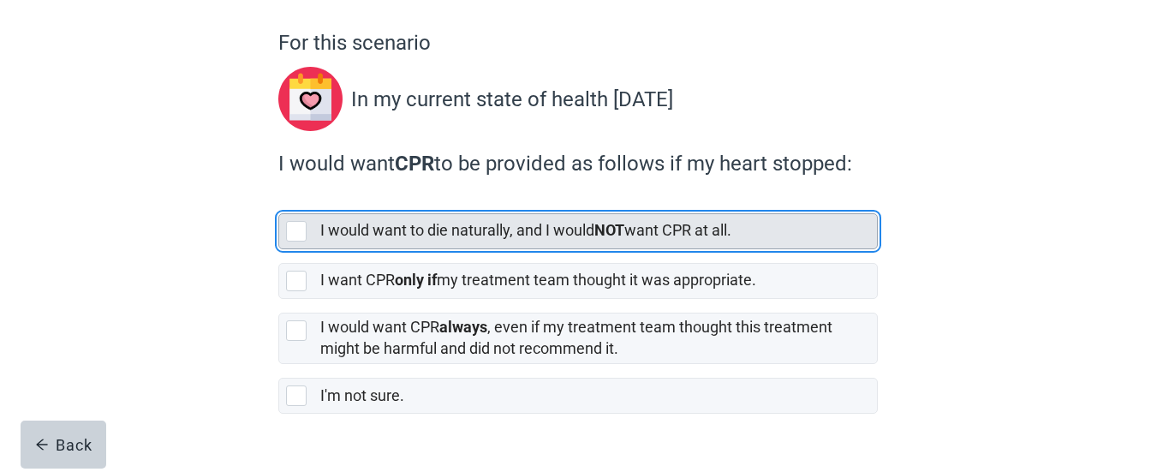
click at [293, 229] on div "[object Object], checkbox, not selected" at bounding box center [296, 231] width 21 height 21
click at [279, 200] on input "I would want to die naturally, and I would NOT want CPR at all." at bounding box center [278, 199] width 1 height 1
checkbox input "true"
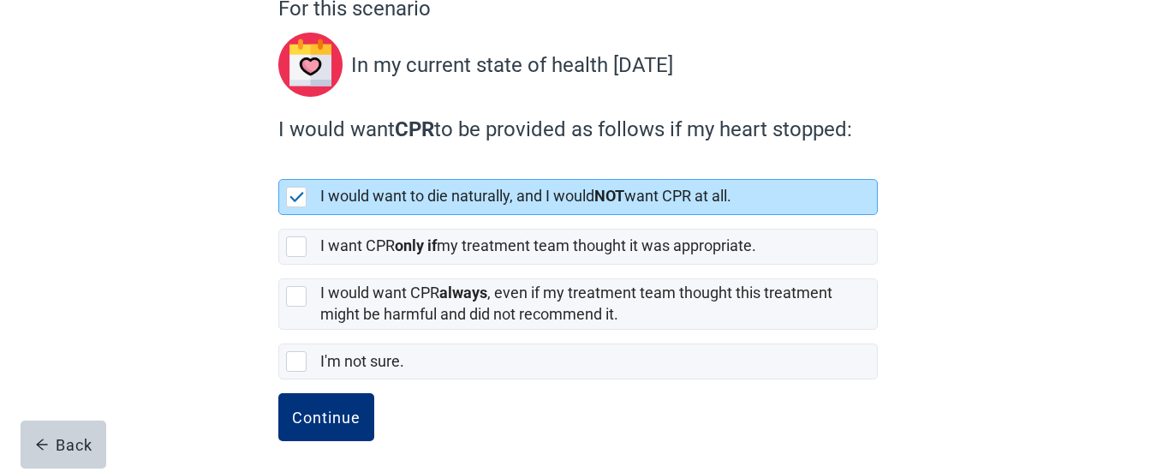
scroll to position [178, 0]
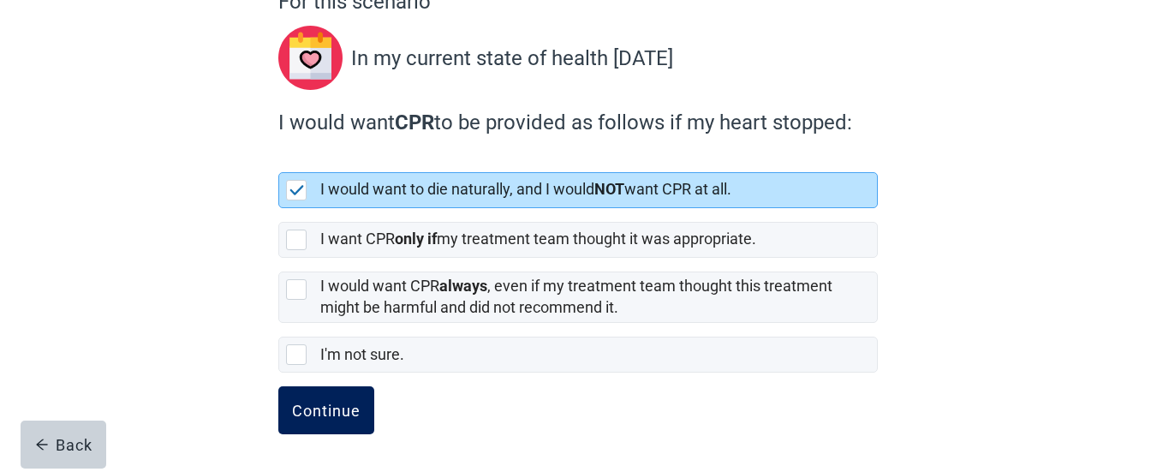
click at [335, 406] on div "Continue" at bounding box center [326, 410] width 68 height 17
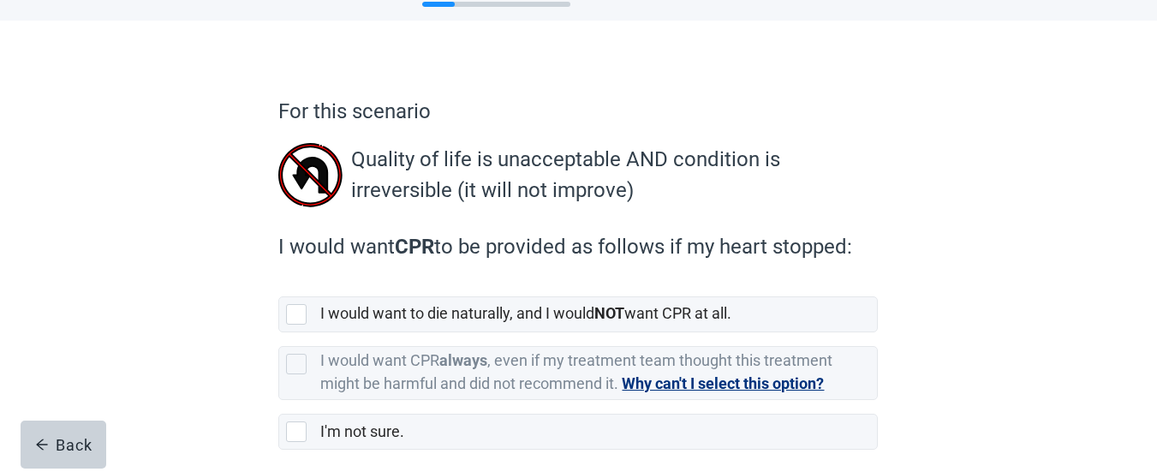
scroll to position [103, 0]
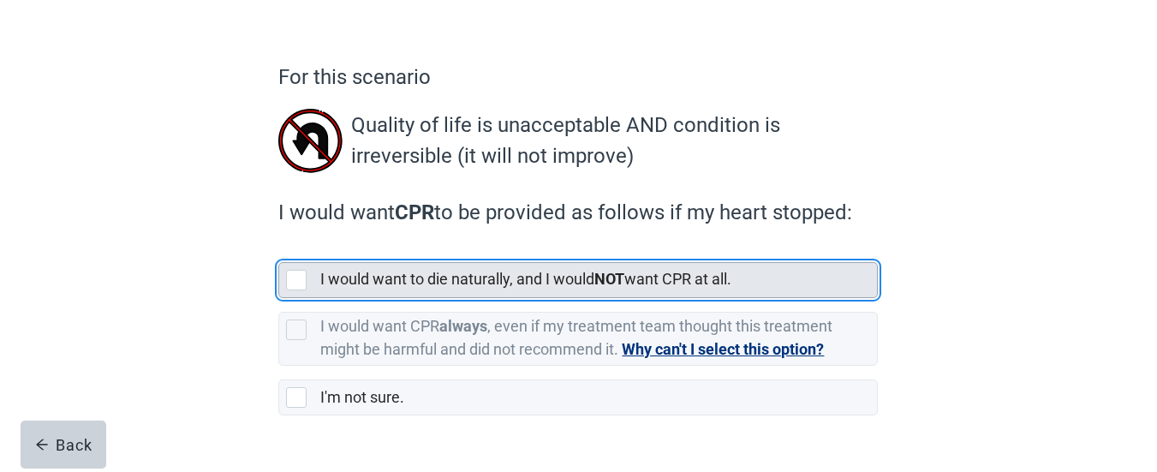
click at [305, 277] on div "[object Object], checkbox, not selected" at bounding box center [296, 280] width 21 height 21
click at [279, 249] on input "I would want to die naturally, and I would NOT want CPR at all." at bounding box center [278, 248] width 1 height 1
checkbox input "true"
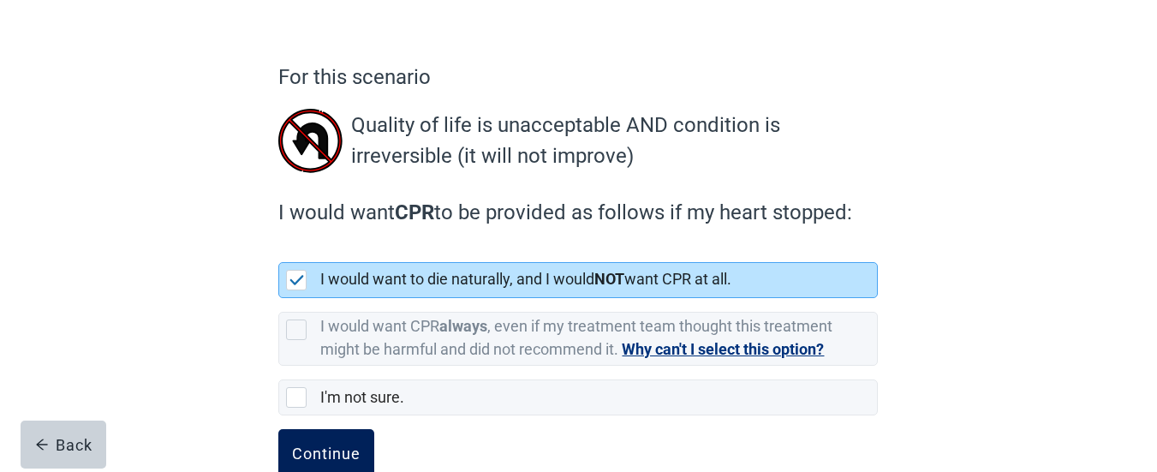
click at [335, 447] on div "Continue" at bounding box center [326, 452] width 68 height 17
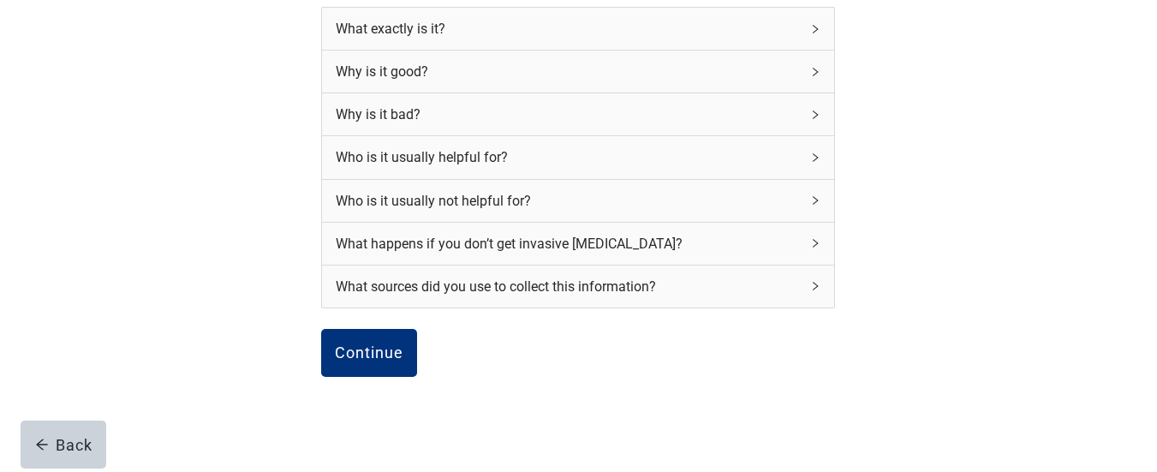
scroll to position [274, 0]
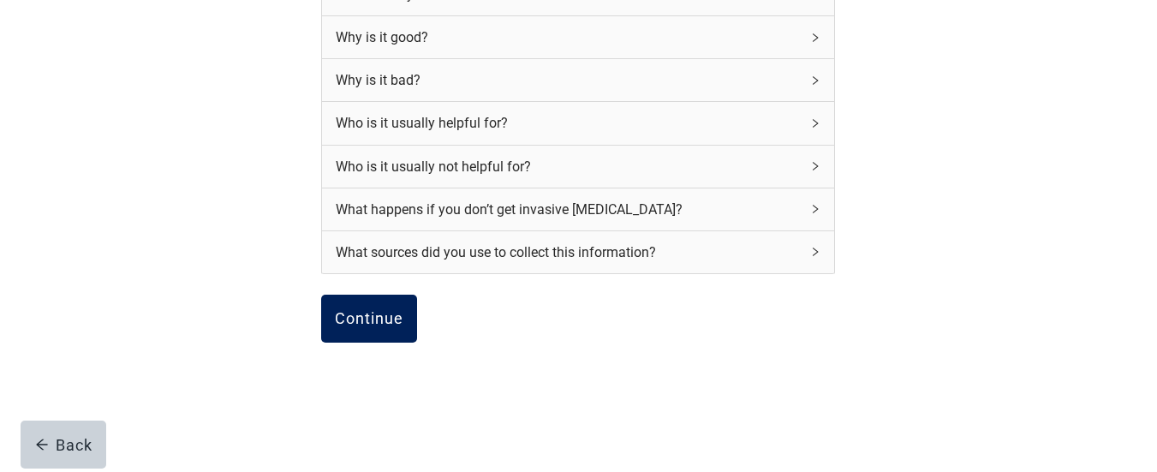
click at [367, 316] on div "Continue" at bounding box center [369, 318] width 68 height 17
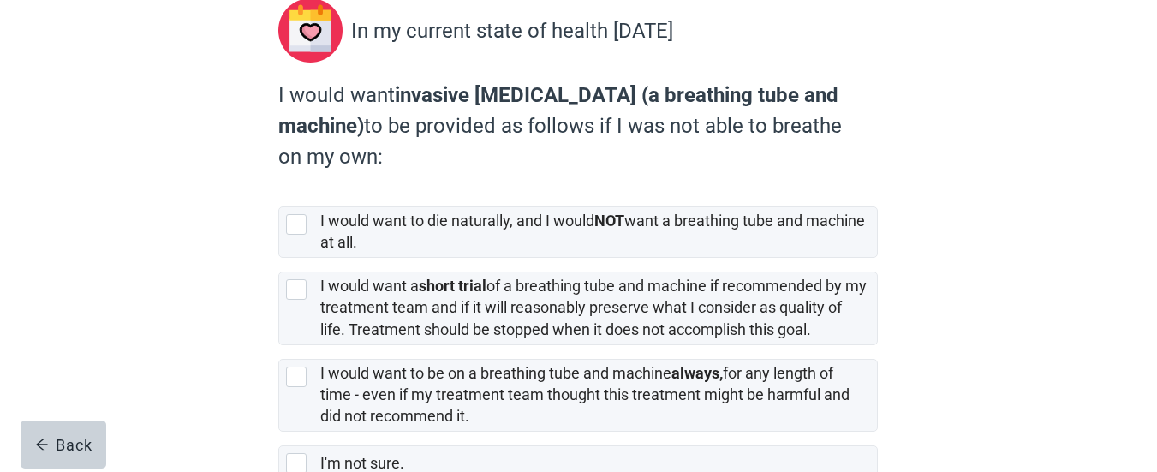
scroll to position [240, 0]
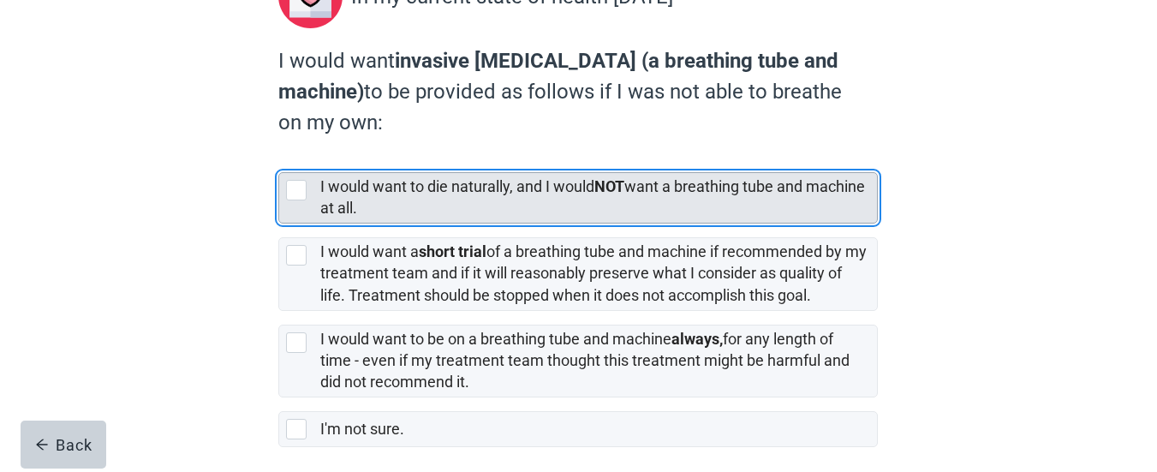
click at [295, 192] on div "[object Object], checkbox, not selected" at bounding box center [296, 190] width 21 height 21
click at [279, 159] on input "I would want to die naturally, and I would NOT want a breathing tube and machin…" at bounding box center [278, 158] width 1 height 1
checkbox input "true"
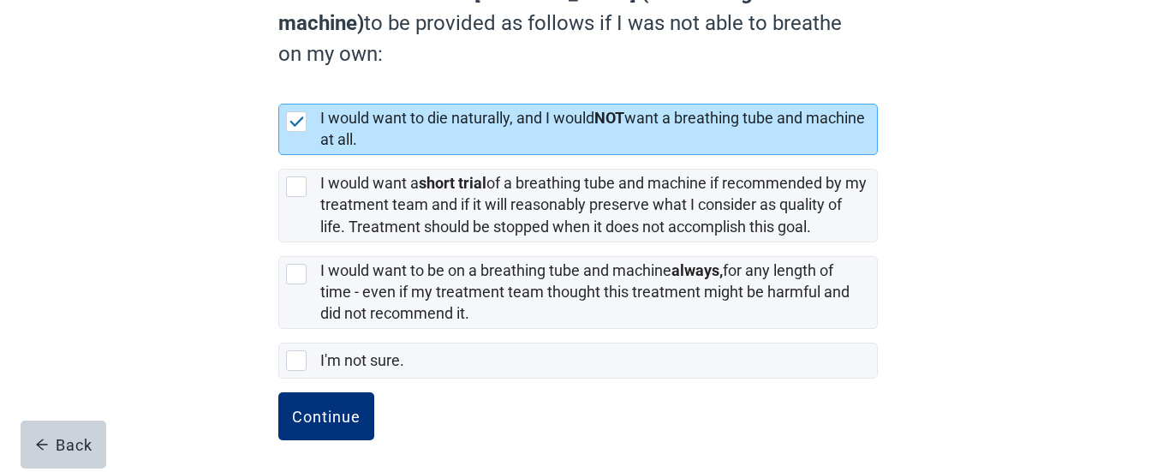
scroll to position [314, 0]
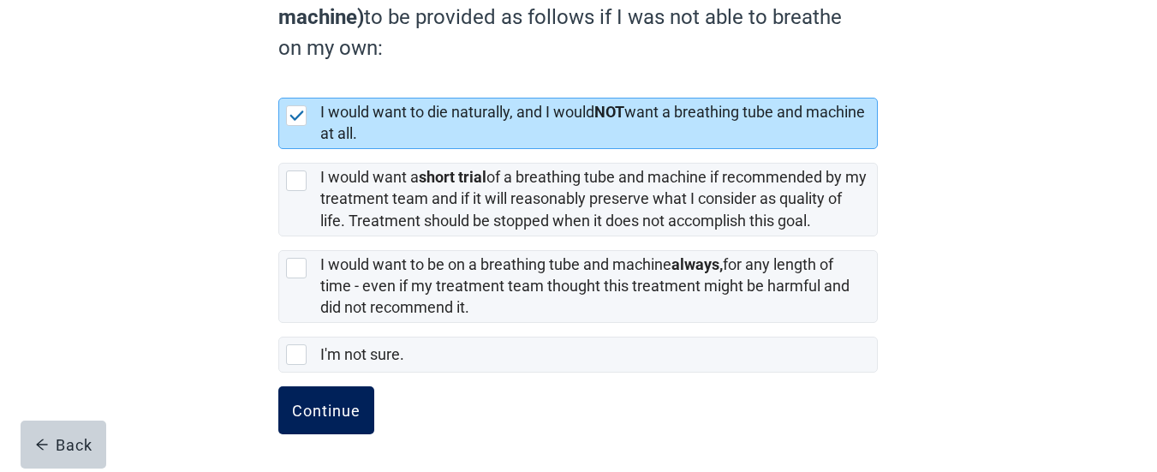
click at [323, 408] on div "Continue" at bounding box center [326, 410] width 68 height 17
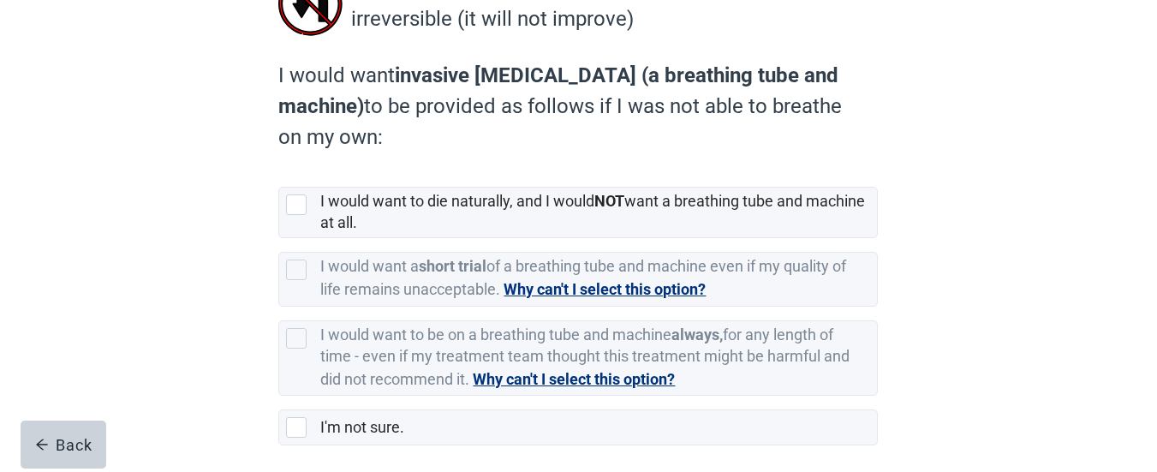
scroll to position [274, 0]
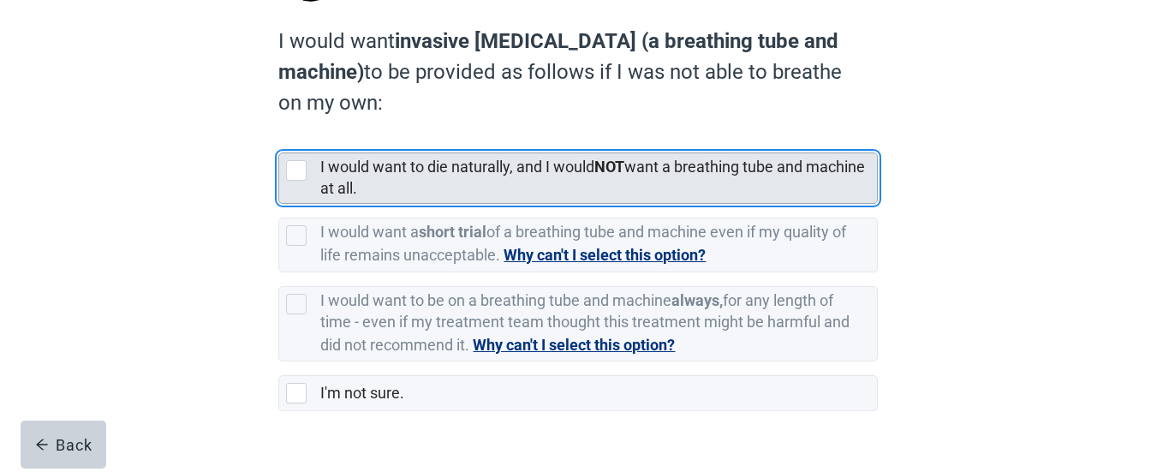
click at [297, 164] on div "[object Object], checkbox, not selected" at bounding box center [296, 170] width 21 height 21
click at [279, 140] on input "I would want to die naturally, and I would NOT want a breathing tube and machin…" at bounding box center [278, 139] width 1 height 1
checkbox input "true"
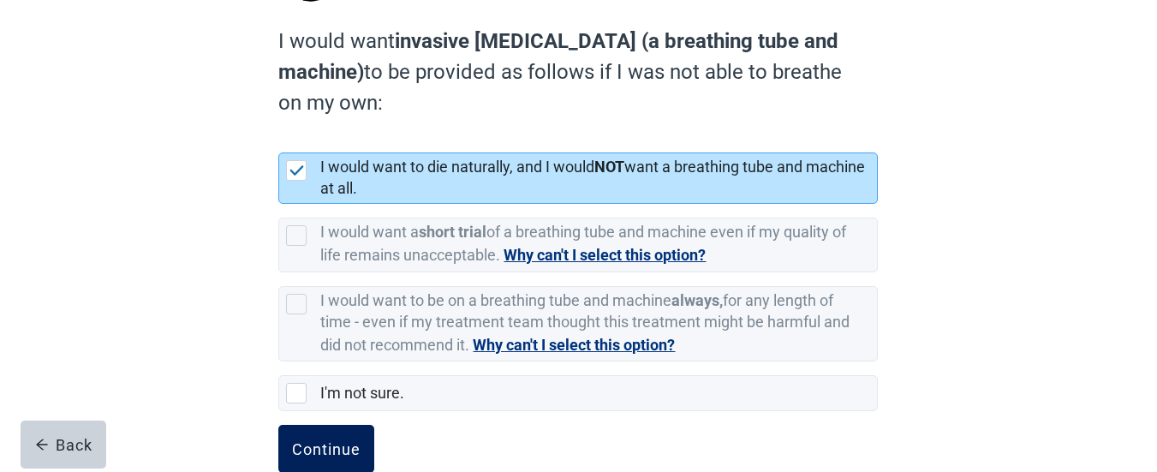
click at [342, 445] on div "Continue" at bounding box center [326, 448] width 68 height 17
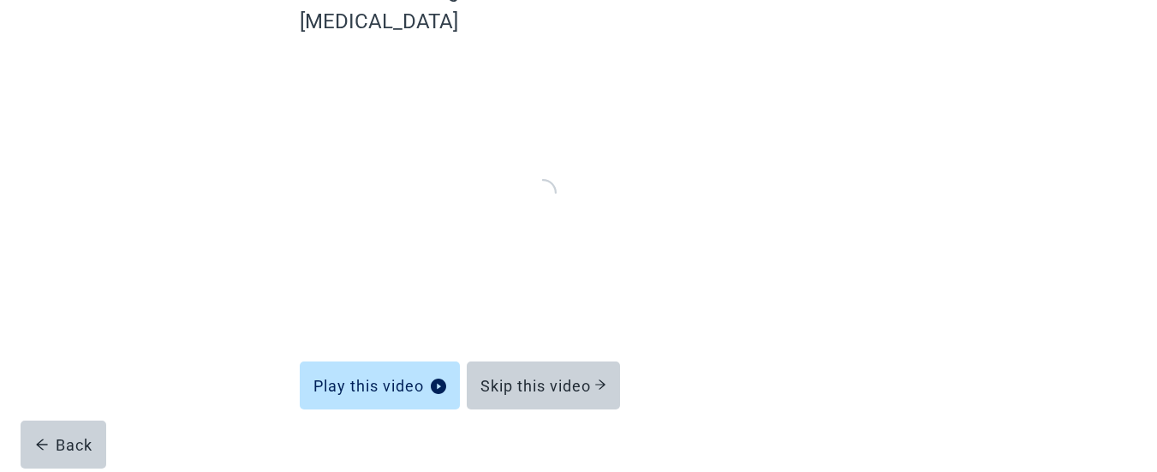
scroll to position [188, 0]
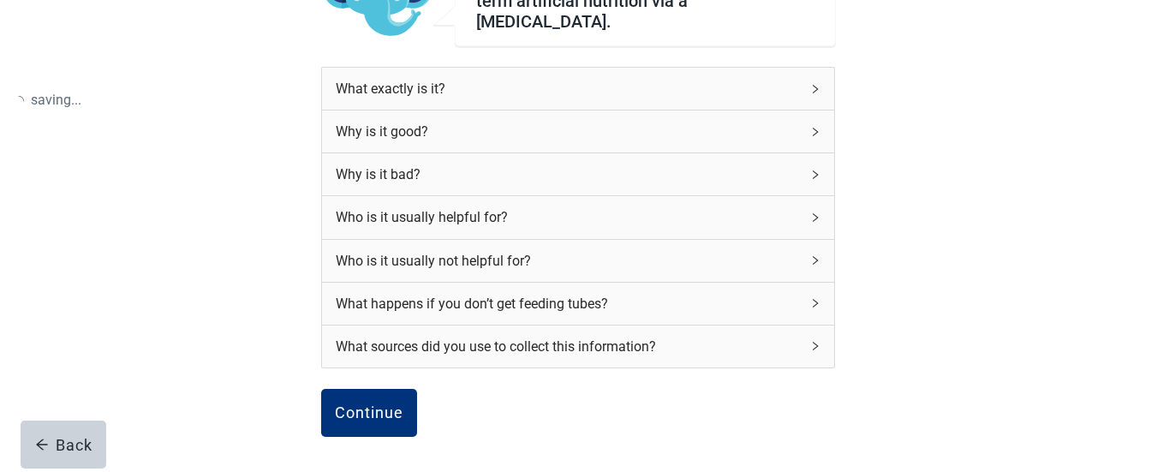
scroll to position [274, 0]
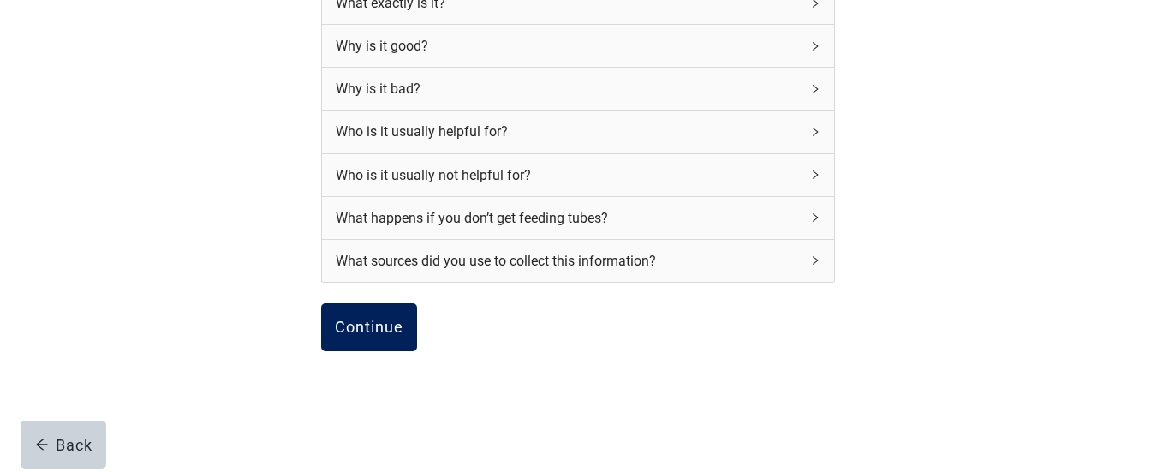
click at [366, 318] on div "Continue" at bounding box center [369, 326] width 68 height 17
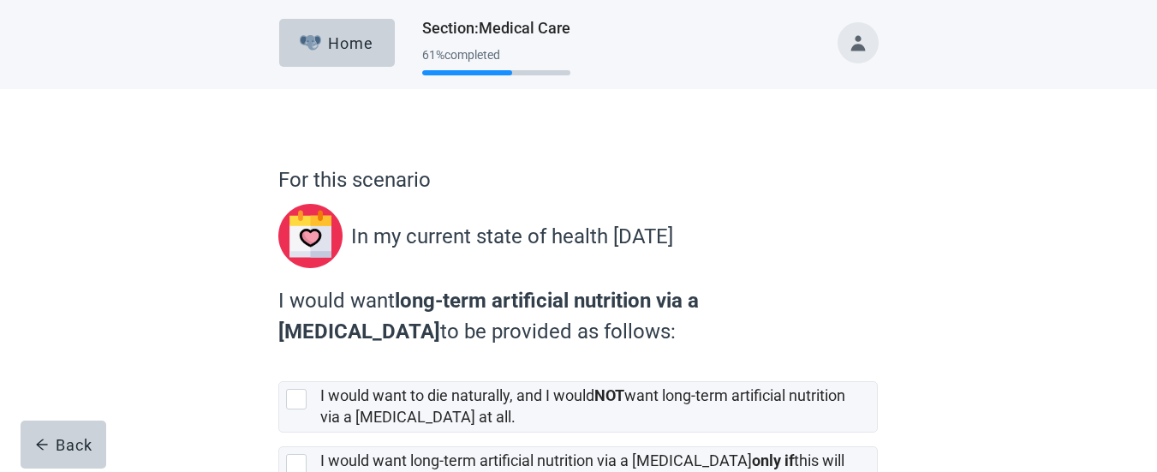
click at [877, 213] on div "For this scenario In my current state of health [DATE]" at bounding box center [577, 220] width 599 height 112
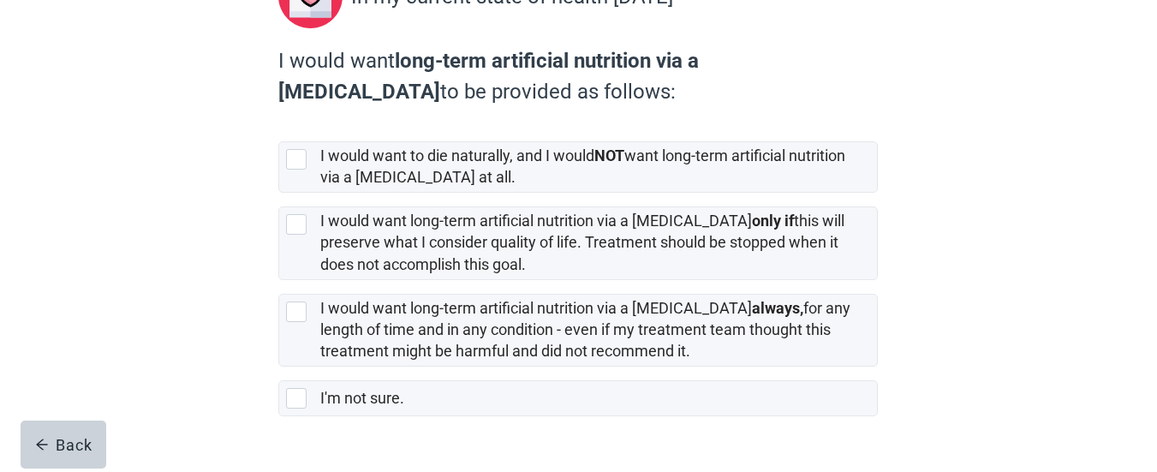
scroll to position [274, 0]
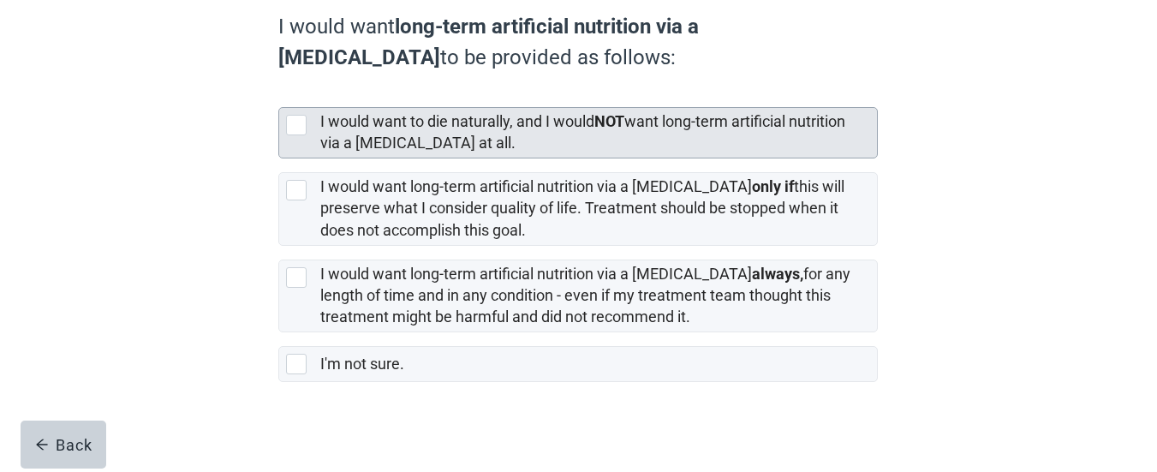
click at [300, 127] on div "[object Object], checkbox, not selected" at bounding box center [296, 125] width 21 height 21
click at [279, 94] on input "I would want to die naturally, and I would NOT want long-term artificial nutrit…" at bounding box center [278, 93] width 1 height 1
checkbox input "true"
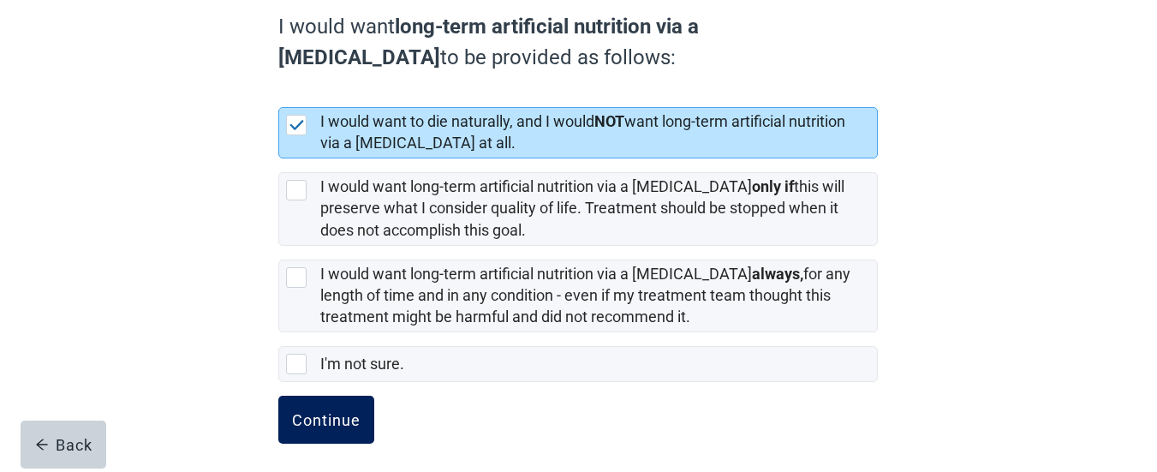
click at [332, 413] on div "Continue" at bounding box center [326, 419] width 68 height 17
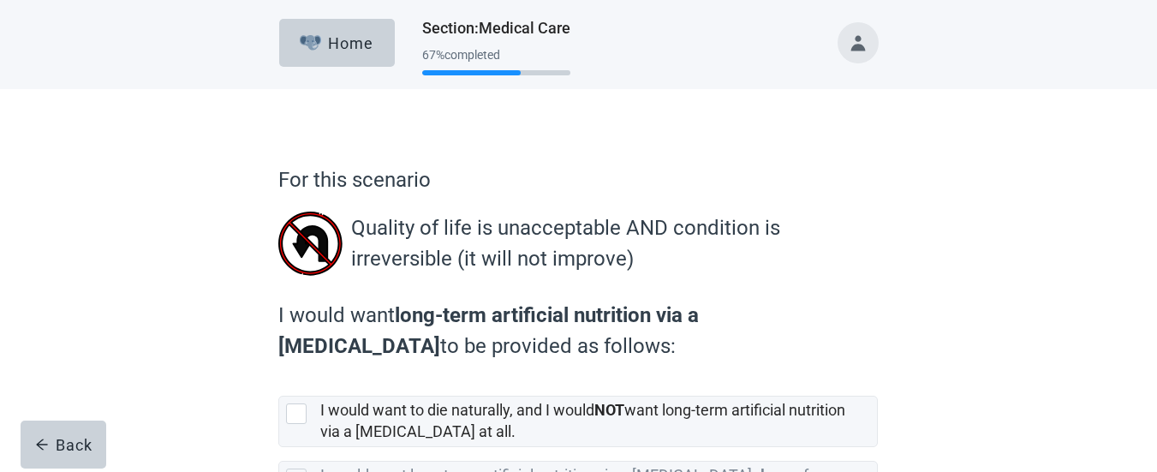
click at [944, 229] on div "For this scenario Quality of life is unacceptable AND condition is irreversible…" at bounding box center [578, 398] width 1041 height 618
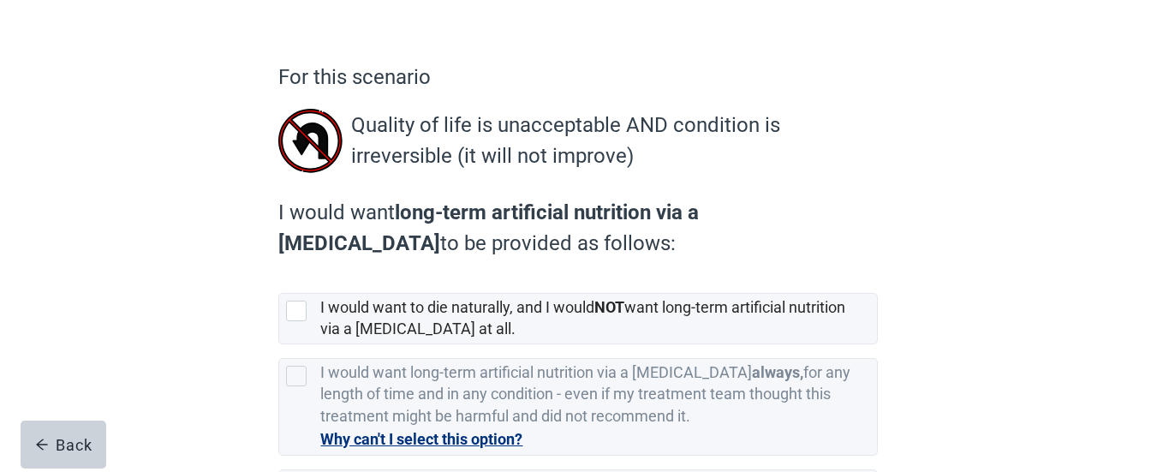
scroll to position [137, 0]
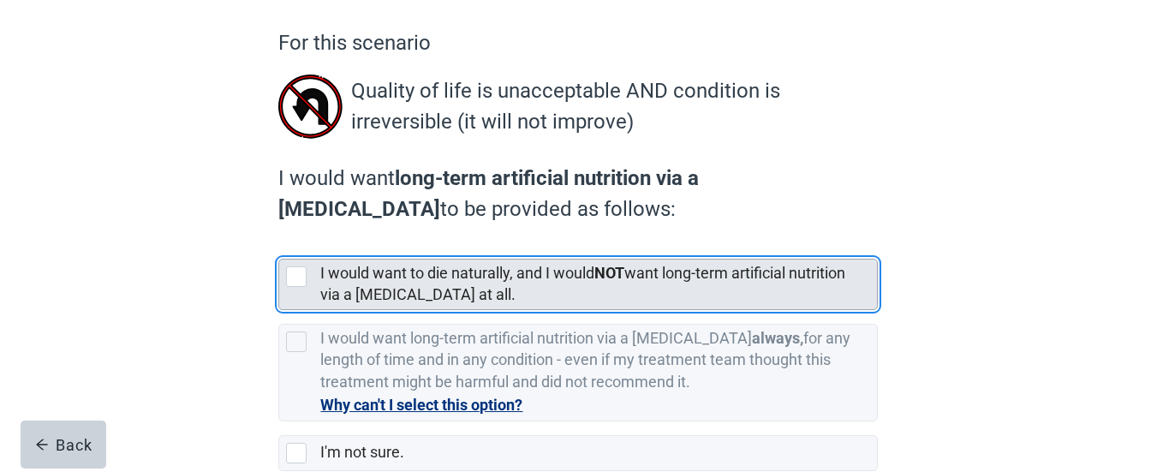
click at [296, 272] on div "[object Object], checkbox, not selected" at bounding box center [296, 276] width 21 height 21
click at [279, 246] on input "I would want to die naturally, and I would NOT want long-term artificial nutrit…" at bounding box center [278, 245] width 1 height 1
checkbox input "true"
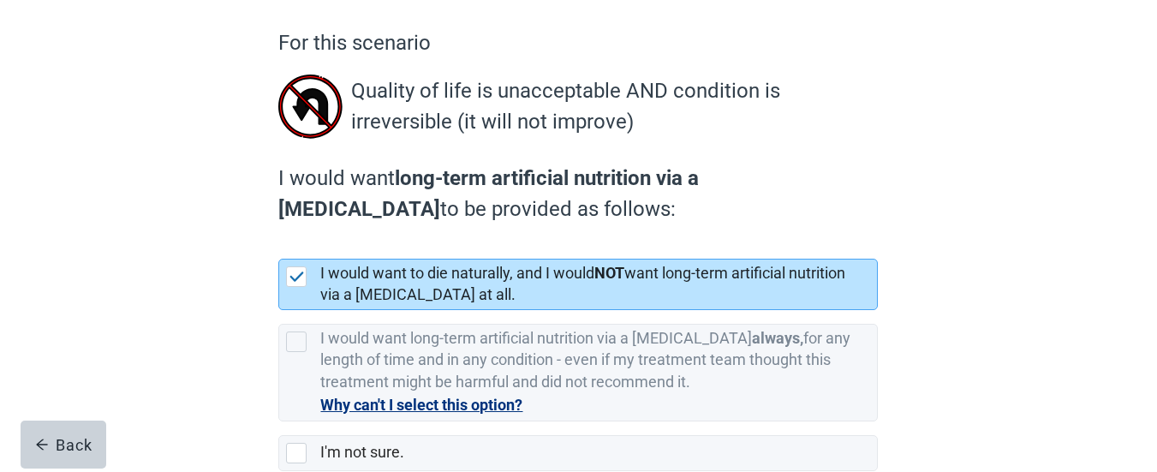
click at [1009, 128] on div "For this scenario Quality of life is unacceptable AND condition is irreversible…" at bounding box center [578, 261] width 1041 height 618
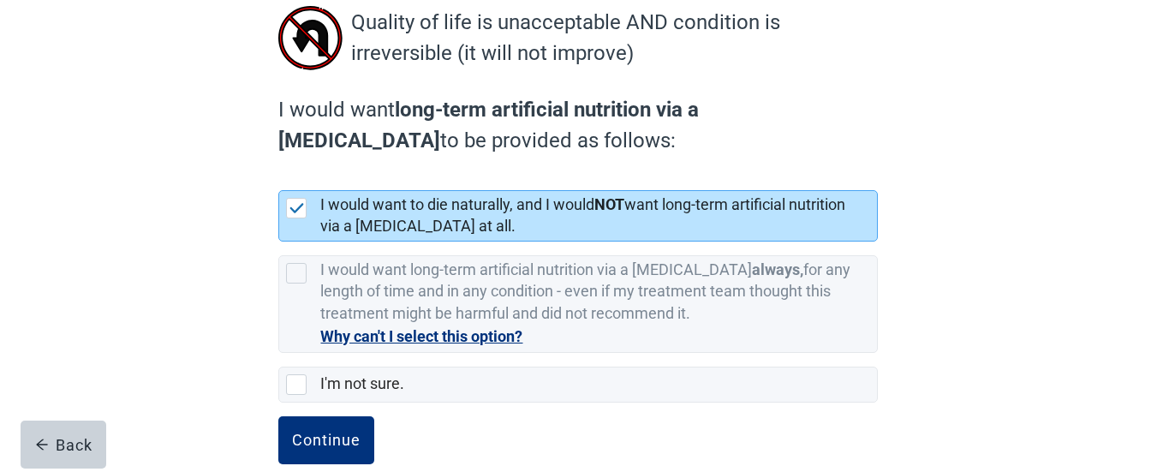
scroll to position [235, 0]
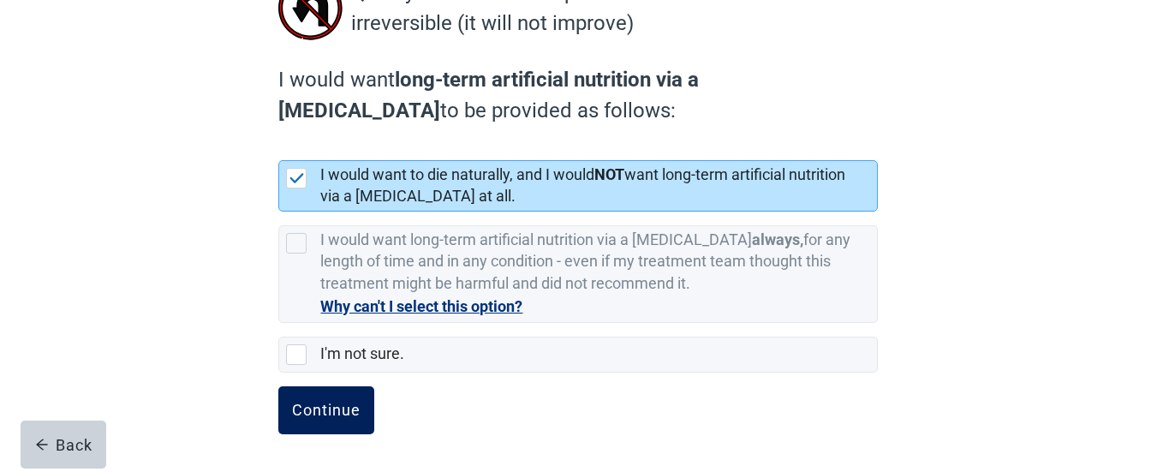
click at [346, 408] on div "Continue" at bounding box center [326, 410] width 68 height 17
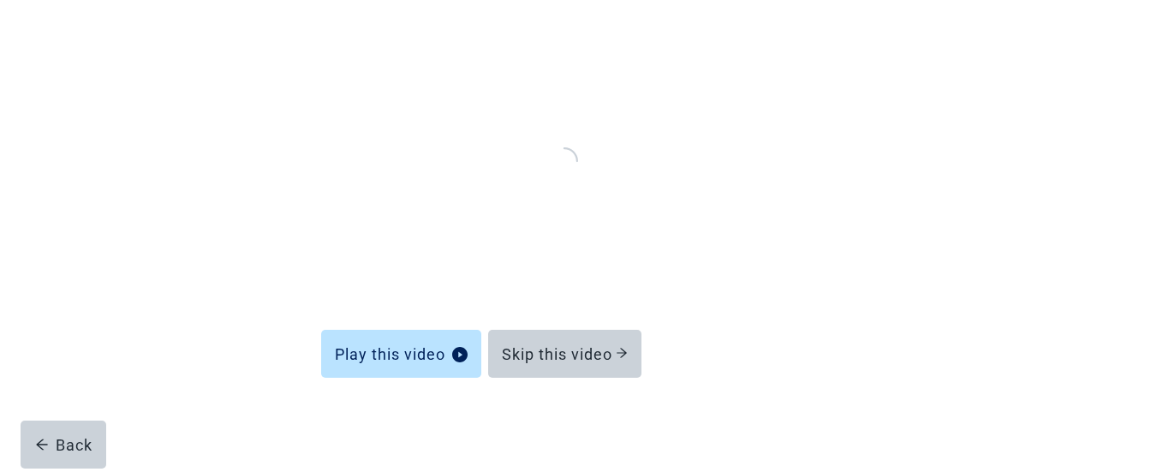
scroll to position [188, 0]
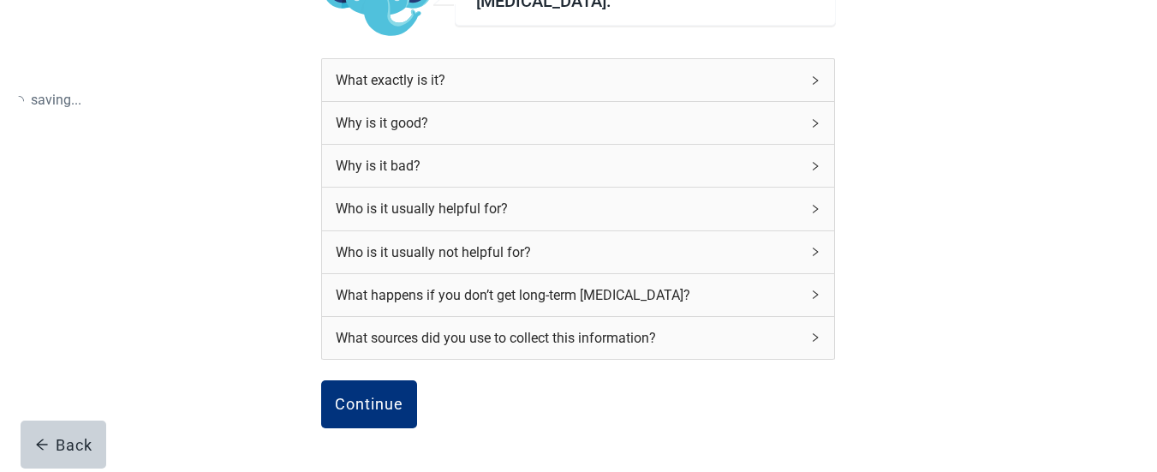
scroll to position [235, 0]
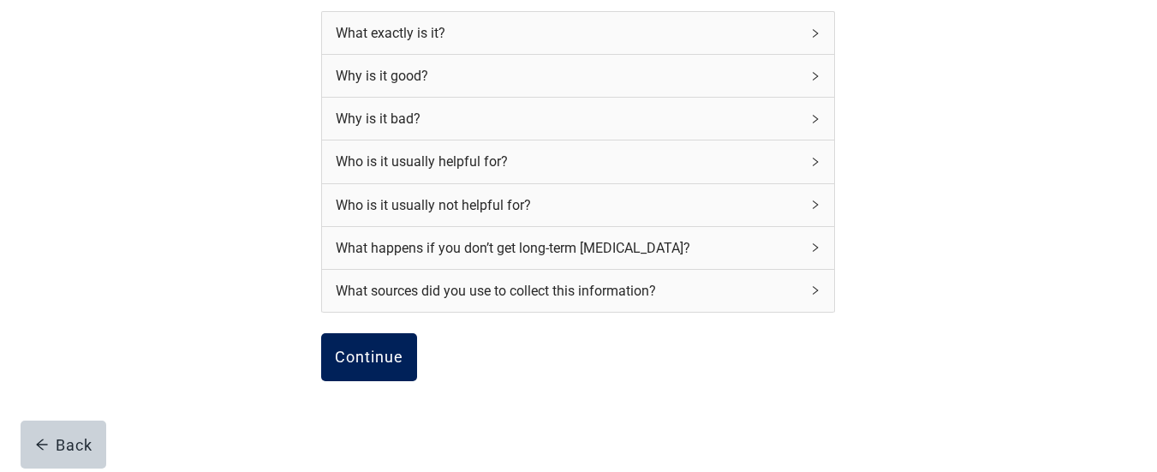
click at [373, 353] on div "Continue" at bounding box center [369, 356] width 68 height 17
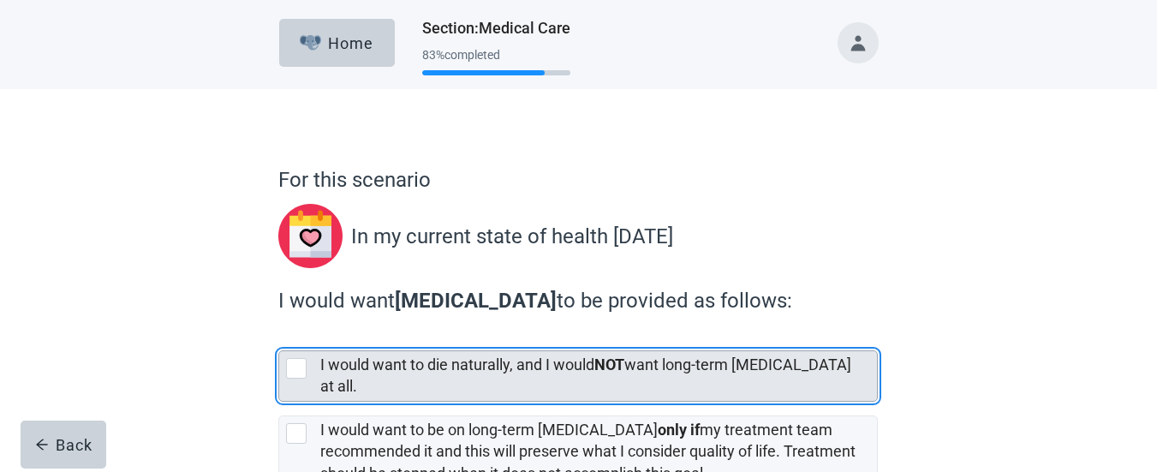
click at [299, 366] on div "[object Object], checkbox, not selected" at bounding box center [296, 368] width 21 height 21
click at [279, 337] on input "I would want to die naturally, and I would NOT want long-term [MEDICAL_DATA] at…" at bounding box center [278, 336] width 1 height 1
checkbox input "true"
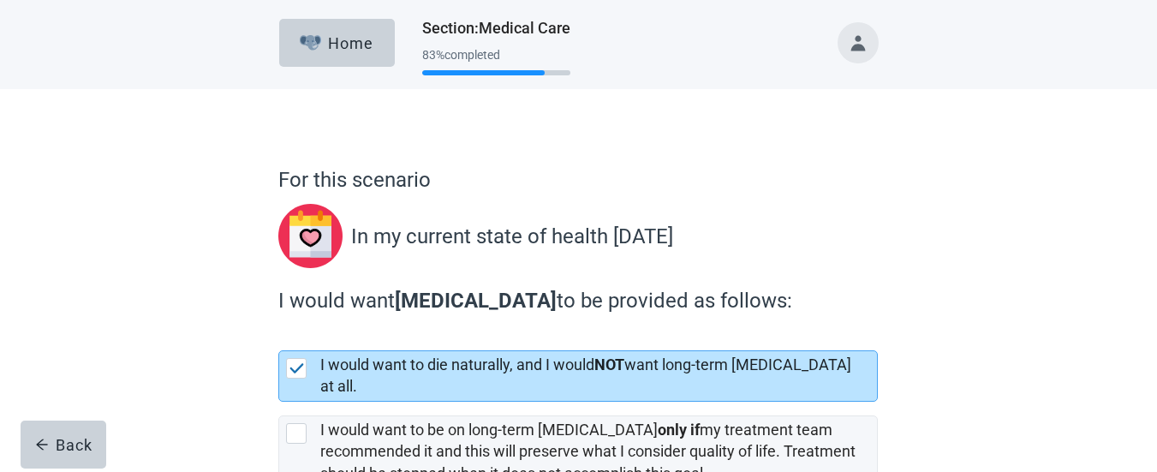
click at [920, 241] on div "For this scenario In my current state of health [DATE] I would want [MEDICAL_DA…" at bounding box center [577, 423] width 719 height 601
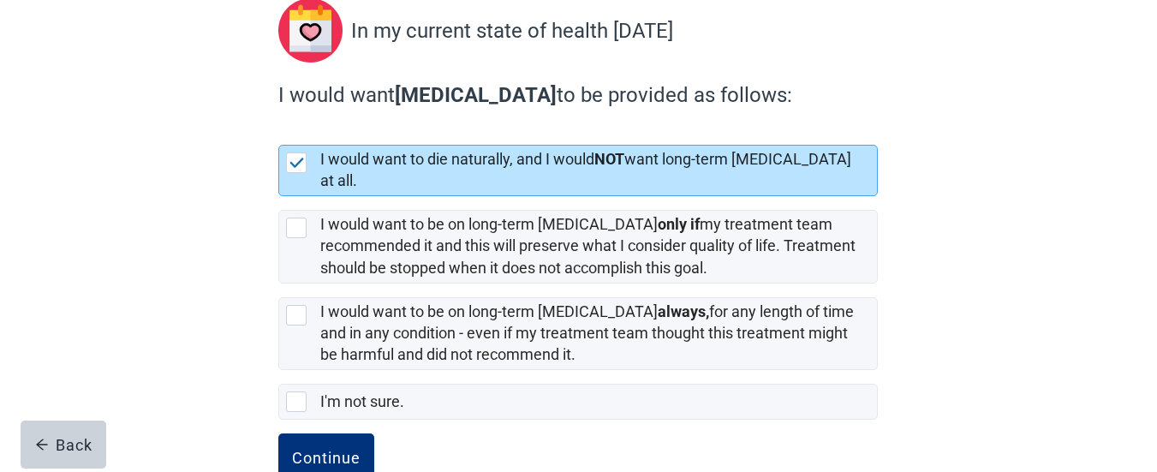
scroll to position [237, 0]
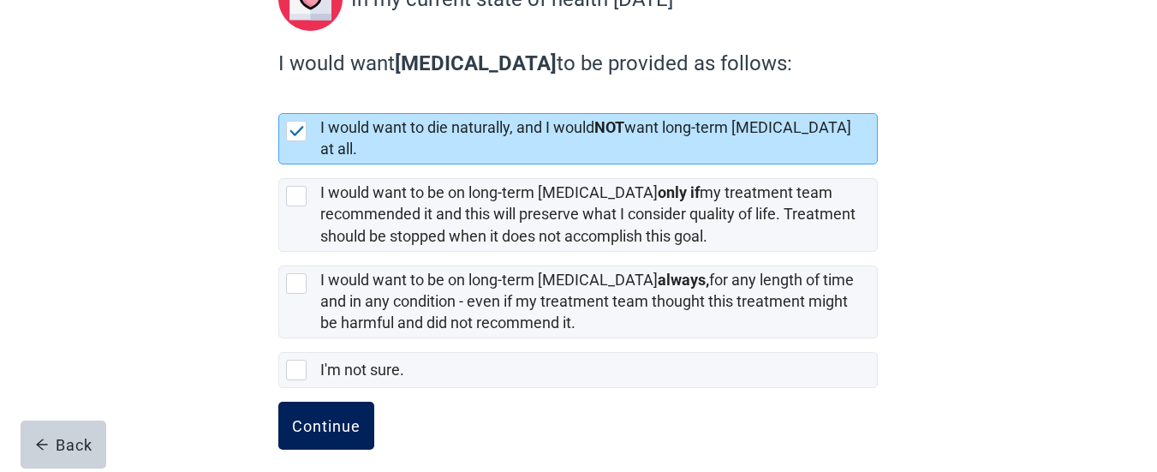
click at [333, 417] on div "Continue" at bounding box center [326, 425] width 68 height 17
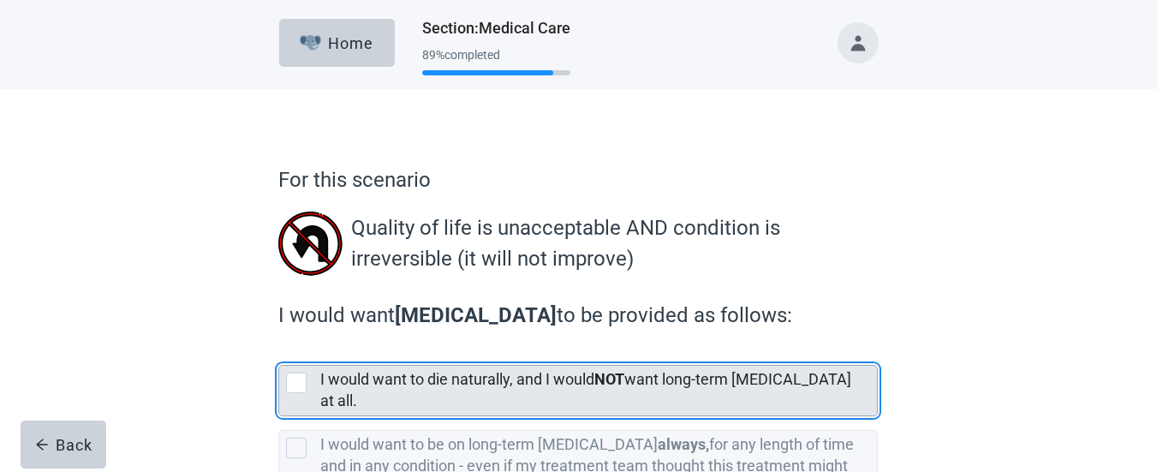
click at [299, 378] on div "[object Object], checkbox, not selected" at bounding box center [296, 382] width 21 height 21
click at [279, 352] on input "I would want to die naturally, and I would NOT want long-term [MEDICAL_DATA] at…" at bounding box center [278, 351] width 1 height 1
checkbox input "true"
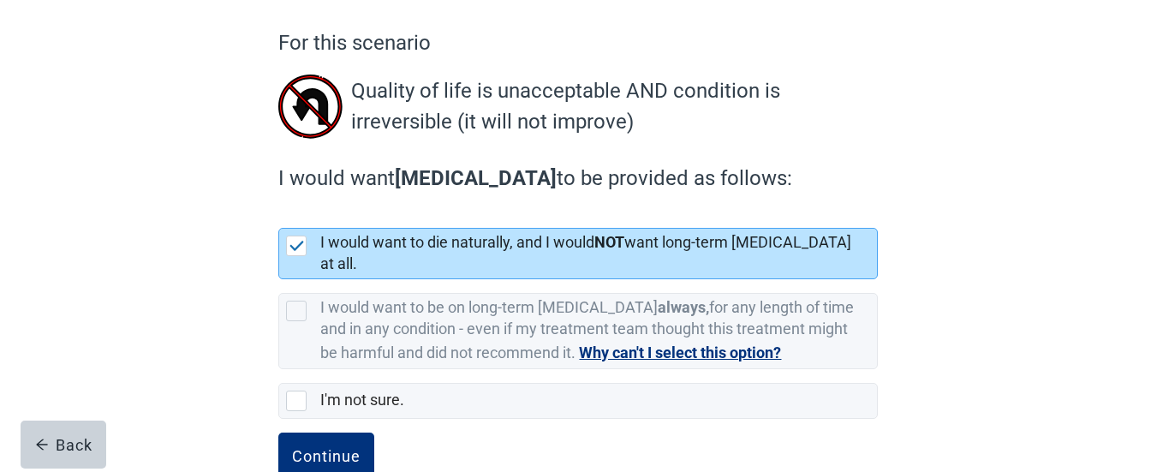
scroll to position [168, 0]
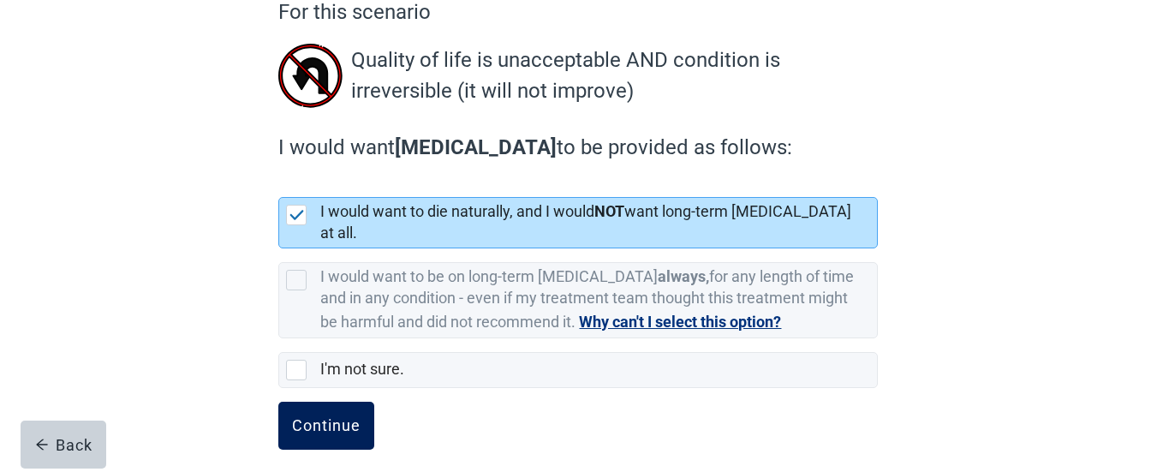
click at [350, 417] on div "Continue" at bounding box center [326, 425] width 68 height 17
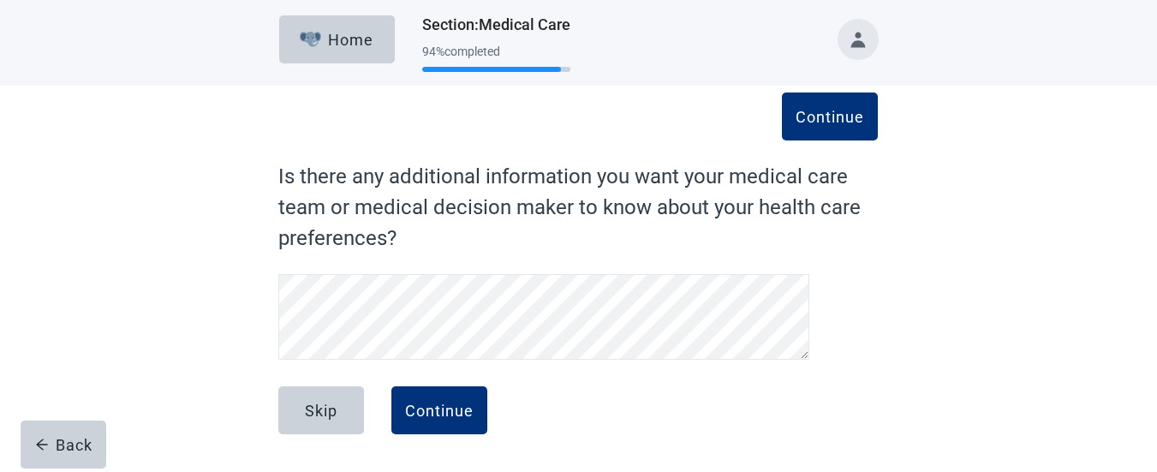
scroll to position [3, 0]
click at [425, 406] on div "Continue" at bounding box center [439, 410] width 68 height 17
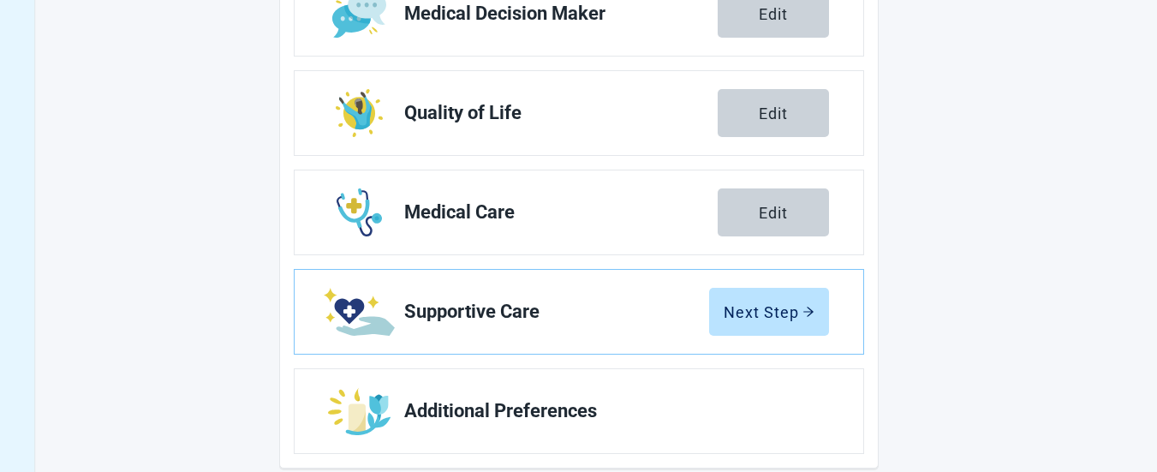
scroll to position [438, 0]
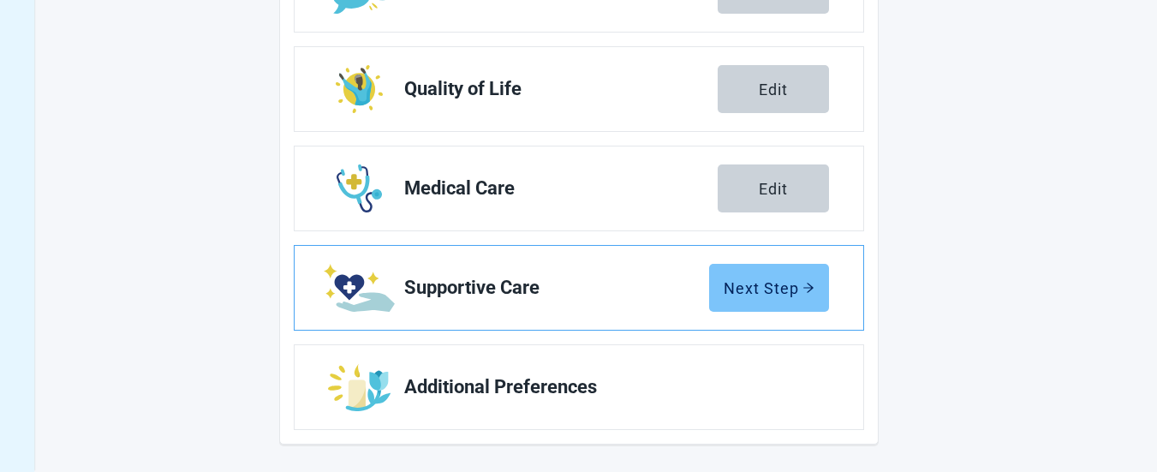
click at [747, 289] on div "Next Step" at bounding box center [768, 287] width 91 height 17
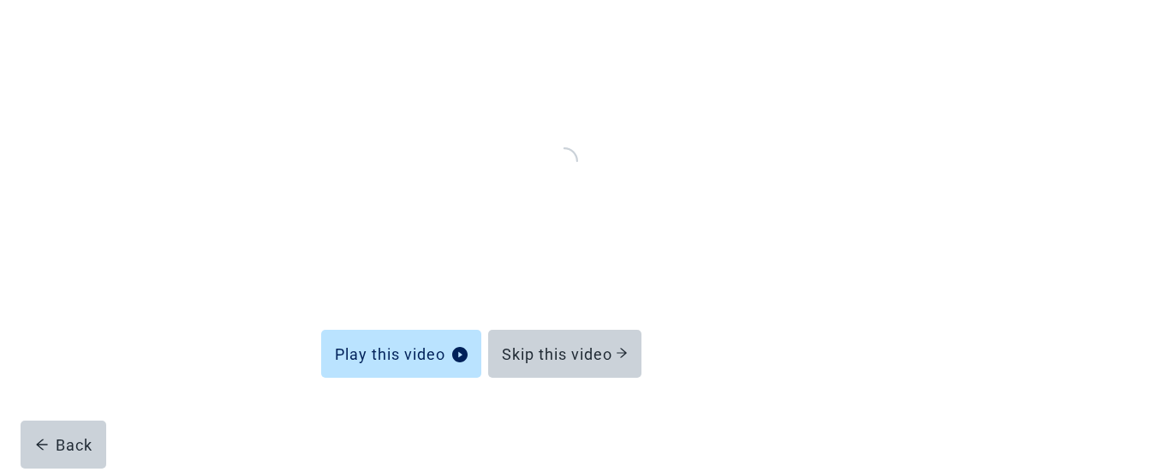
scroll to position [188, 0]
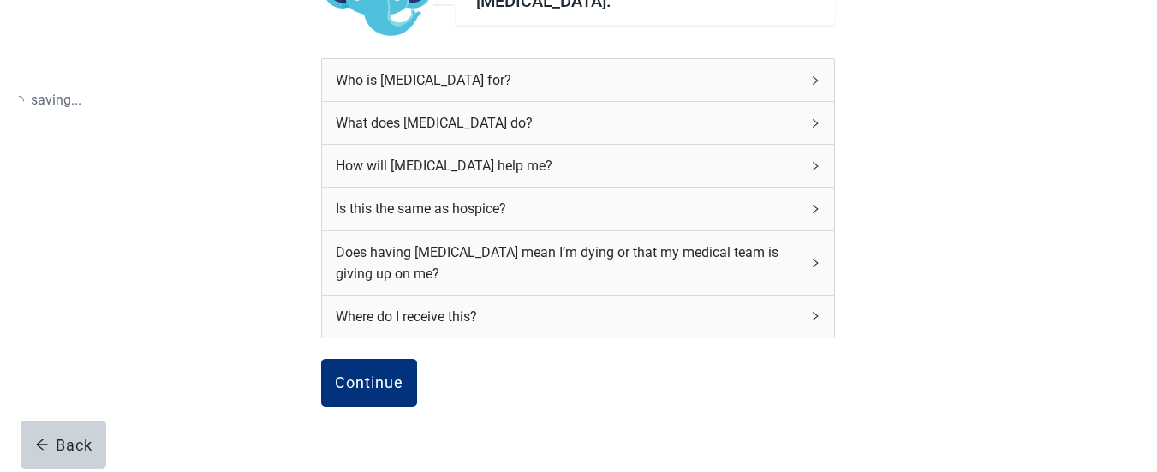
scroll to position [281, 0]
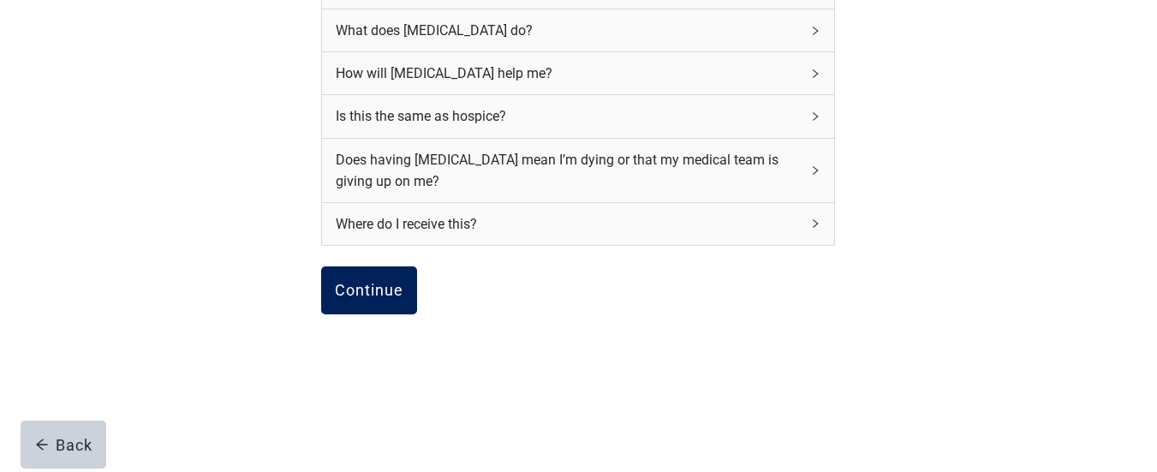
click at [381, 285] on div "Continue" at bounding box center [369, 290] width 68 height 17
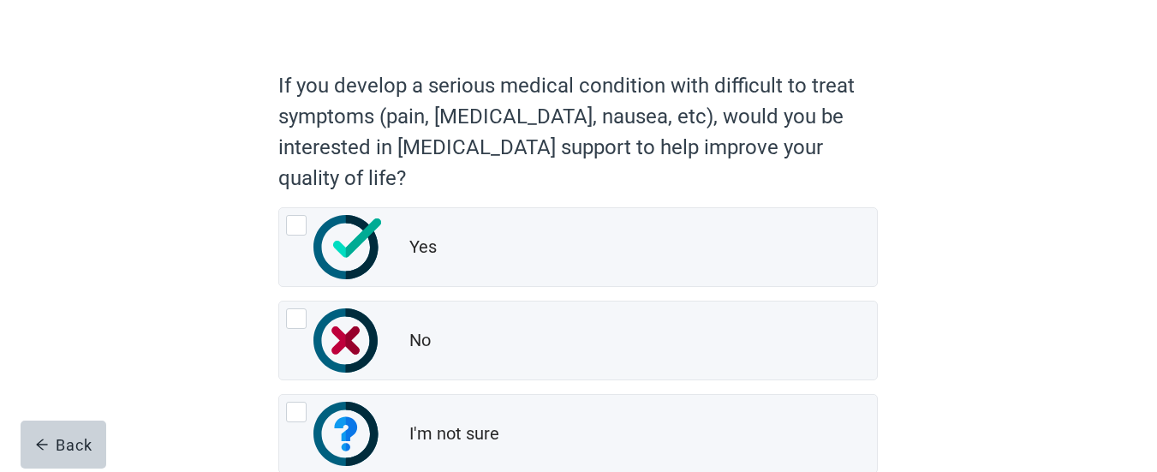
scroll to position [137, 0]
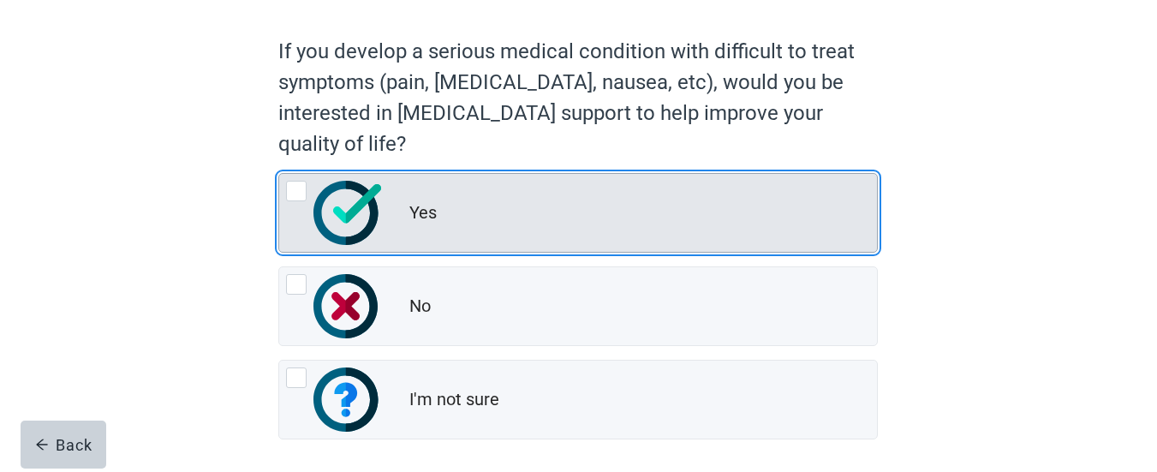
click at [301, 190] on div "Yes, radio button, not checked" at bounding box center [296, 191] width 21 height 21
click at [279, 174] on input "Yes" at bounding box center [278, 173] width 1 height 1
radio input "true"
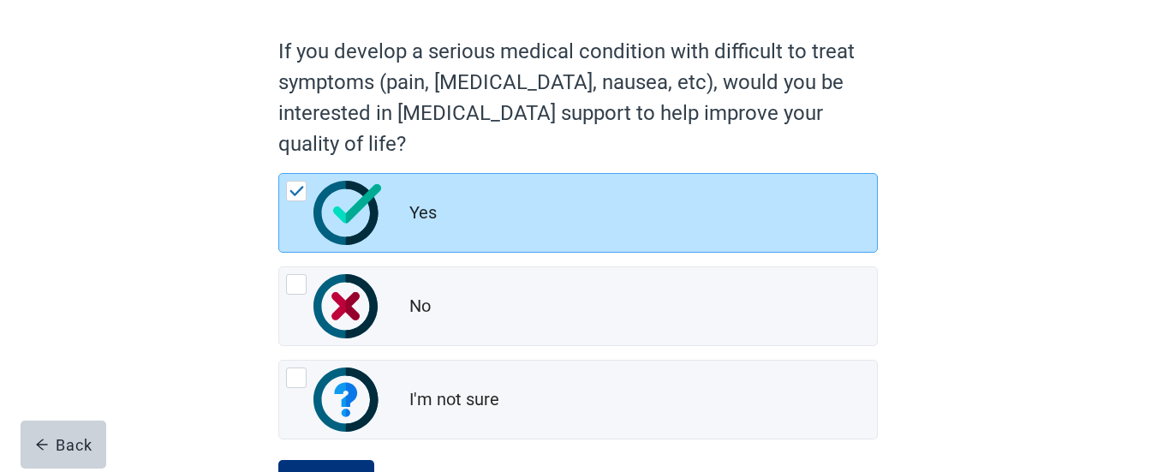
click at [966, 113] on div "If you develop a serious medical condition with difficult to treat symptoms (pa…" at bounding box center [578, 248] width 1041 height 593
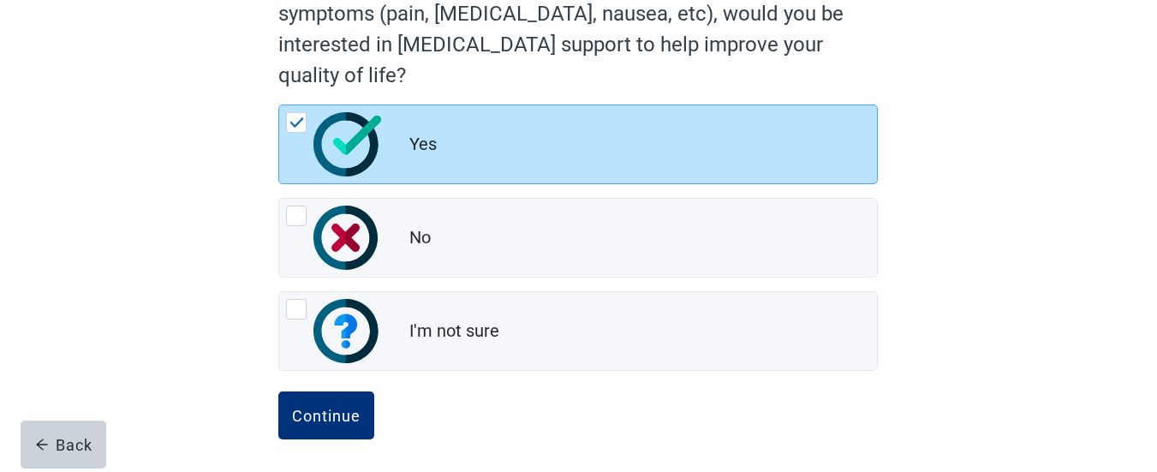
scroll to position [211, 0]
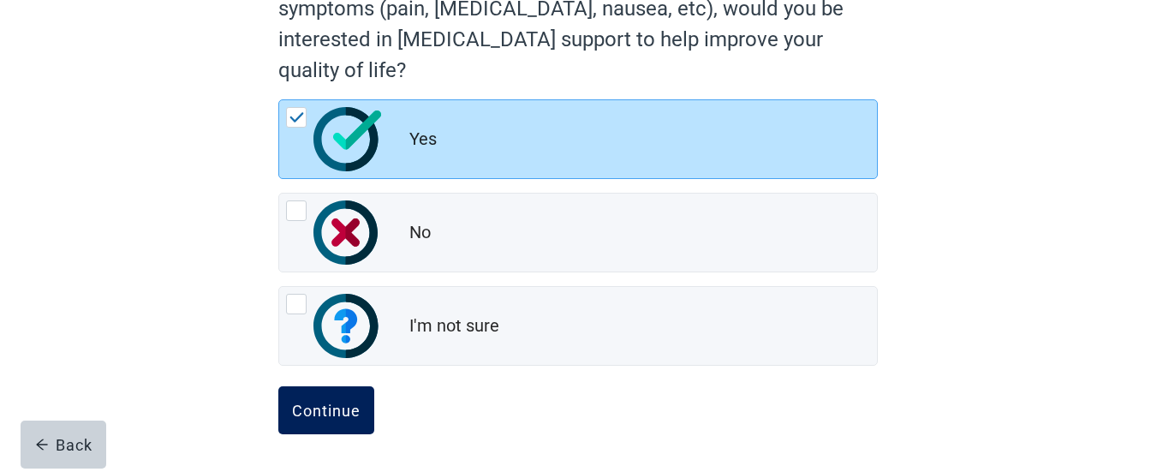
click at [344, 405] on div "Continue" at bounding box center [326, 410] width 68 height 17
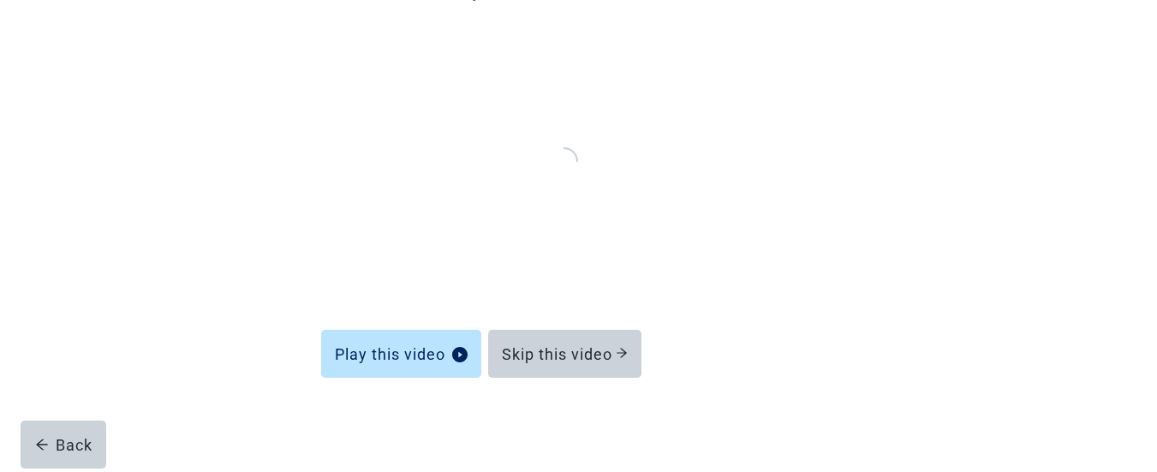
scroll to position [188, 0]
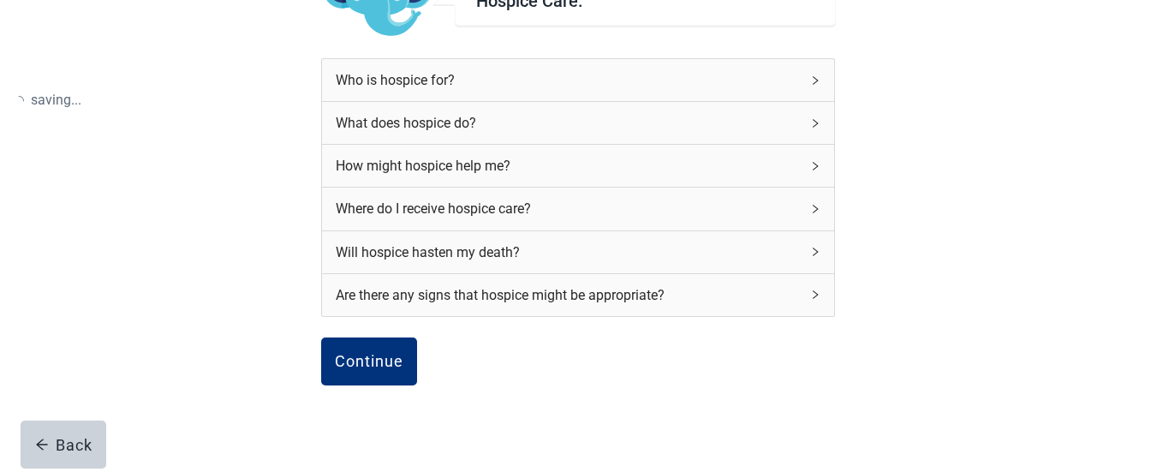
scroll to position [211, 0]
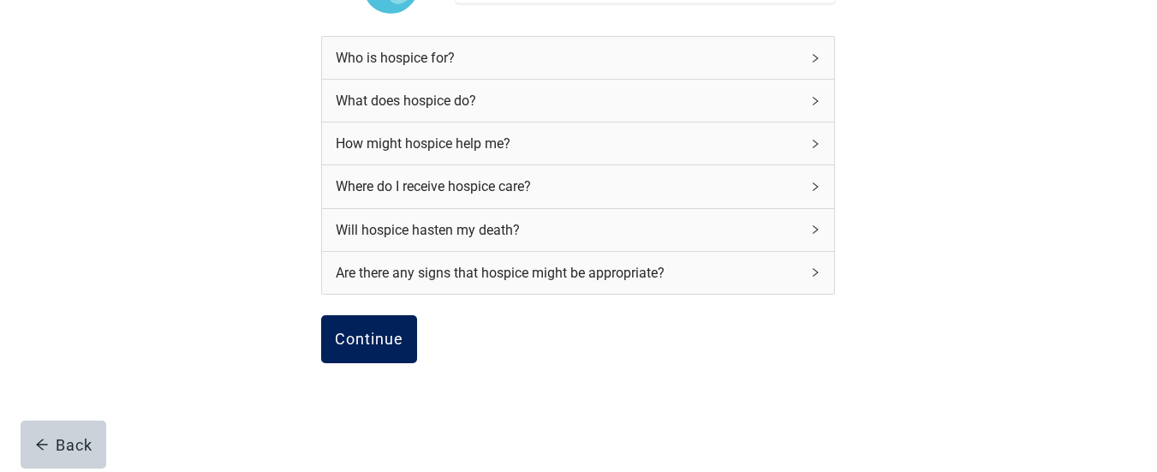
click at [365, 330] on div "Continue" at bounding box center [369, 338] width 68 height 17
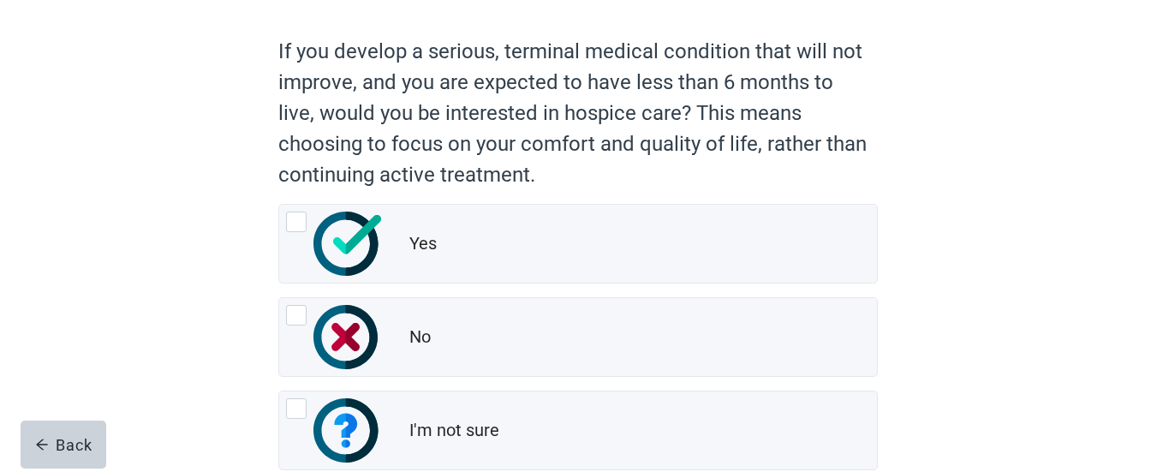
scroll to position [171, 0]
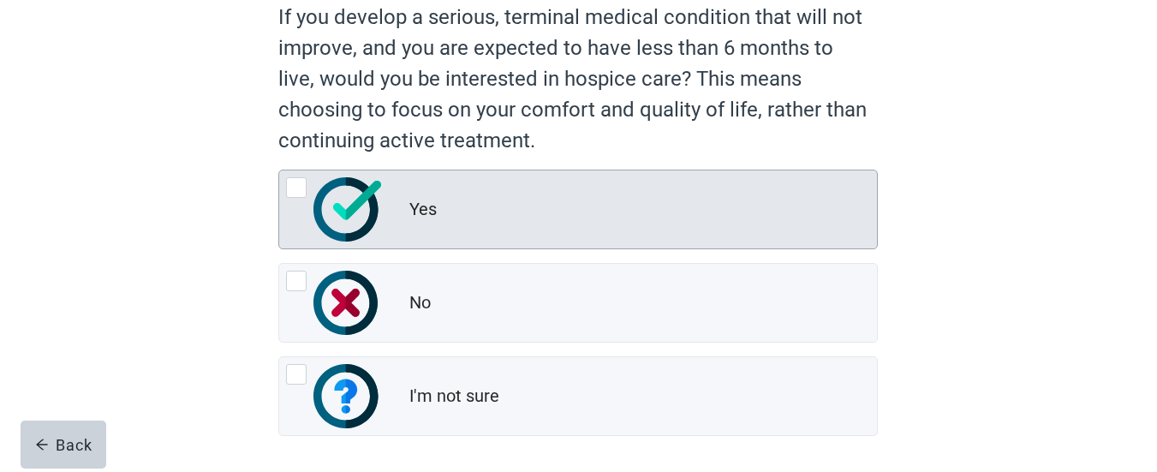
click at [291, 191] on div "Yes, radio button, not checked" at bounding box center [296, 187] width 21 height 21
click at [279, 170] on input "Yes" at bounding box center [278, 170] width 1 height 1
radio input "true"
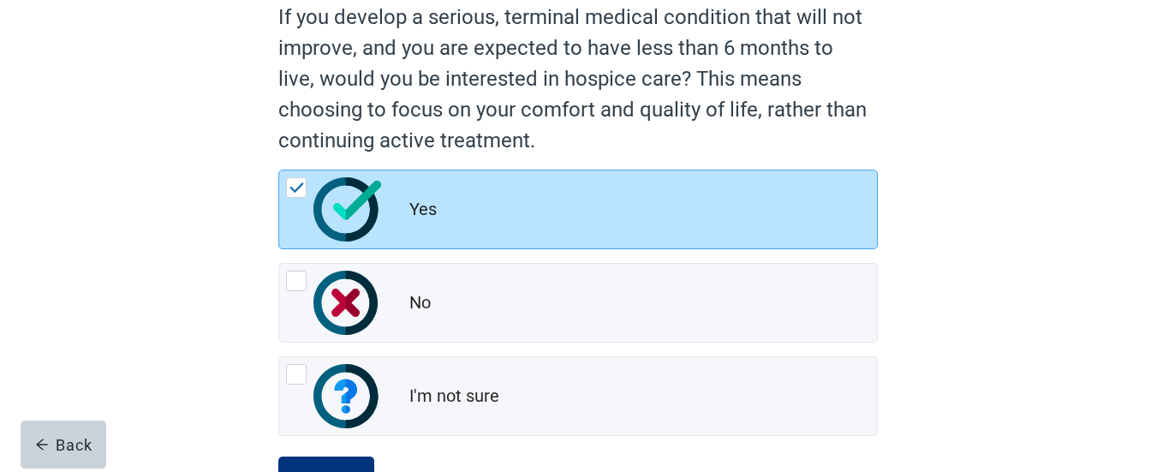
click at [921, 155] on div "If you develop a serious, terminal medical condition that will not improve, and…" at bounding box center [577, 247] width 719 height 590
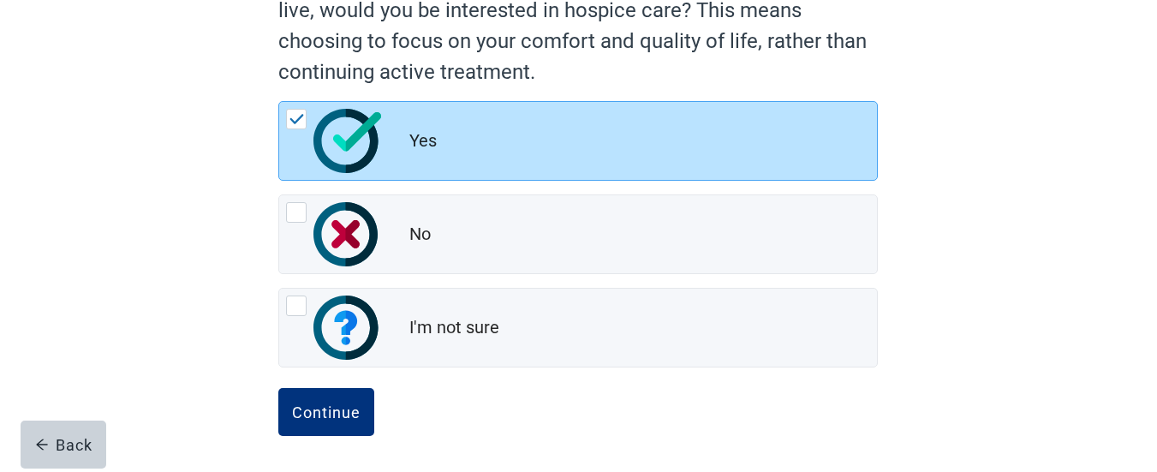
scroll to position [241, 0]
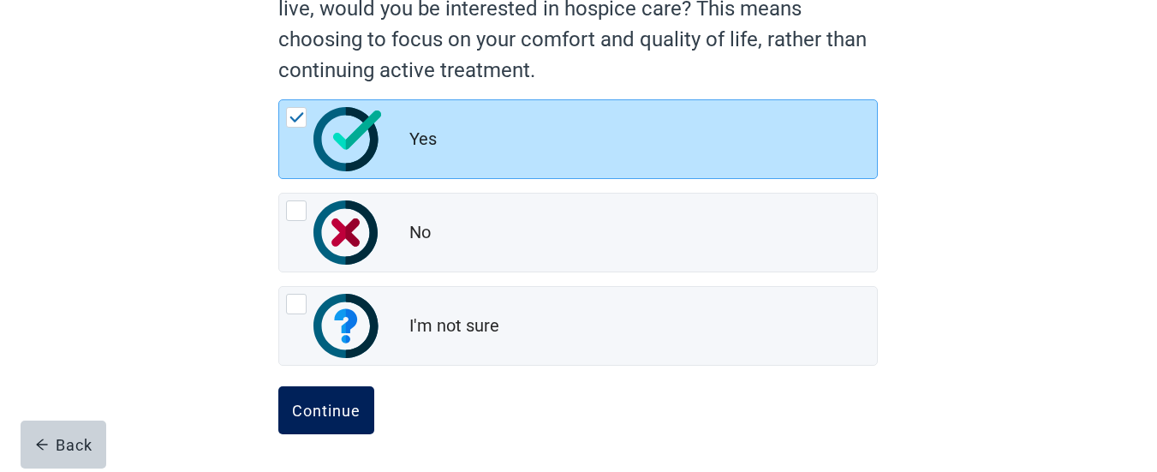
click at [330, 402] on div "Continue" at bounding box center [326, 410] width 68 height 17
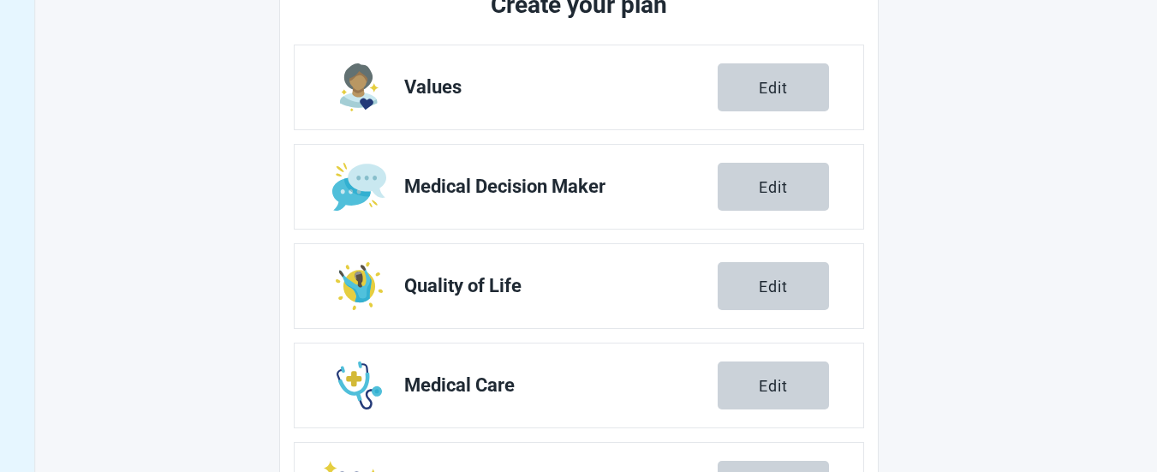
click at [945, 155] on main "You can document additional preferences like organ donation and autopsy. Create…" at bounding box center [579, 251] width 942 height 779
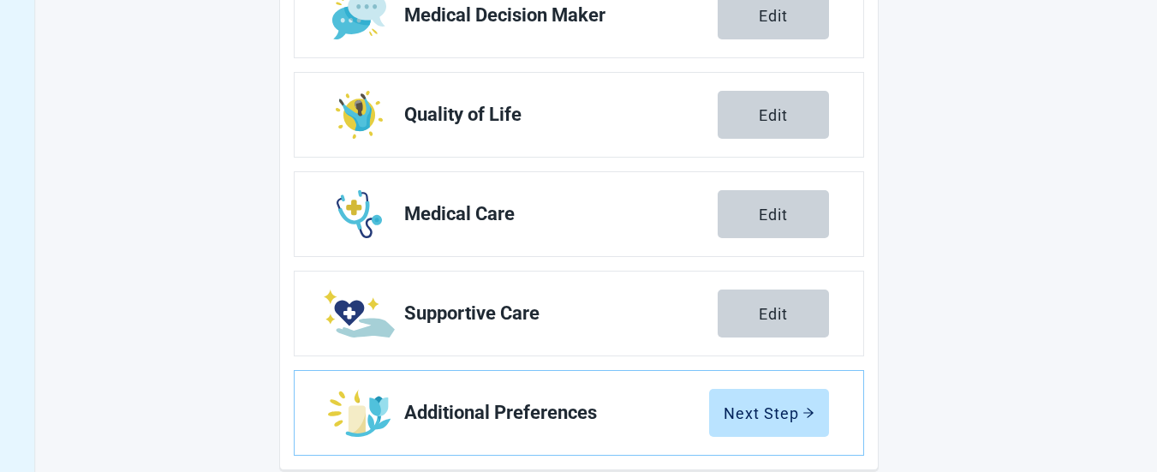
scroll to position [438, 0]
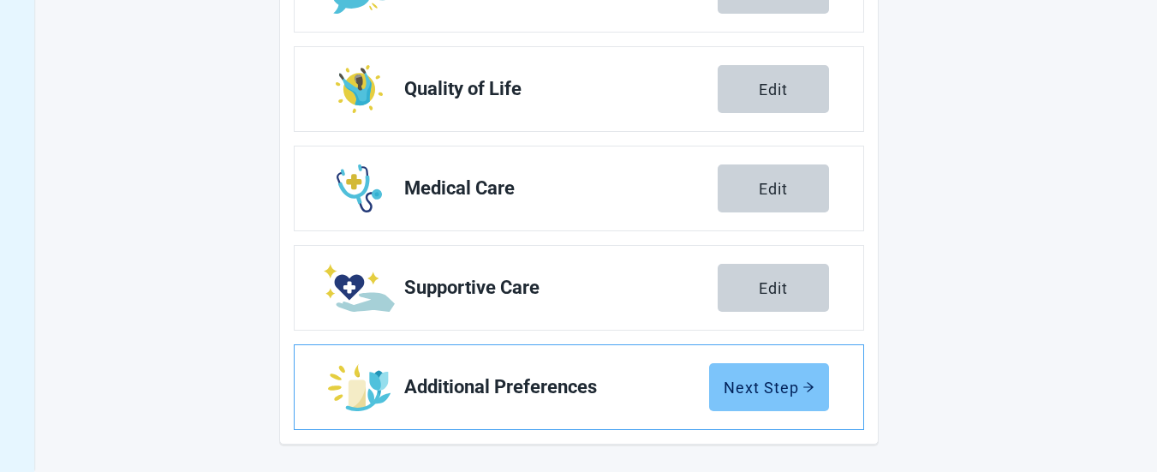
click at [788, 387] on div "Next Step" at bounding box center [768, 386] width 91 height 17
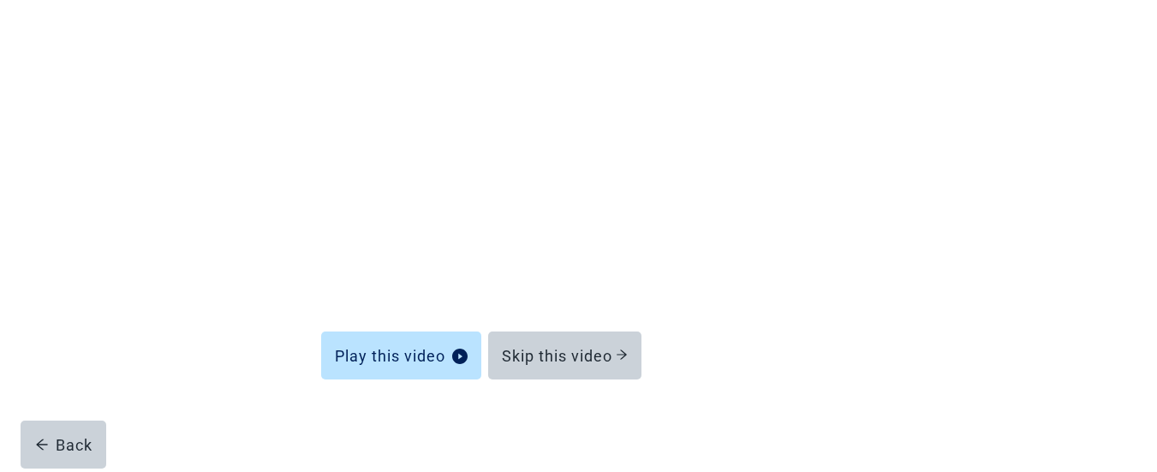
scroll to position [188, 0]
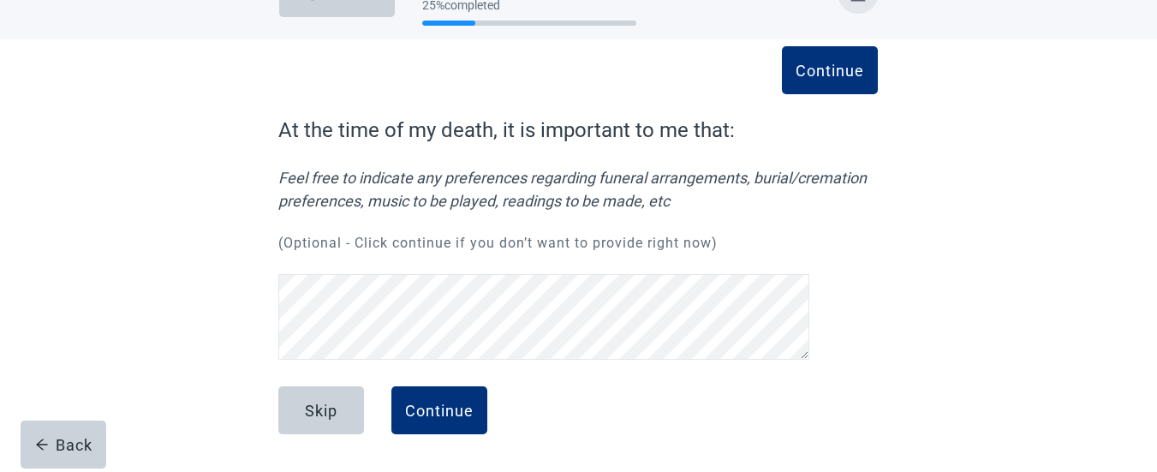
scroll to position [35, 0]
click at [447, 404] on div "Continue" at bounding box center [439, 410] width 68 height 17
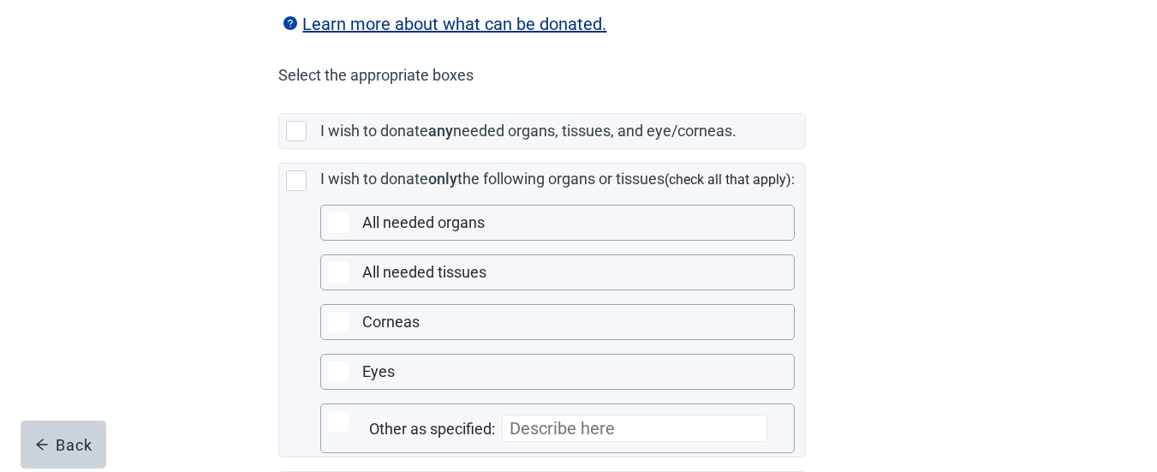
scroll to position [411, 0]
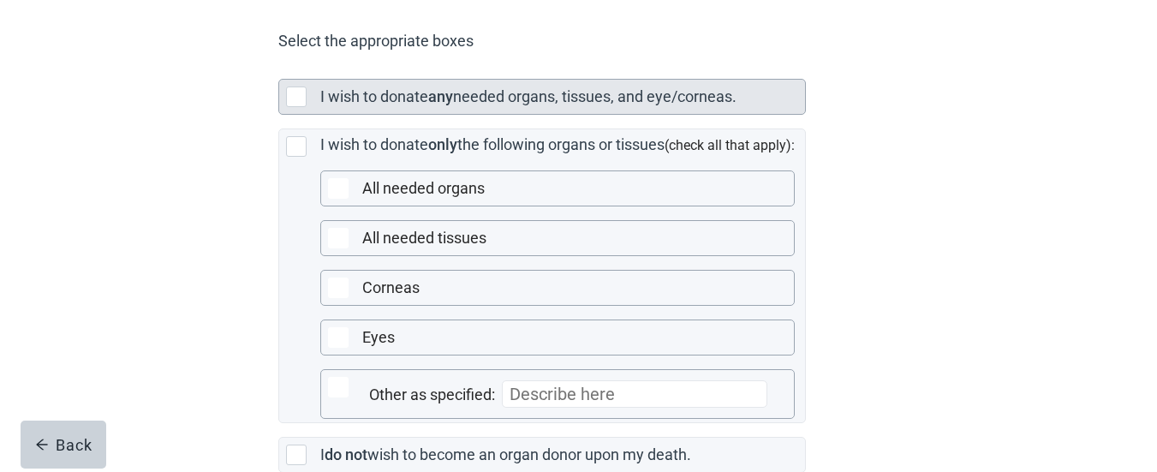
click at [297, 107] on div "Main content" at bounding box center [296, 96] width 21 height 21
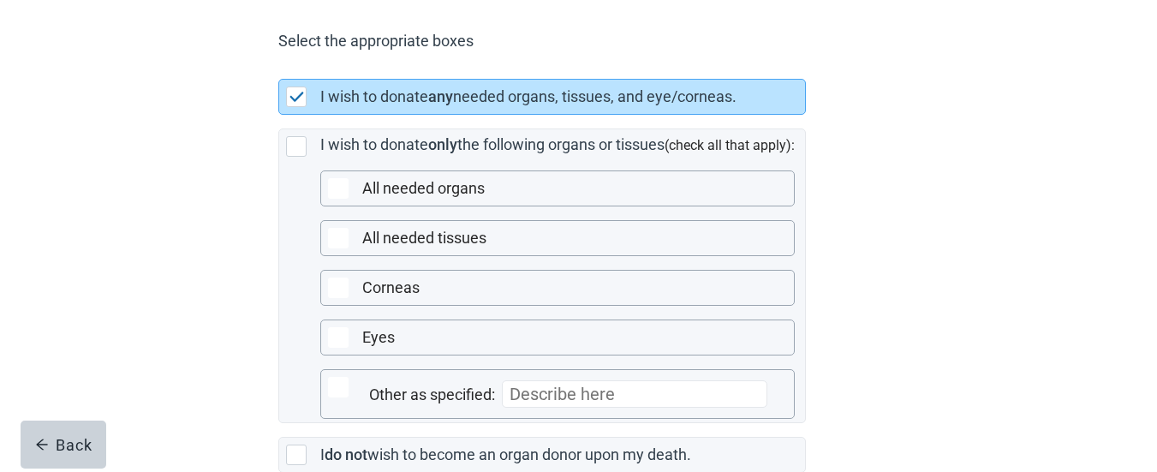
click at [883, 136] on div "In the event of my death, these are the instructions to be followed regarding m…" at bounding box center [577, 166] width 719 height 909
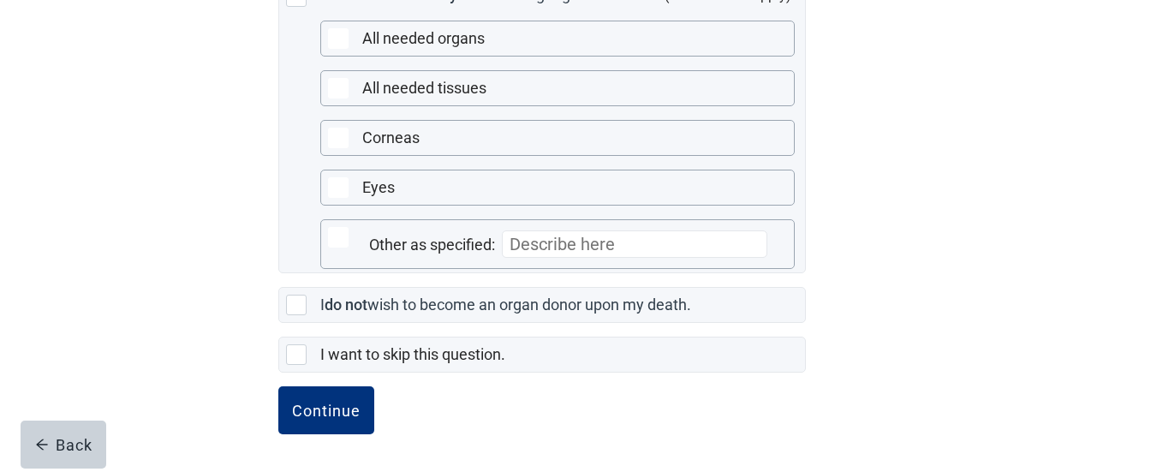
scroll to position [584, 0]
click at [341, 404] on div "Continue" at bounding box center [326, 410] width 68 height 17
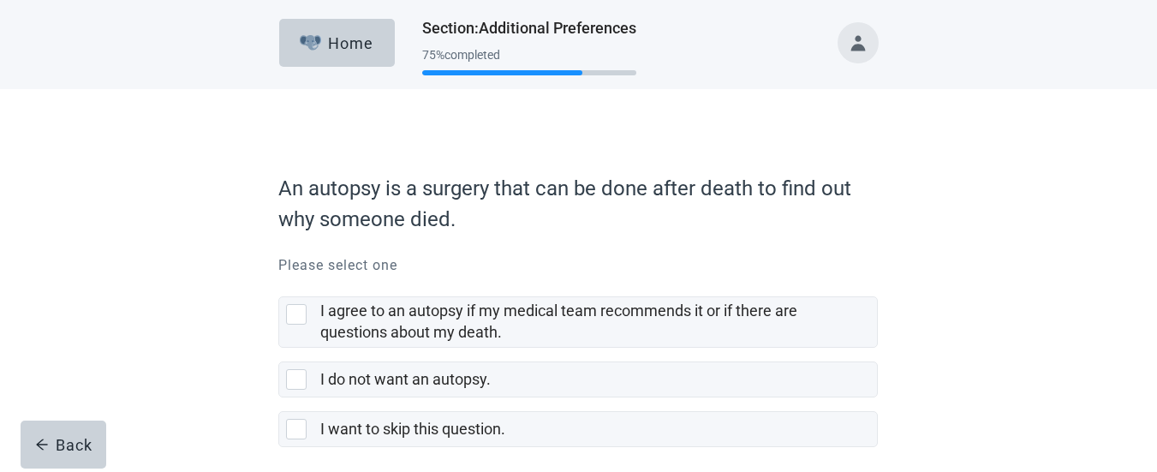
click at [962, 181] on div "An autopsy is a surgery that can be done after death to find out why someone di…" at bounding box center [578, 317] width 1041 height 457
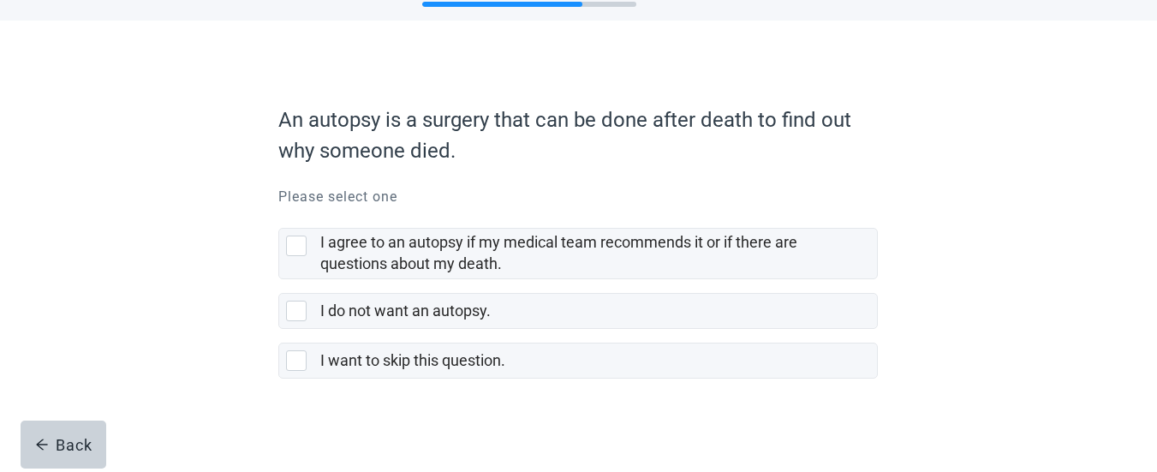
scroll to position [74, 0]
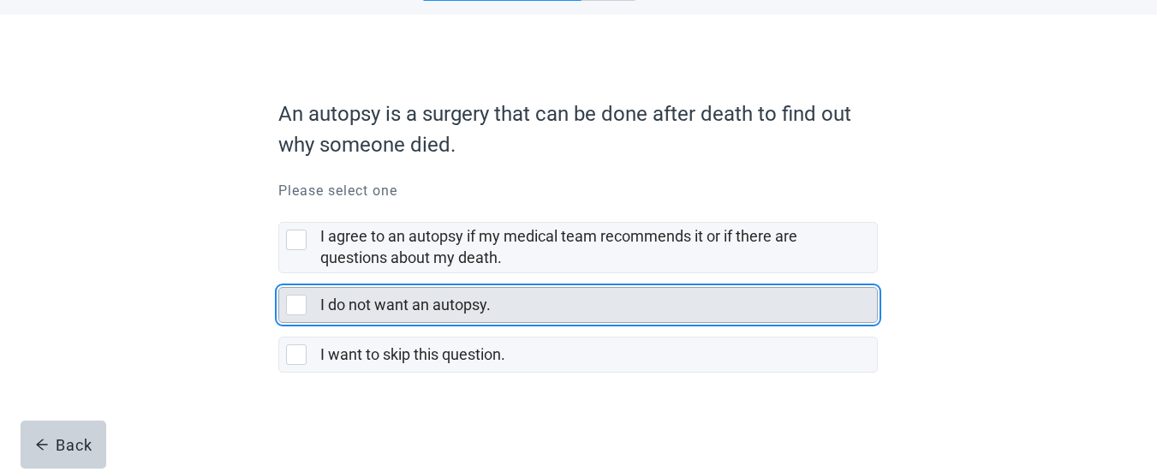
click at [296, 304] on div "I do not want an autopsy., checkbox, not selected" at bounding box center [296, 304] width 21 height 21
click at [279, 274] on input "I do not want an autopsy." at bounding box center [278, 273] width 1 height 1
checkbox input "true"
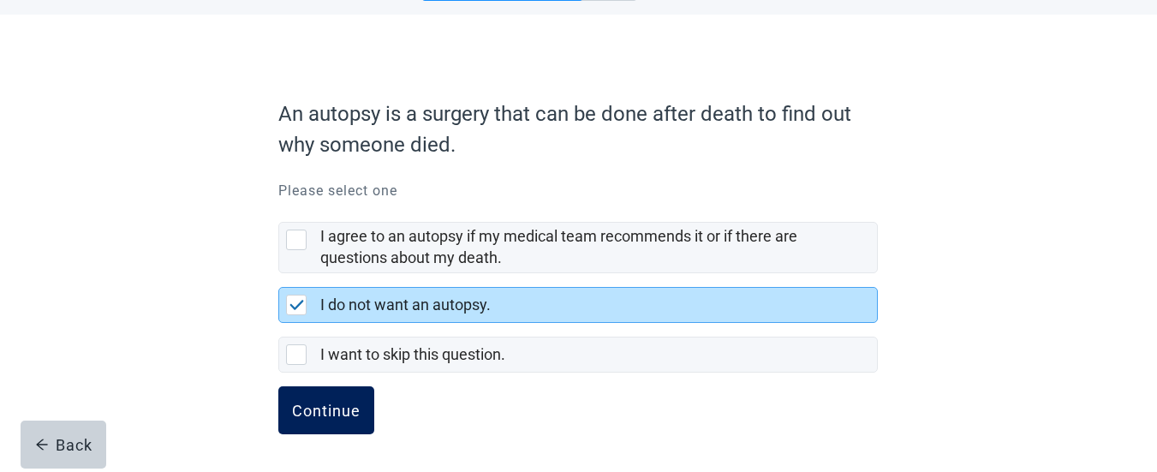
click at [332, 406] on div "Continue" at bounding box center [326, 410] width 68 height 17
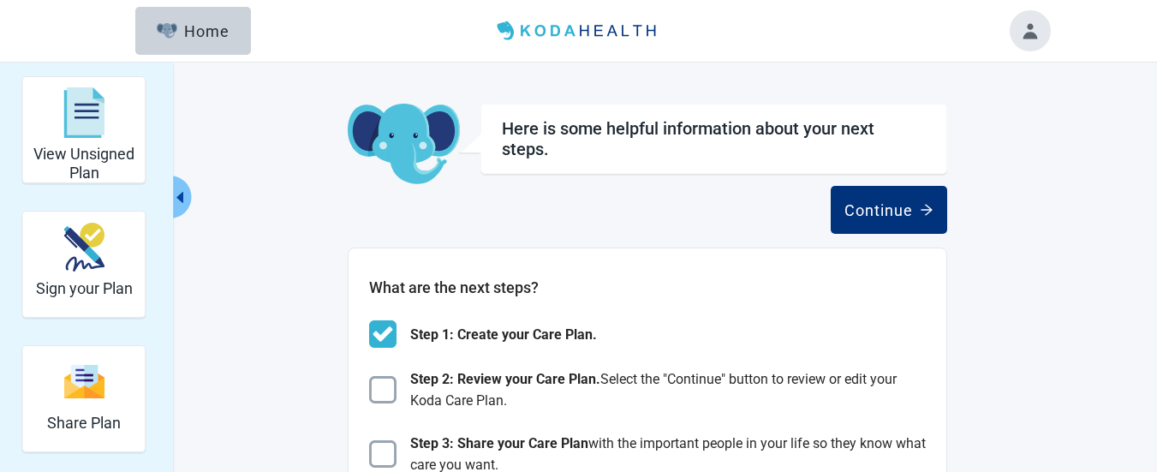
click at [895, 206] on div "Continue" at bounding box center [888, 209] width 89 height 17
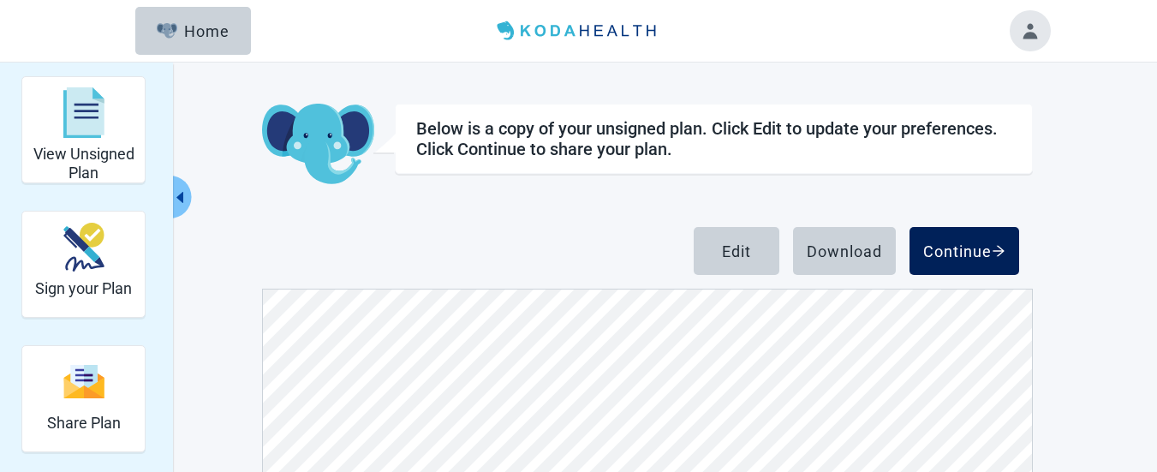
click at [943, 247] on div "Continue" at bounding box center [964, 250] width 82 height 17
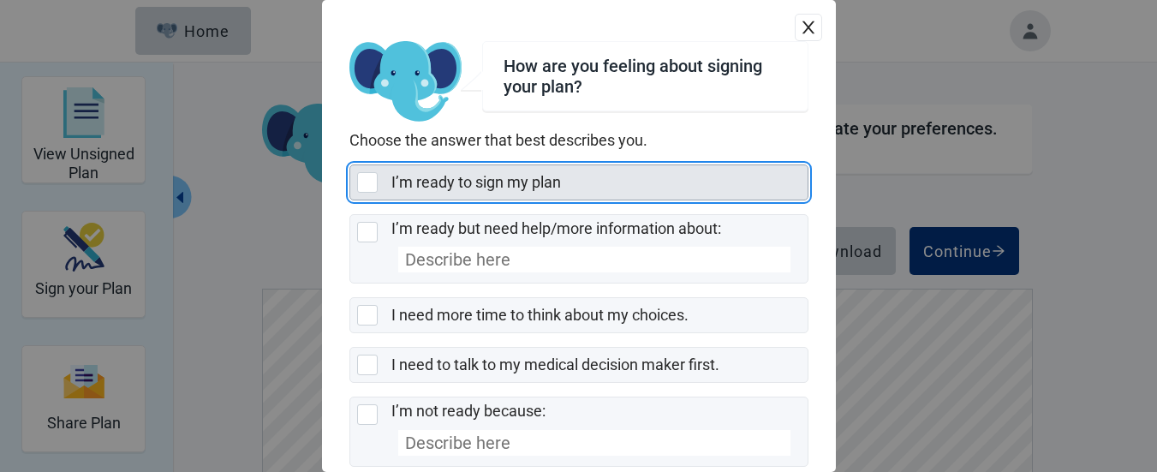
click at [369, 181] on div "I’m ready to sign my plan, checkbox, not selected" at bounding box center [367, 182] width 21 height 21
click at [350, 165] on input "I’m ready to sign my plan" at bounding box center [349, 164] width 1 height 1
checkbox input "true"
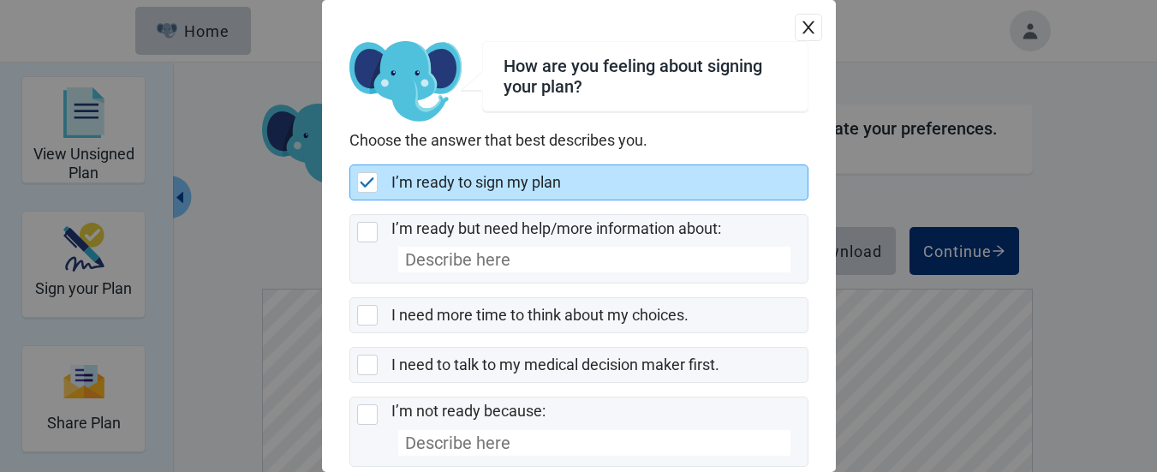
click at [1080, 179] on div "How are you feeling about signing your plan? Choose the answer that best descri…" at bounding box center [578, 236] width 1157 height 472
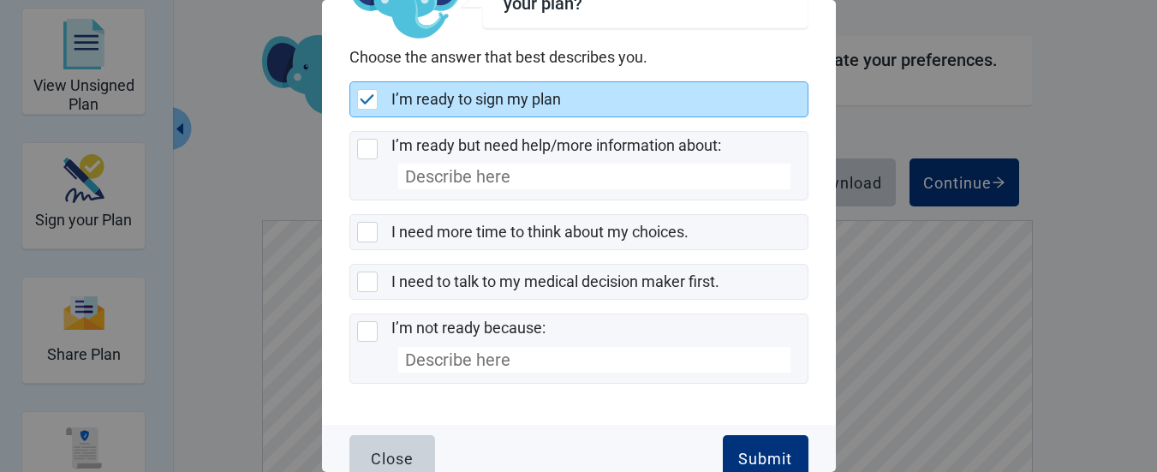
scroll to position [104, 0]
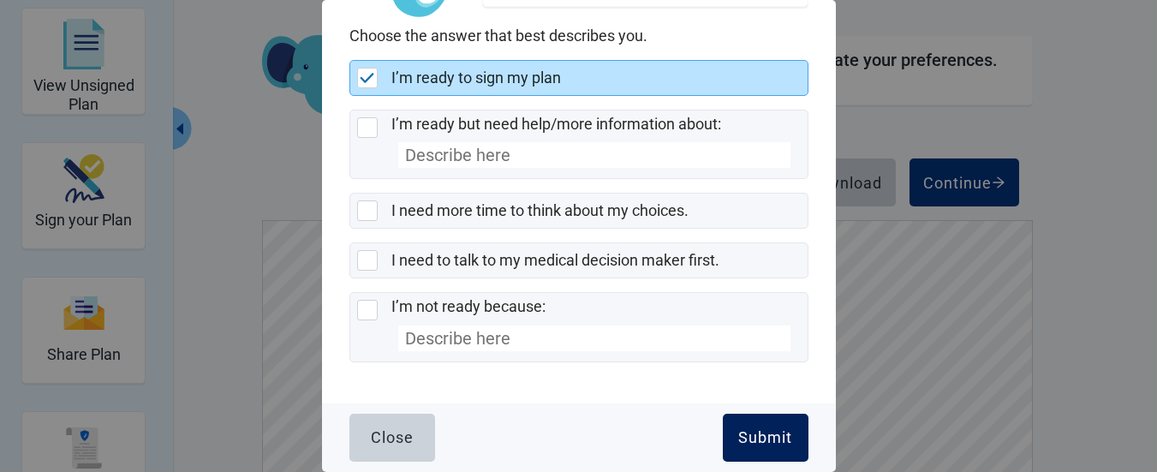
click at [764, 437] on div "Submit" at bounding box center [765, 437] width 54 height 17
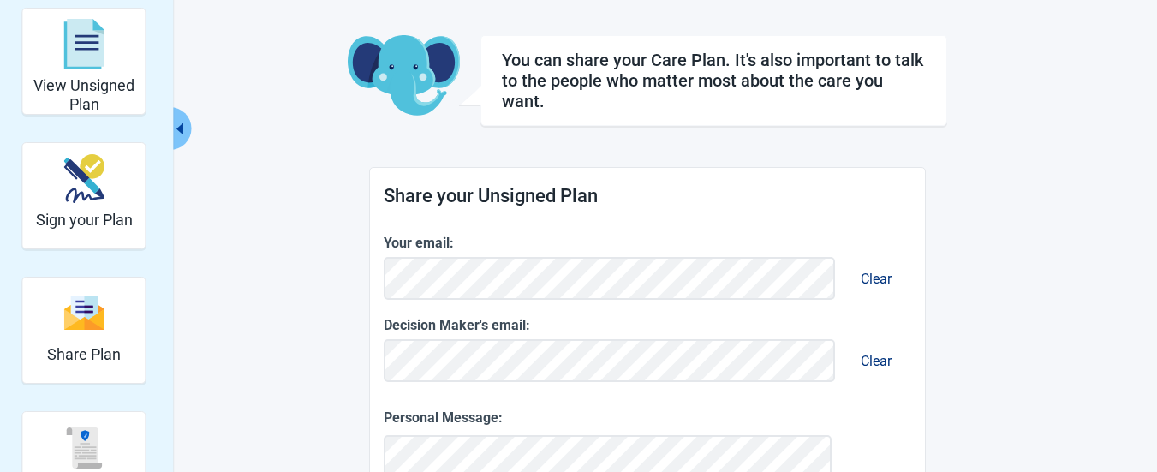
click at [973, 330] on main "You can share your Care Plan. It's also important to talk to the people who mat…" at bounding box center [647, 456] width 805 height 842
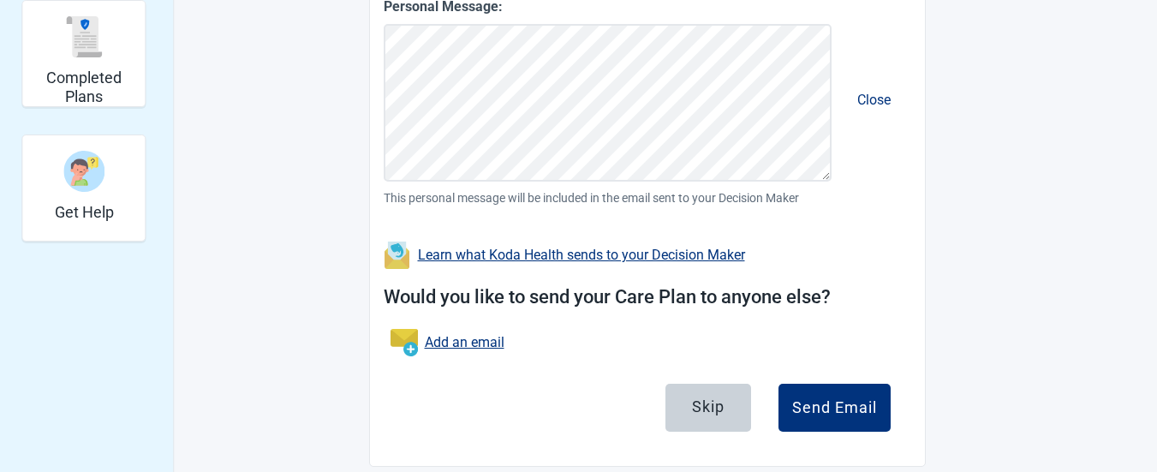
scroll to position [502, 0]
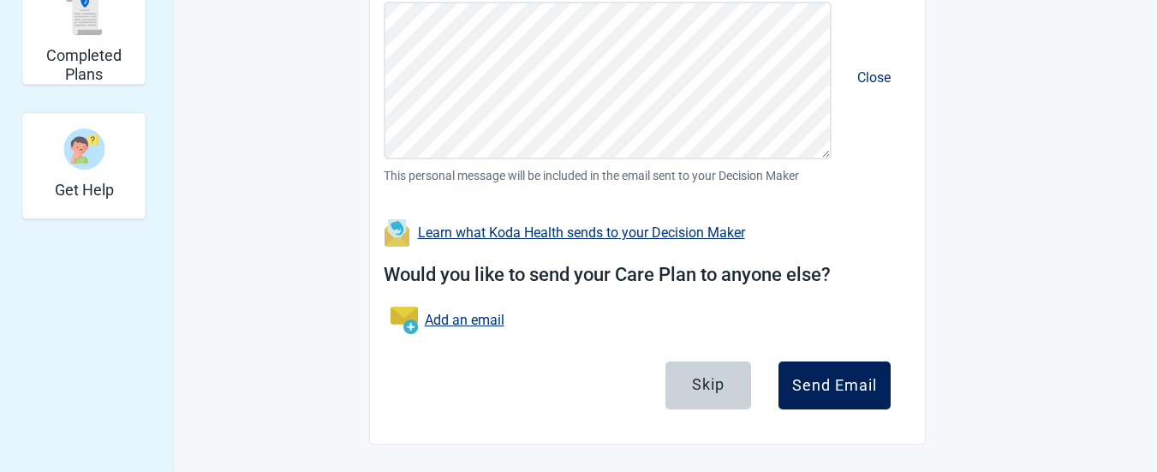
click at [854, 381] on div "Send Email" at bounding box center [834, 385] width 85 height 17
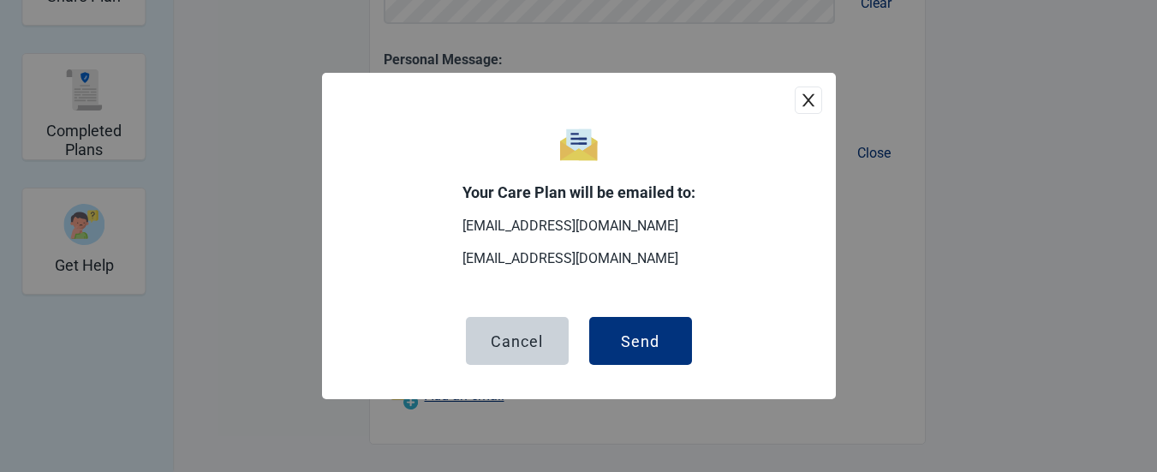
scroll to position [426, 0]
click at [659, 341] on button "Send" at bounding box center [640, 341] width 103 height 48
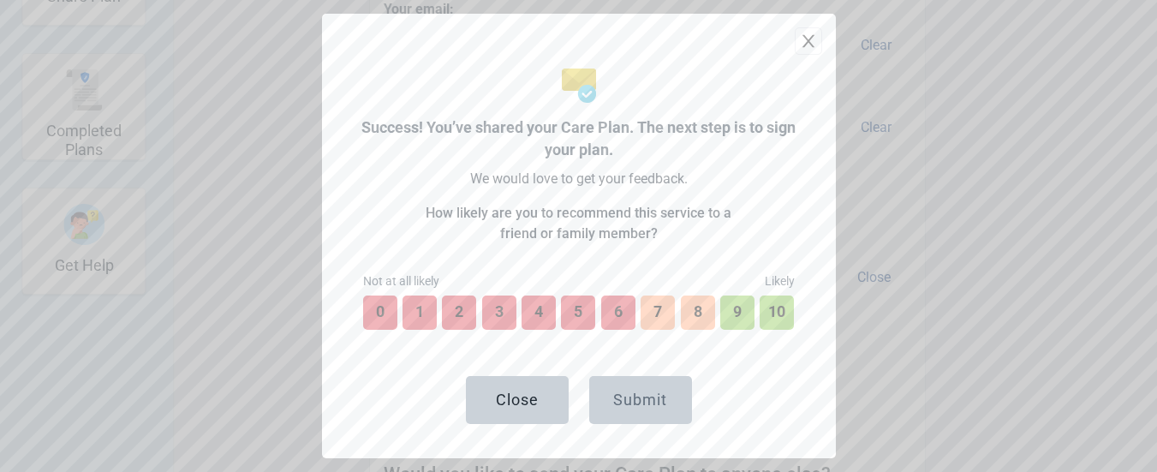
scroll to position [550, 0]
click at [777, 308] on button "10" at bounding box center [777, 313] width 38 height 38
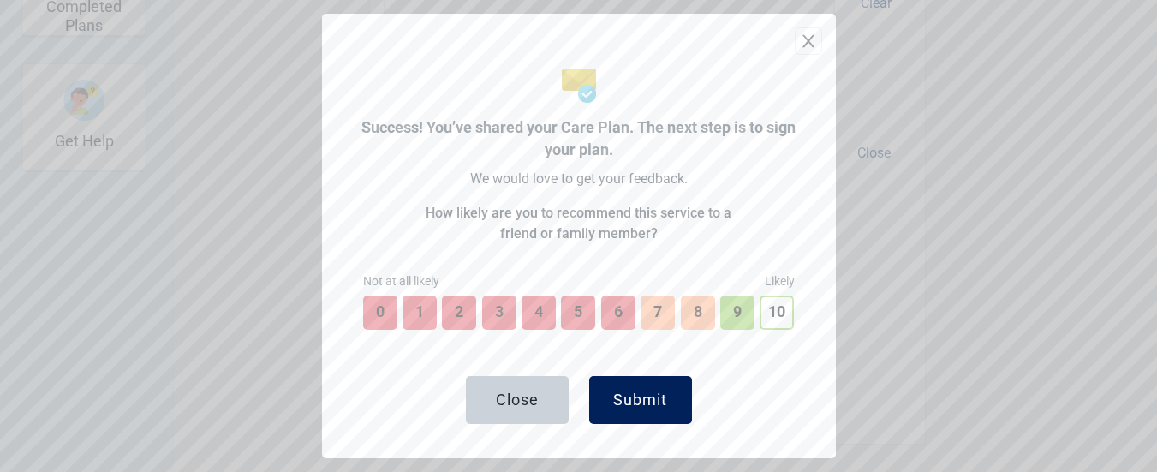
click at [658, 396] on div "Submit" at bounding box center [640, 399] width 54 height 17
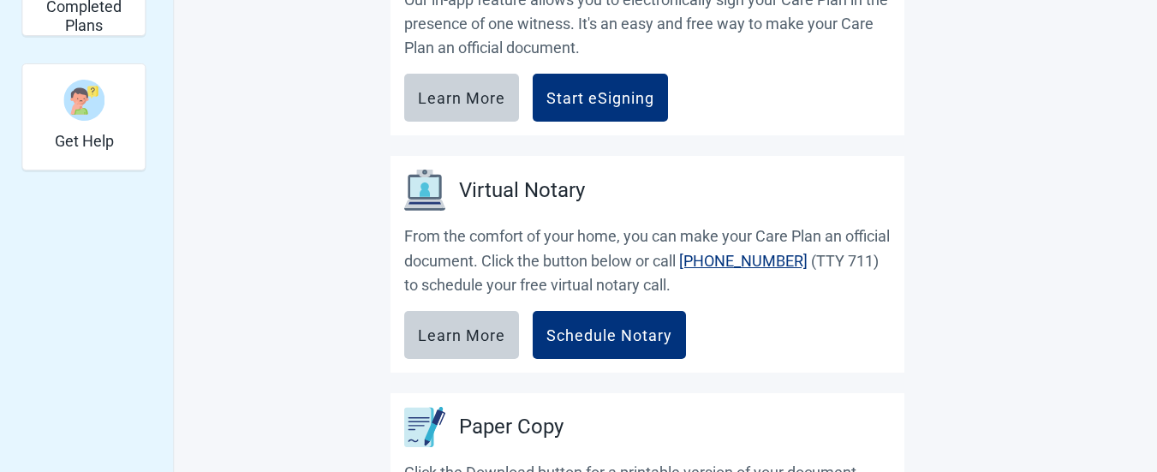
click at [958, 175] on main "It's important to sign your Advance Medical Care Plan. Read the information bel…" at bounding box center [647, 147] width 805 height 1189
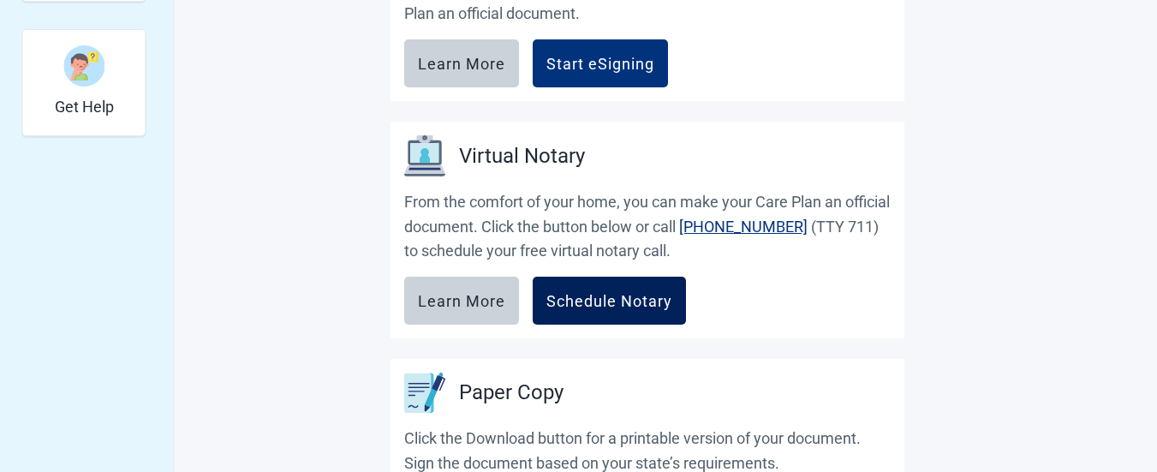
click at [656, 298] on div "Schedule Notary" at bounding box center [609, 300] width 126 height 17
